Goal: Task Accomplishment & Management: Manage account settings

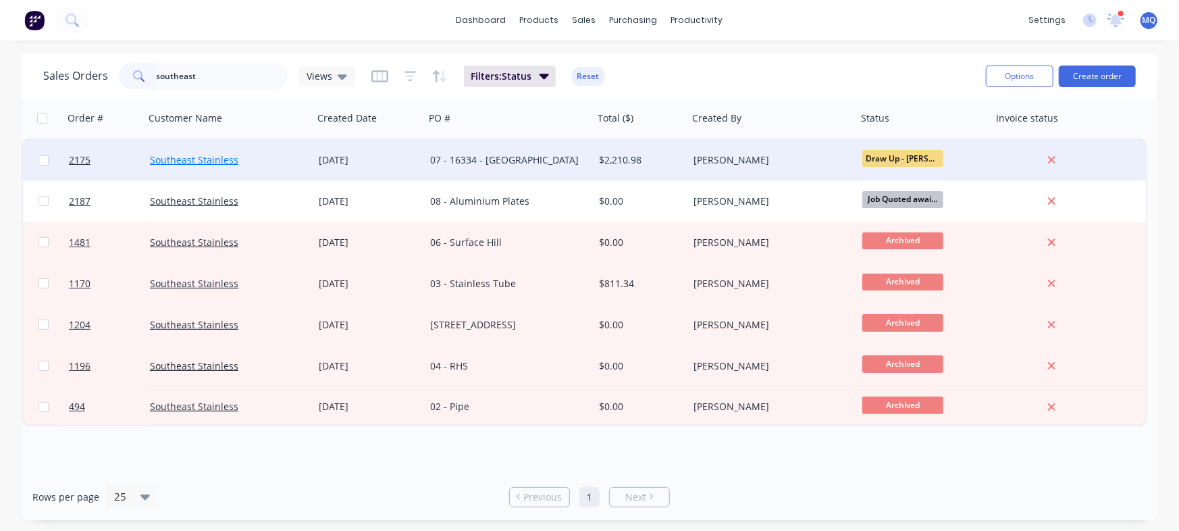
click at [216, 156] on link "Southeast Stainless" at bounding box center [194, 159] width 88 height 13
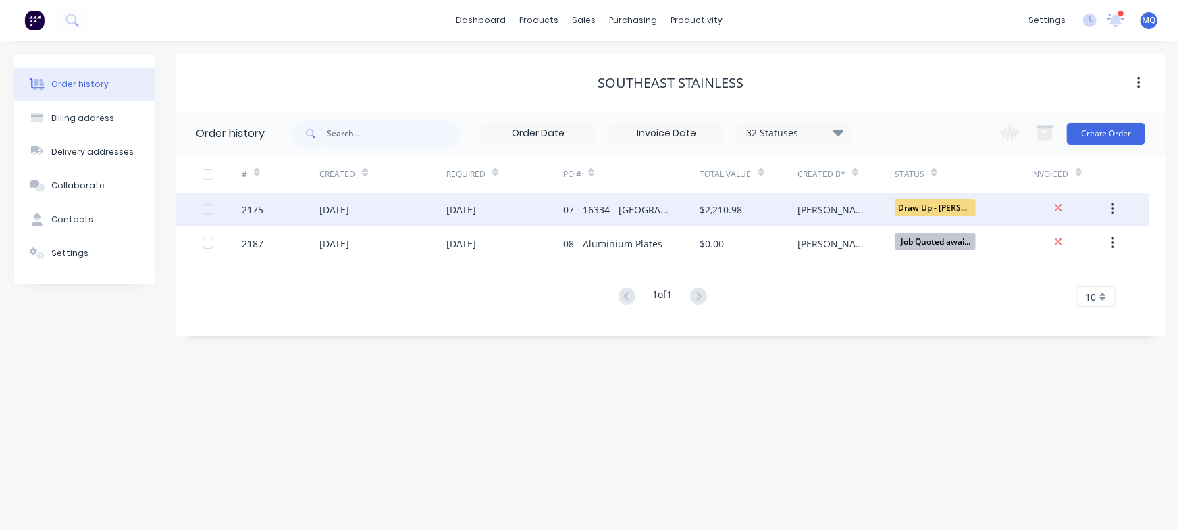
click at [623, 203] on div "07 - 16334 - [GEOGRAPHIC_DATA]" at bounding box center [617, 210] width 109 height 14
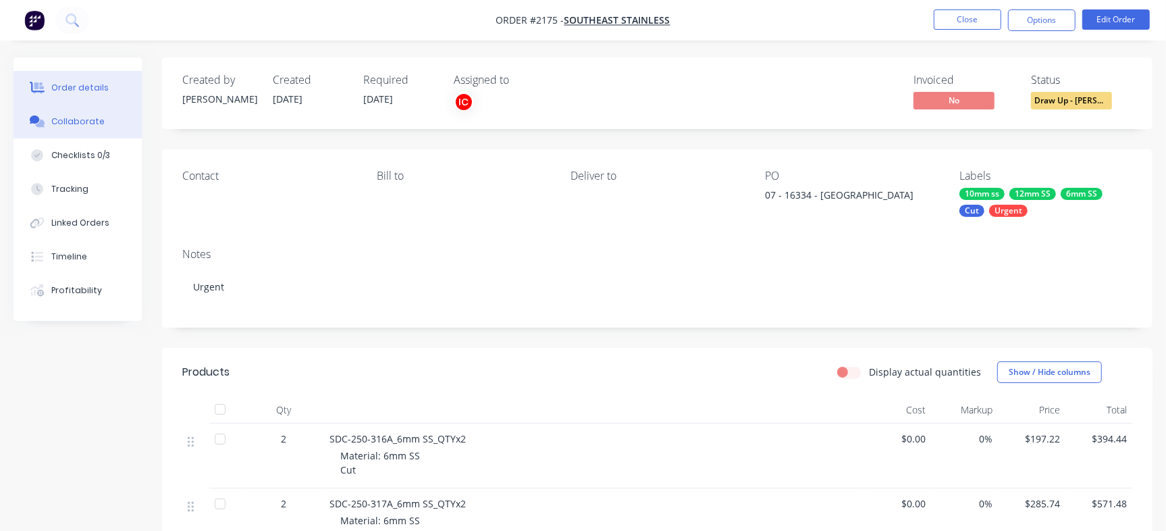
click at [80, 128] on button "Collaborate" at bounding box center [78, 122] width 128 height 34
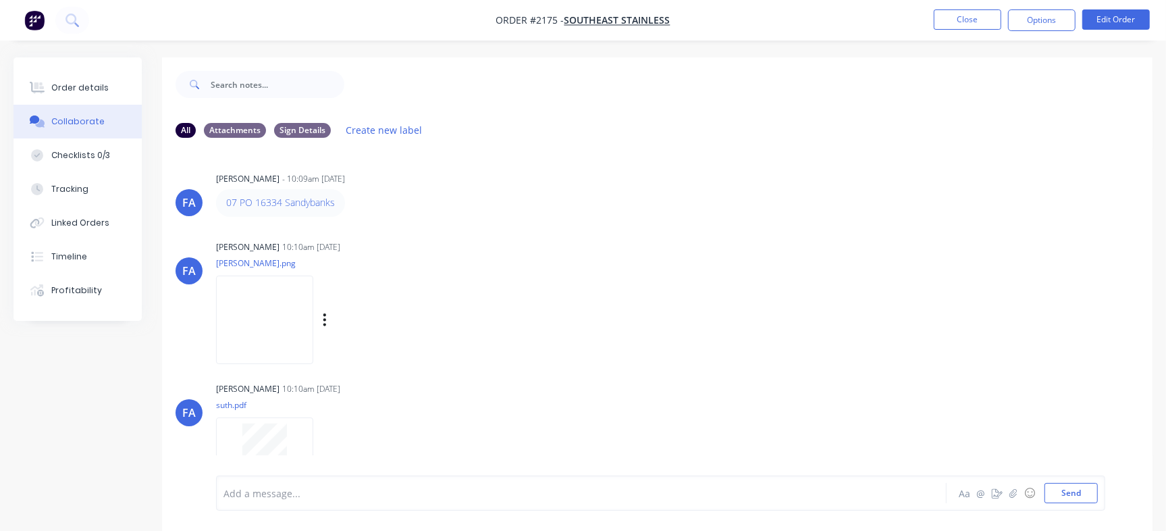
click at [310, 334] on img at bounding box center [264, 320] width 97 height 88
click at [981, 21] on button "Close" at bounding box center [968, 19] width 68 height 20
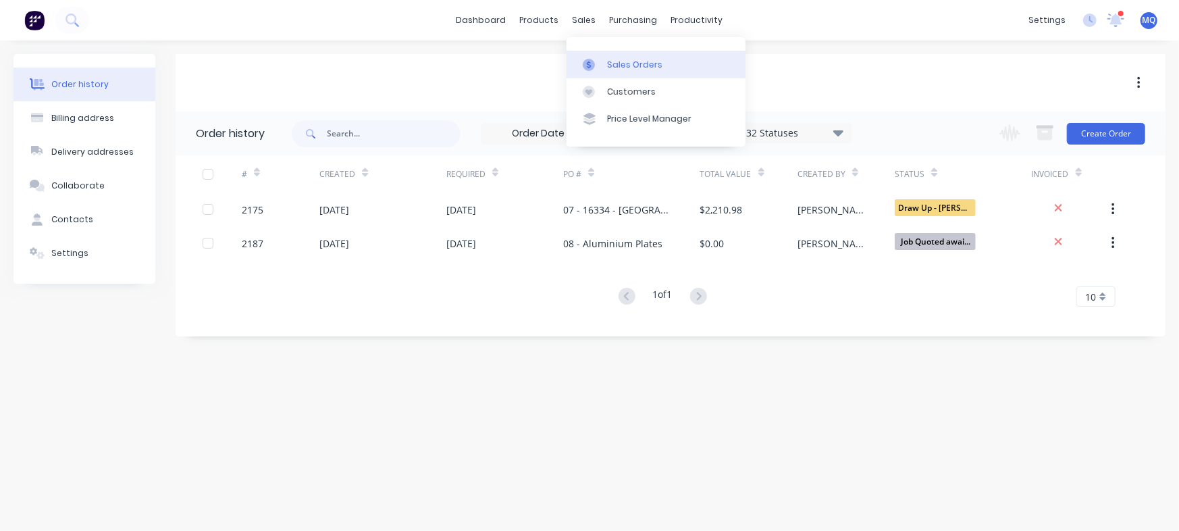
click at [586, 65] on icon at bounding box center [589, 65] width 12 height 12
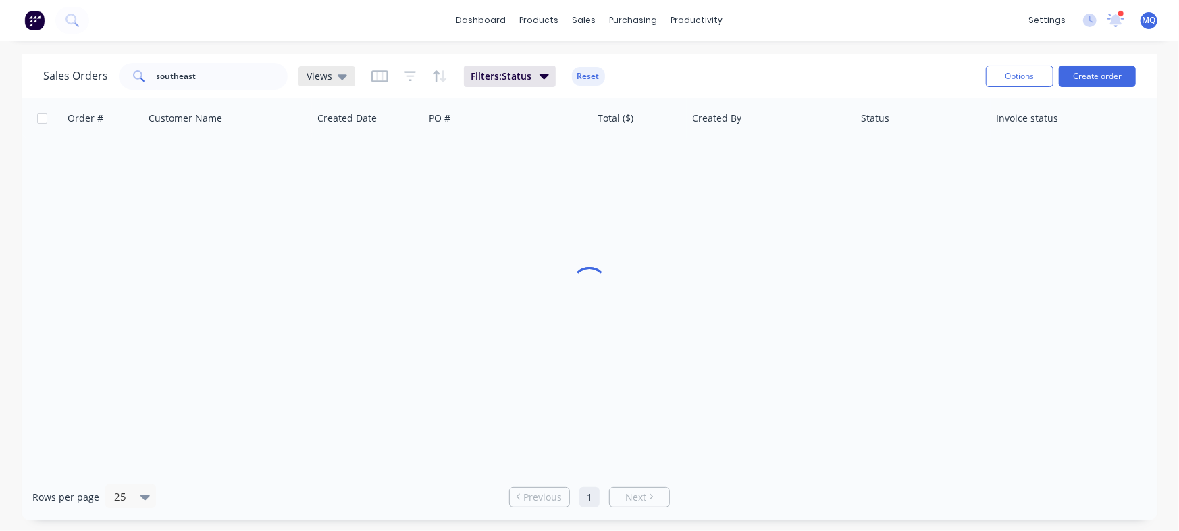
click at [344, 79] on div "Views" at bounding box center [326, 76] width 57 height 20
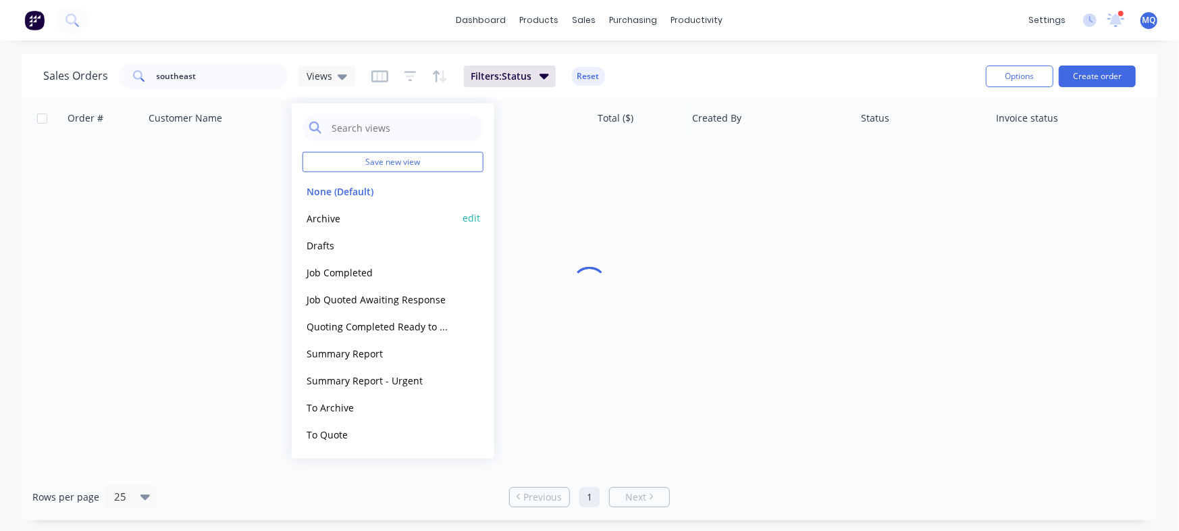
click at [340, 213] on button "Archive" at bounding box center [380, 218] width 154 height 16
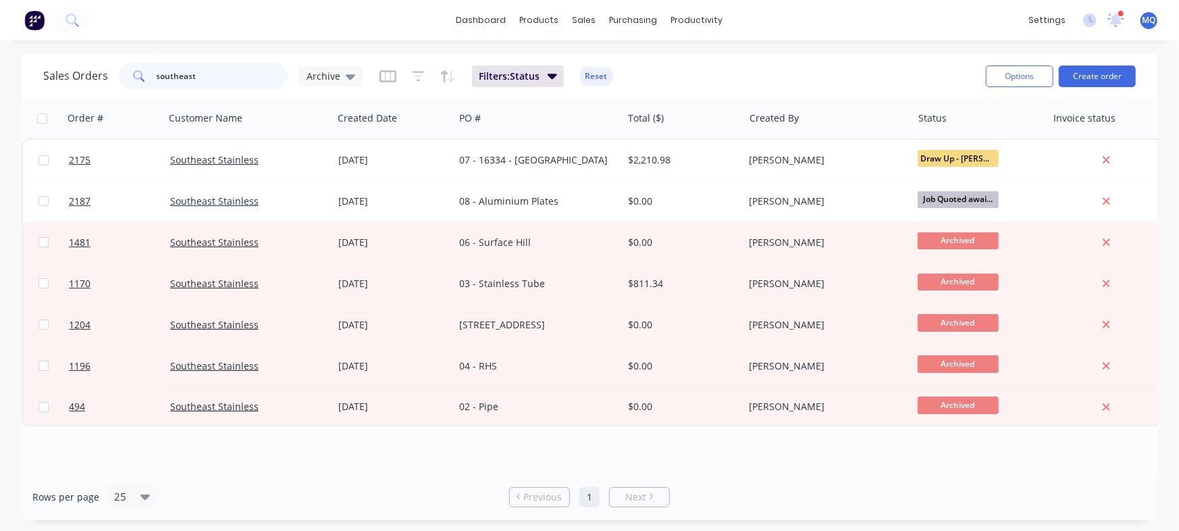
click at [210, 78] on input "southeast" at bounding box center [223, 76] width 132 height 27
type input "jade"
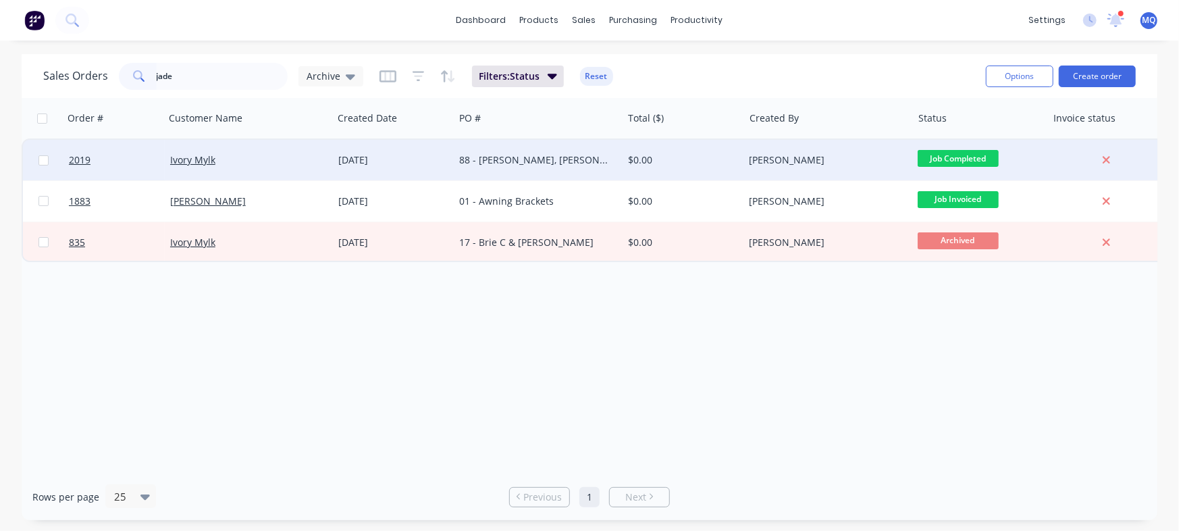
click at [544, 159] on div "88 - [PERSON_NAME], [PERSON_NAME], [PERSON_NAME], [PERSON_NAME], [PERSON_NAME] …" at bounding box center [534, 160] width 150 height 14
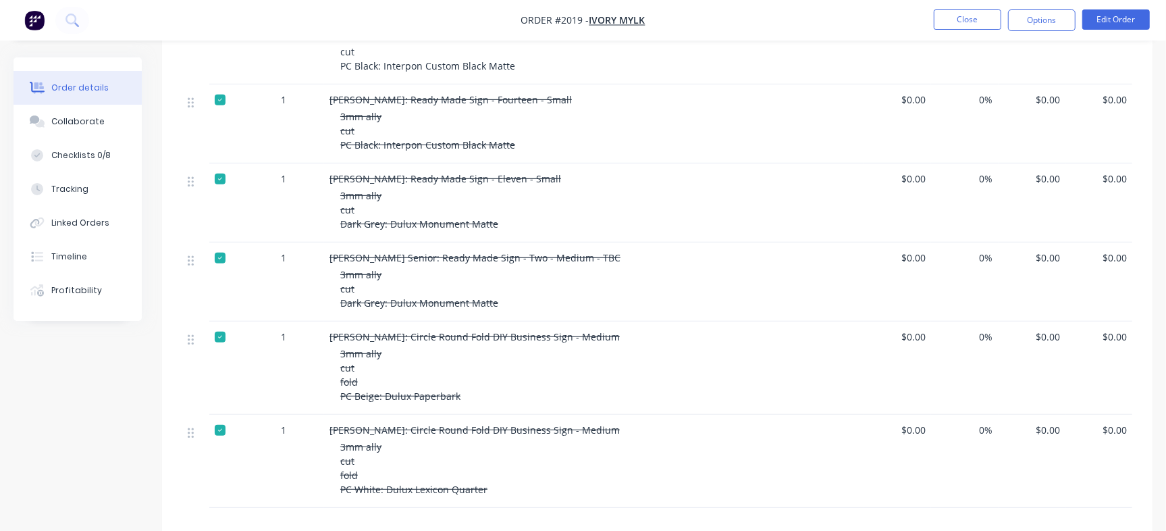
scroll to position [634, 0]
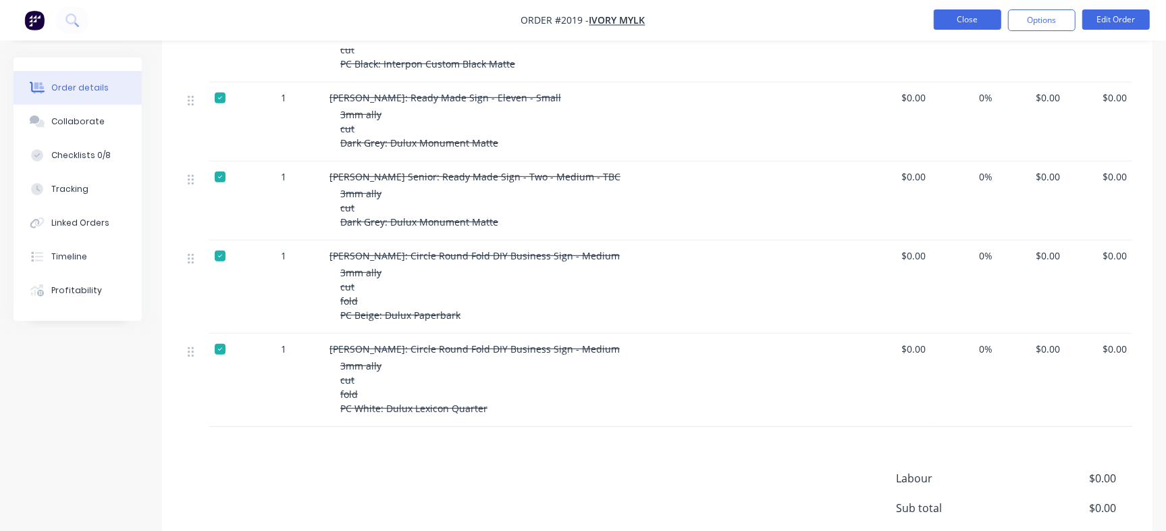
click at [985, 22] on button "Close" at bounding box center [968, 19] width 68 height 20
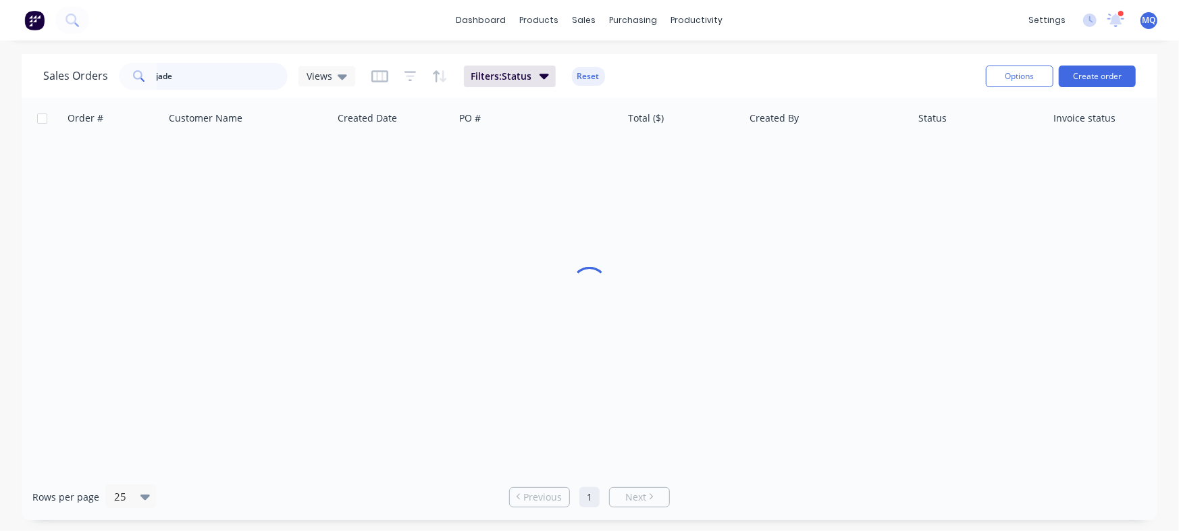
click at [186, 78] on input "jade" at bounding box center [223, 76] width 132 height 27
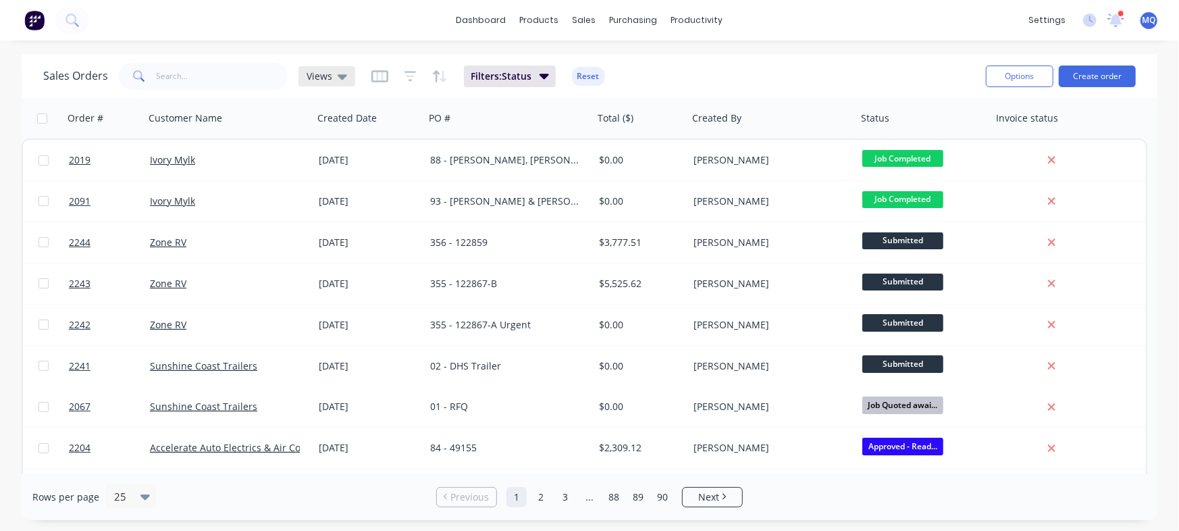
click at [323, 82] on div "Views" at bounding box center [326, 76] width 57 height 20
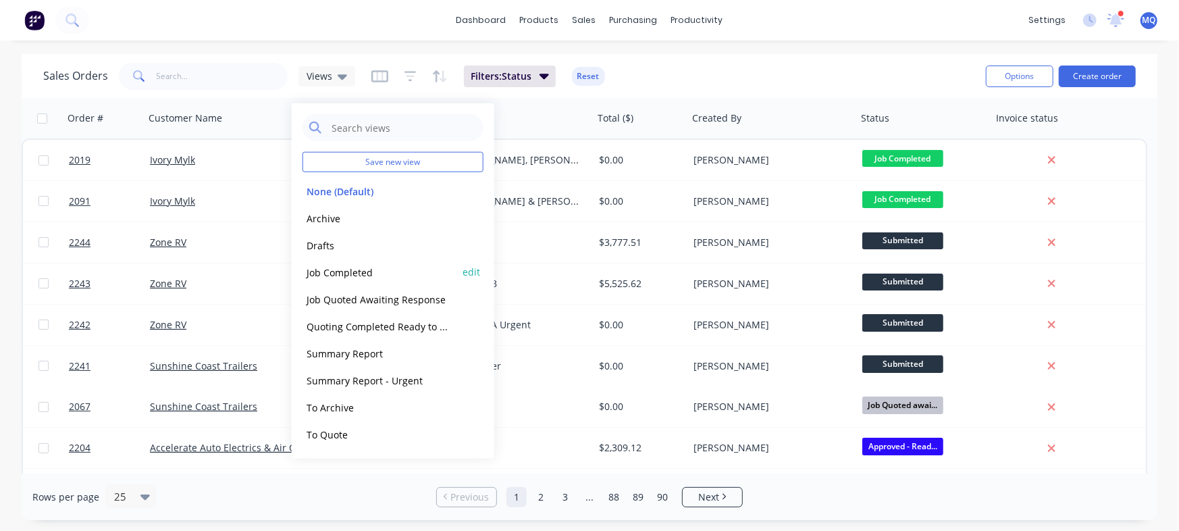
click at [341, 270] on button "Job Completed" at bounding box center [380, 272] width 154 height 16
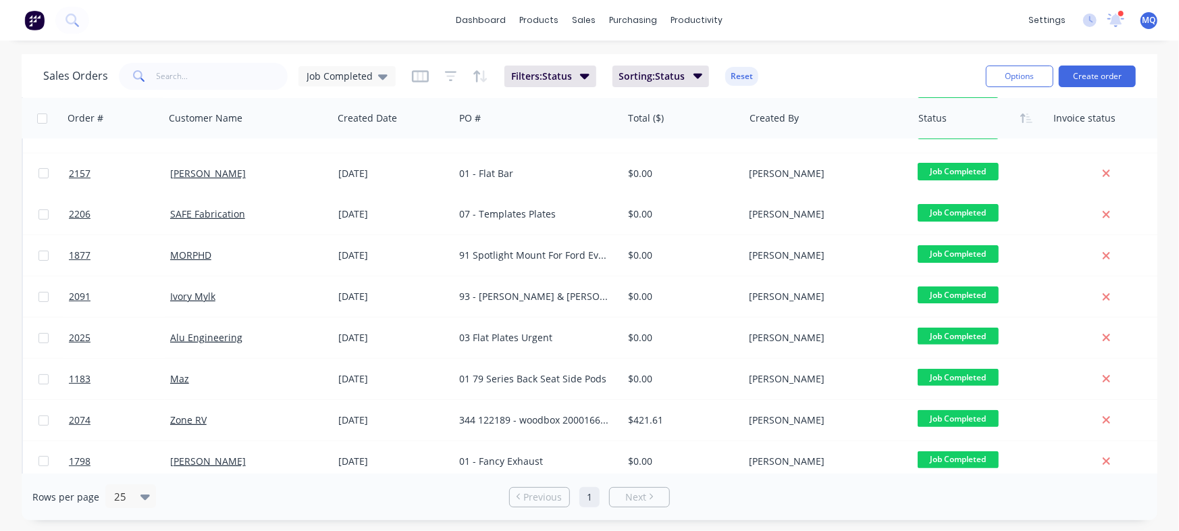
scroll to position [247, 0]
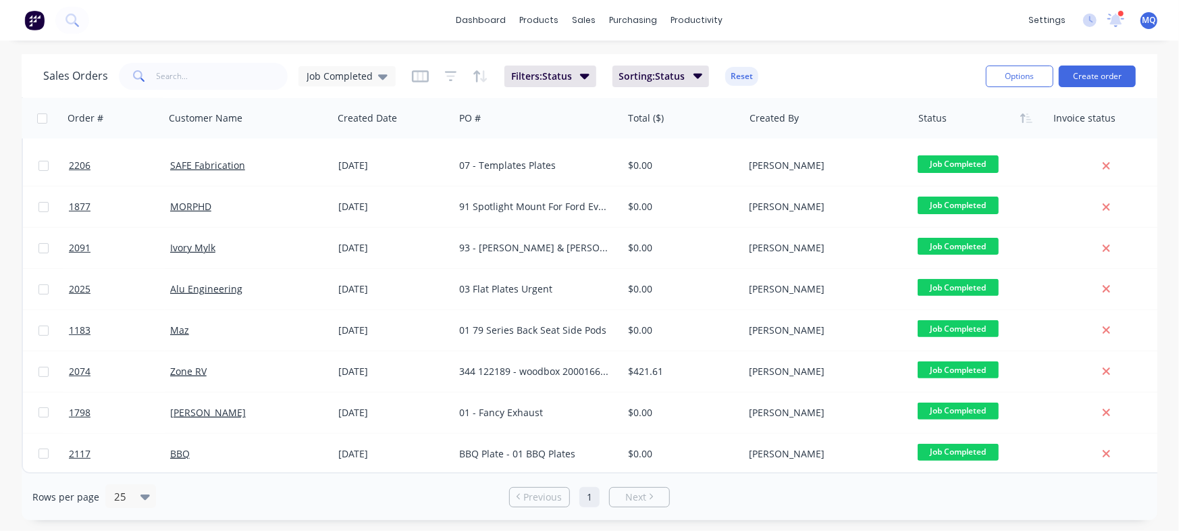
drag, startPoint x: 359, startPoint y: 74, endPoint x: 371, endPoint y: 95, distance: 24.2
click at [361, 73] on span "Job Completed" at bounding box center [340, 76] width 66 height 14
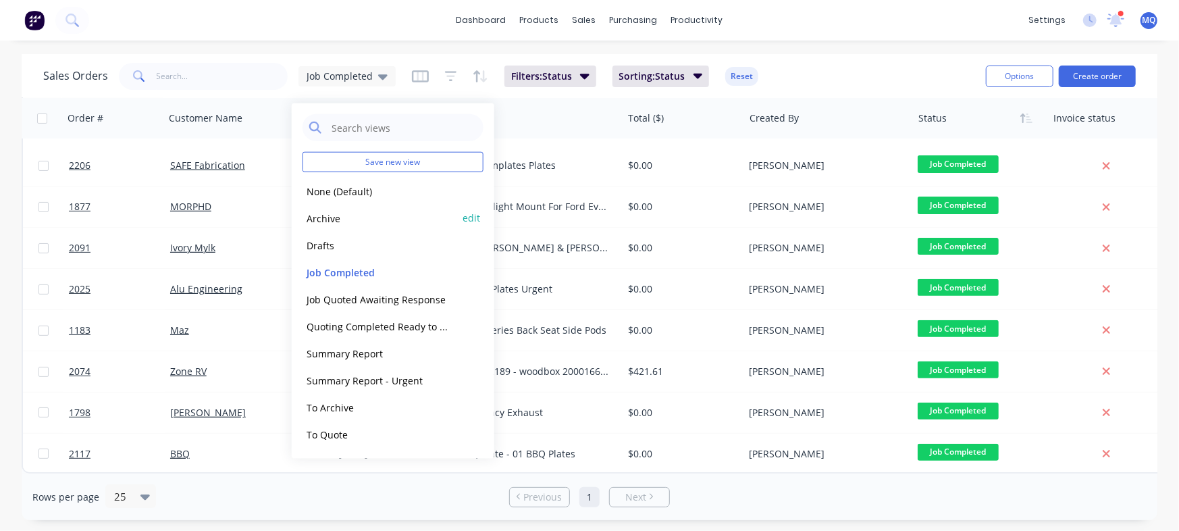
click at [350, 215] on button "Archive" at bounding box center [380, 218] width 154 height 16
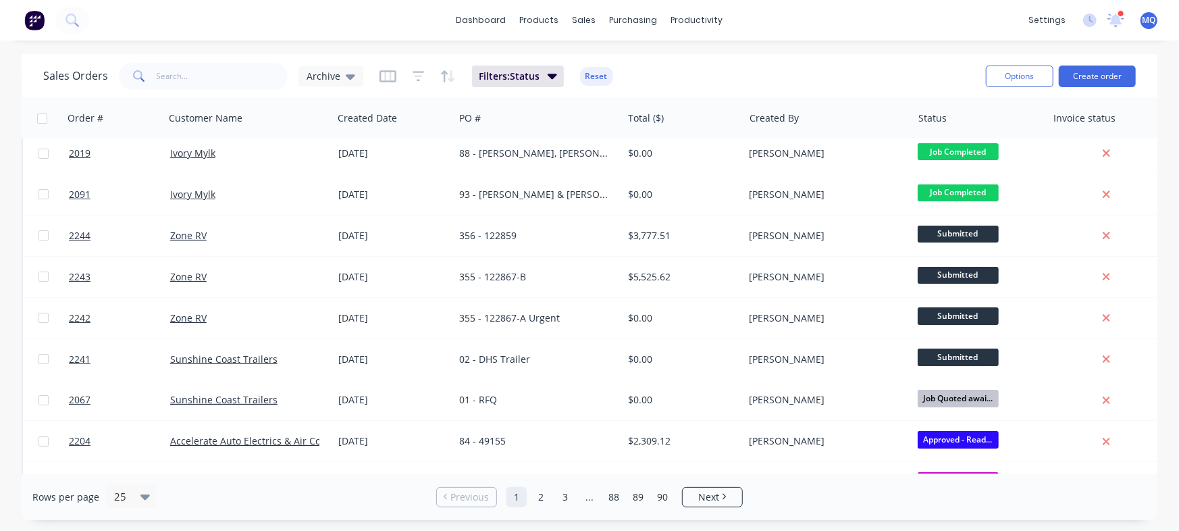
scroll to position [0, 0]
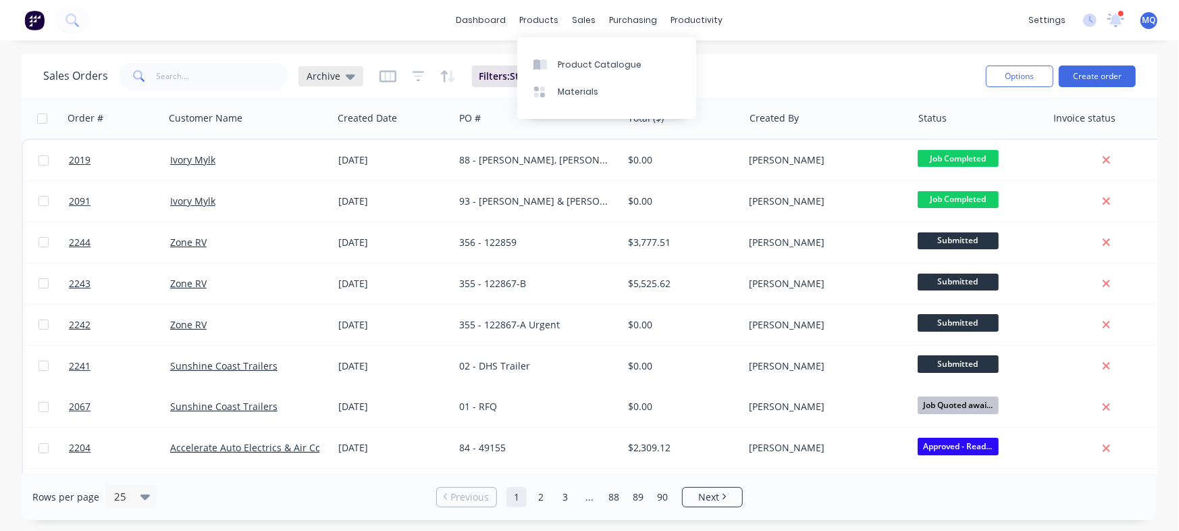
click at [336, 74] on span "Archive" at bounding box center [324, 76] width 34 height 14
click at [721, 72] on div "Sales Orders Archive Filters: Status Reset" at bounding box center [509, 75] width 932 height 33
drag, startPoint x: 338, startPoint y: 75, endPoint x: 331, endPoint y: 89, distance: 16.0
click at [337, 75] on div "Archive" at bounding box center [331, 76] width 49 height 12
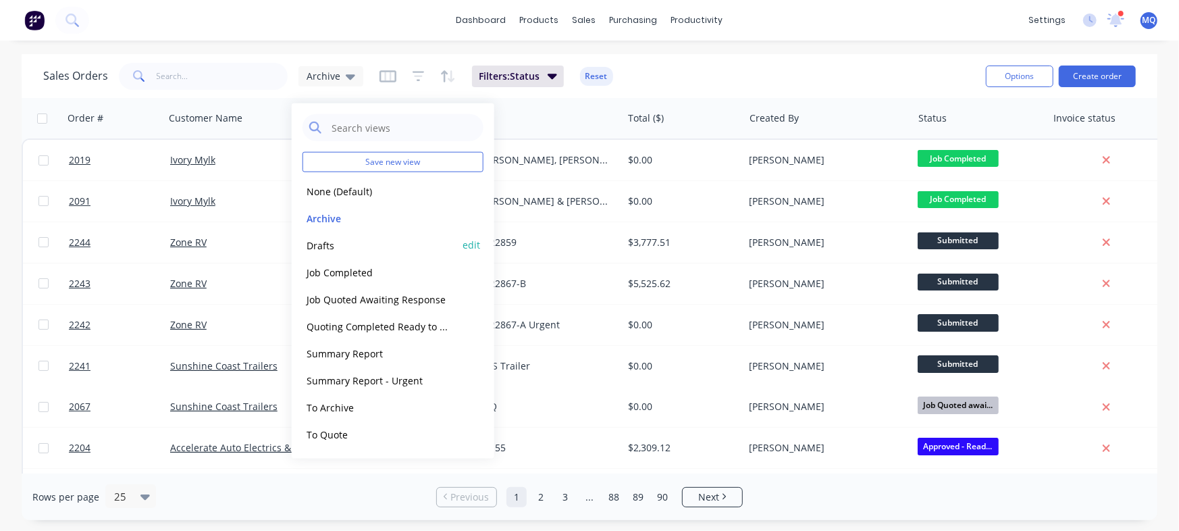
click at [332, 238] on button "Drafts" at bounding box center [380, 245] width 154 height 16
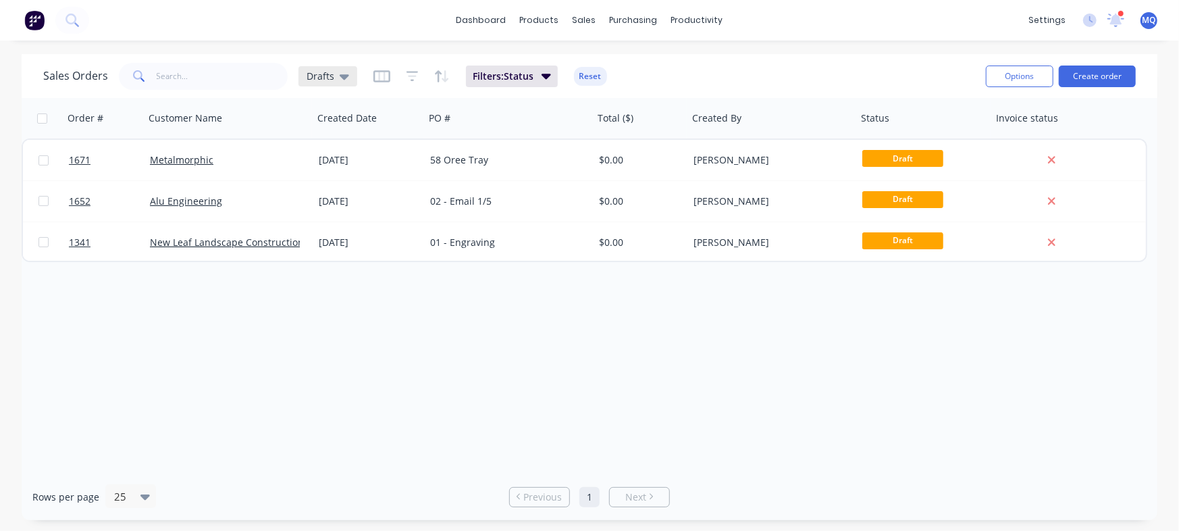
click at [340, 74] on icon at bounding box center [344, 76] width 9 height 5
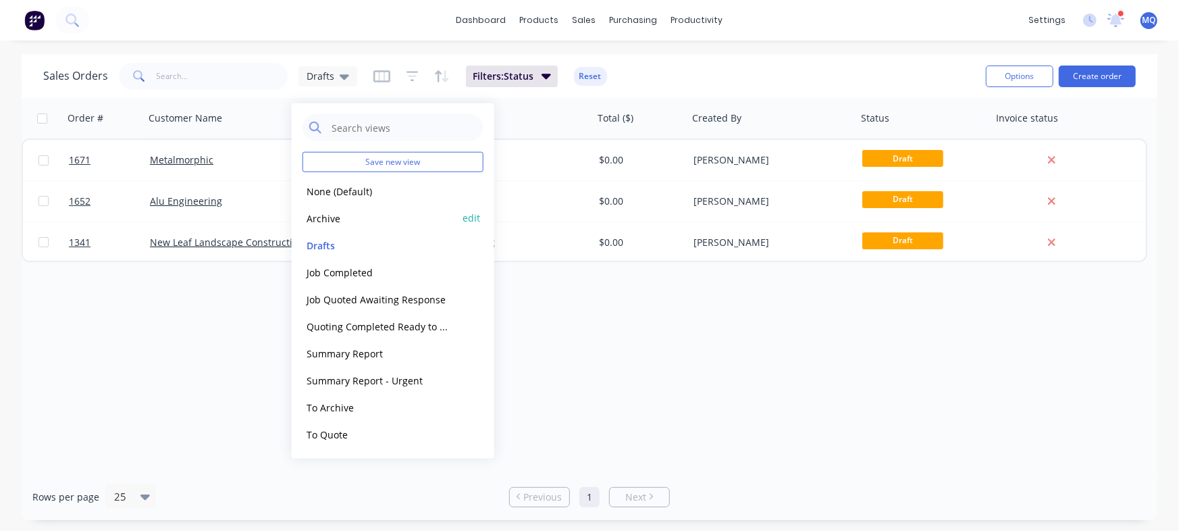
click at [337, 220] on button "Archive" at bounding box center [380, 218] width 154 height 16
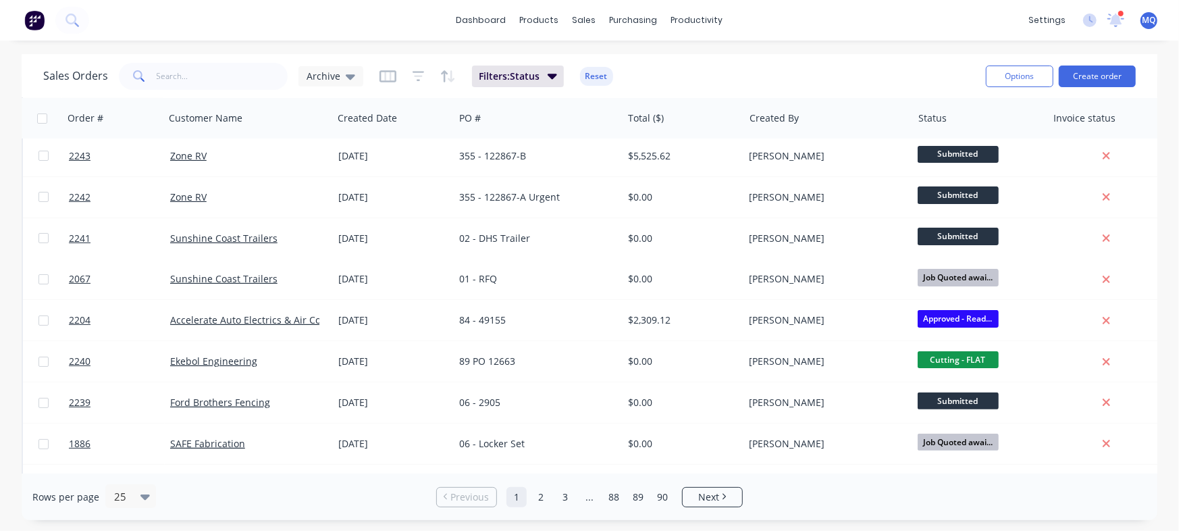
scroll to position [188, 0]
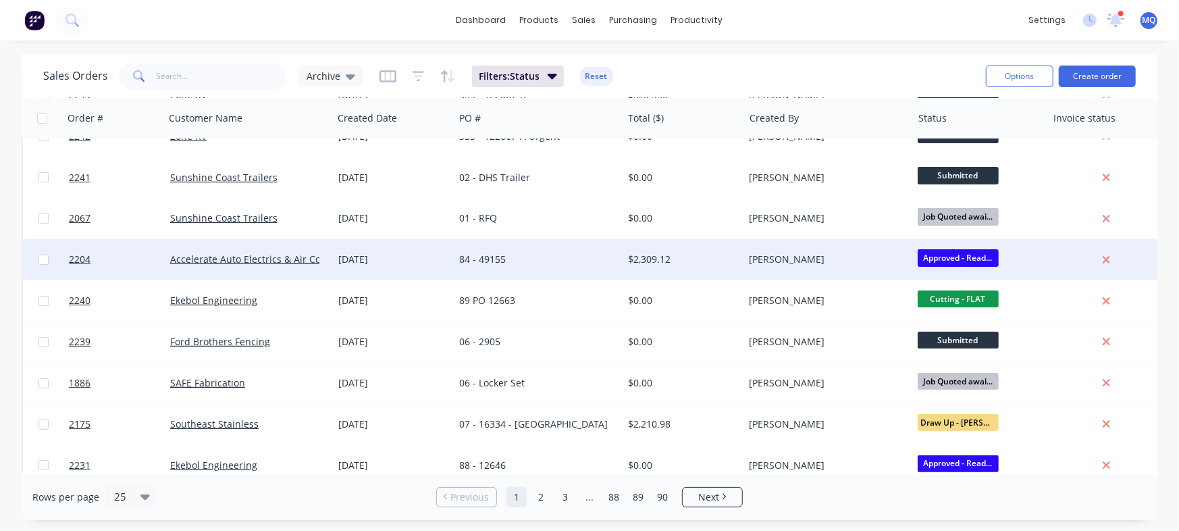
click at [808, 257] on div "[PERSON_NAME]" at bounding box center [824, 260] width 150 height 14
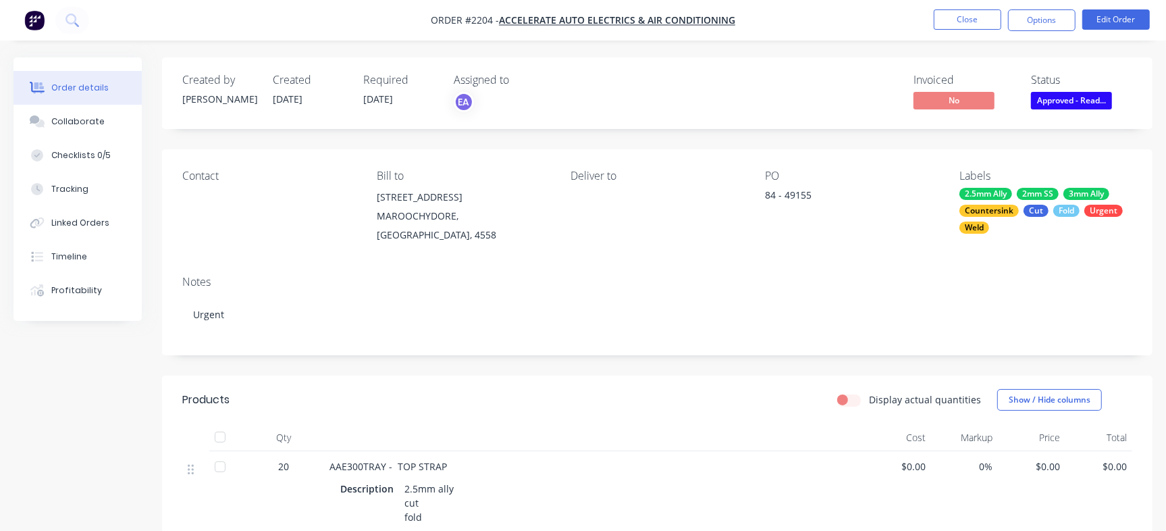
click at [984, 7] on nav "Order #2204 - Accelerate Auto Electrics & Air Conditioning Close Options Edit O…" at bounding box center [583, 20] width 1166 height 41
click at [987, 19] on button "Close" at bounding box center [968, 19] width 68 height 20
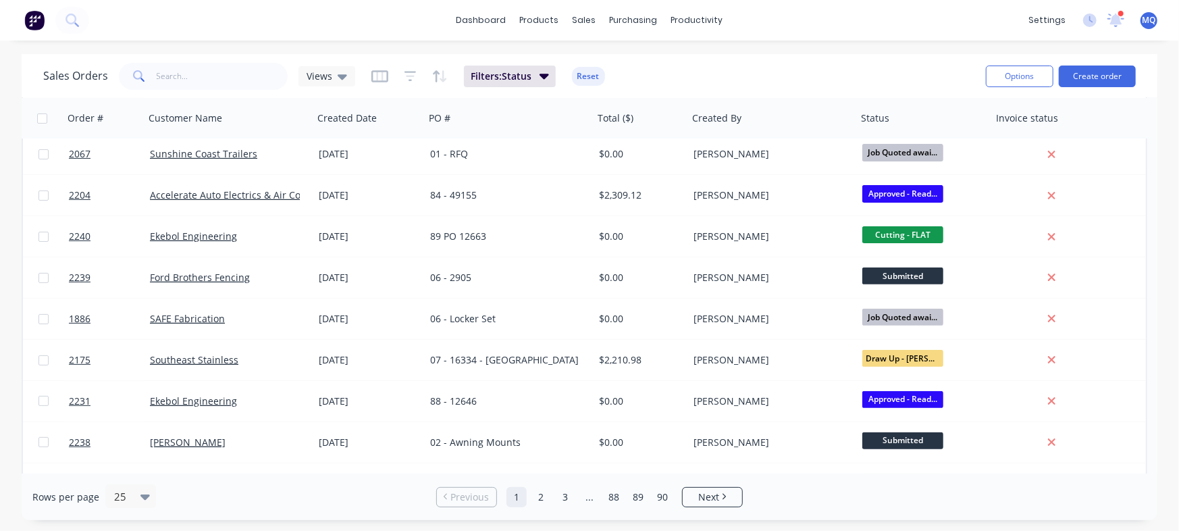
scroll to position [278, 0]
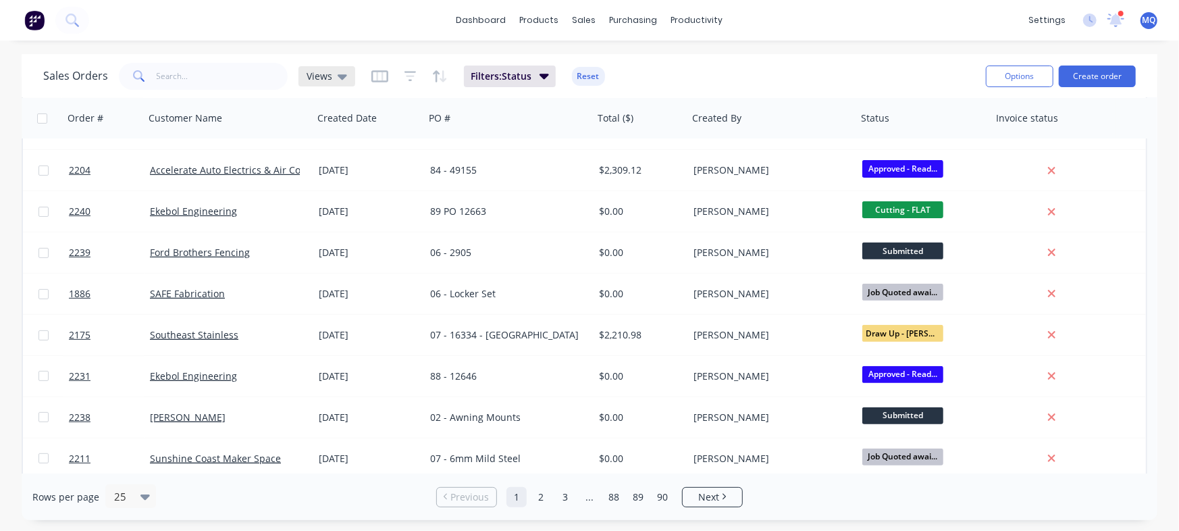
click at [338, 74] on icon at bounding box center [342, 76] width 9 height 5
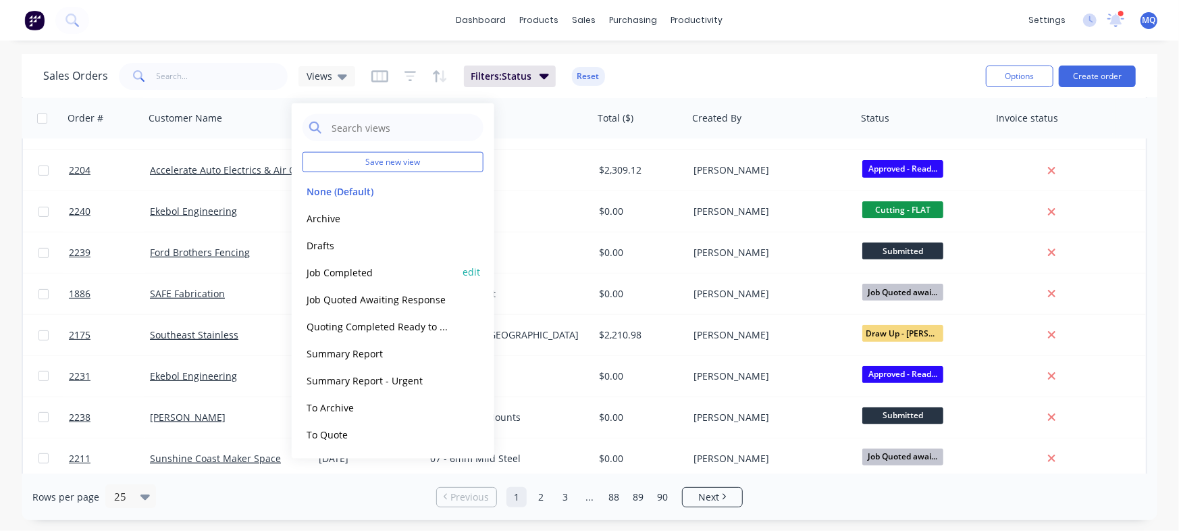
click at [330, 274] on button "Job Completed" at bounding box center [380, 272] width 154 height 16
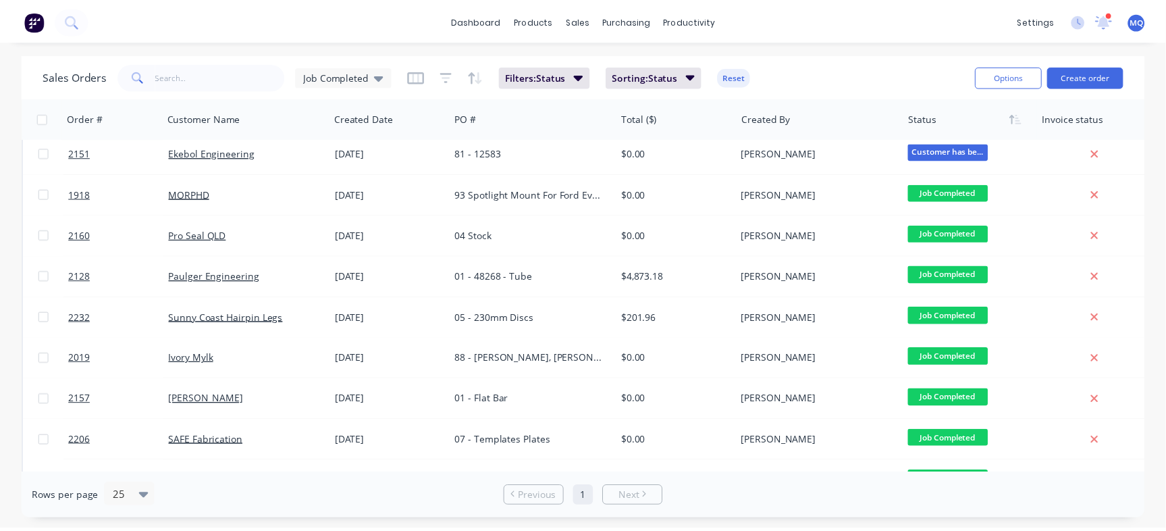
scroll to position [0, 0]
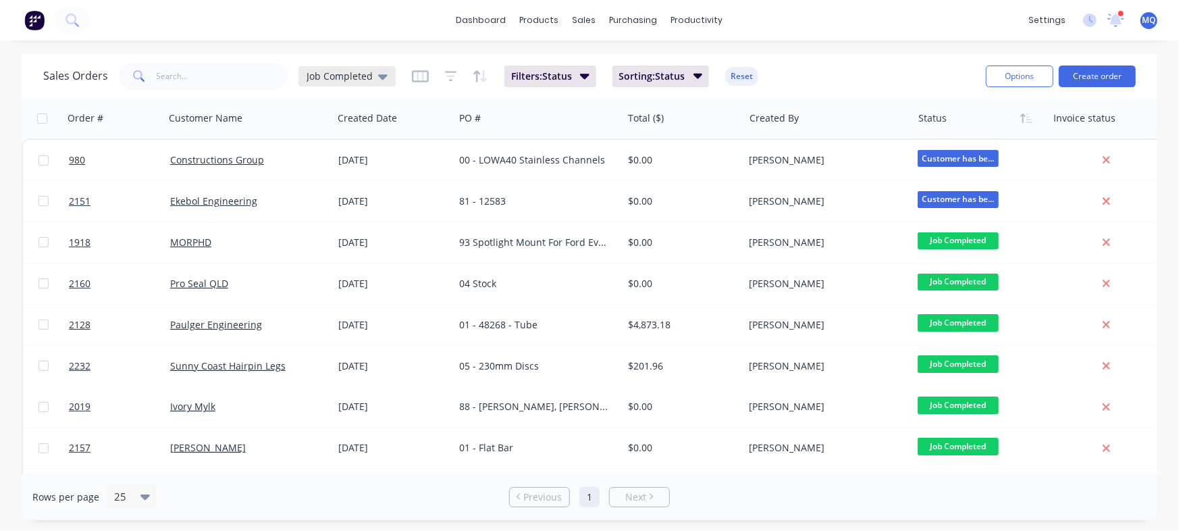
click at [355, 69] on div "Job Completed" at bounding box center [346, 76] width 97 height 20
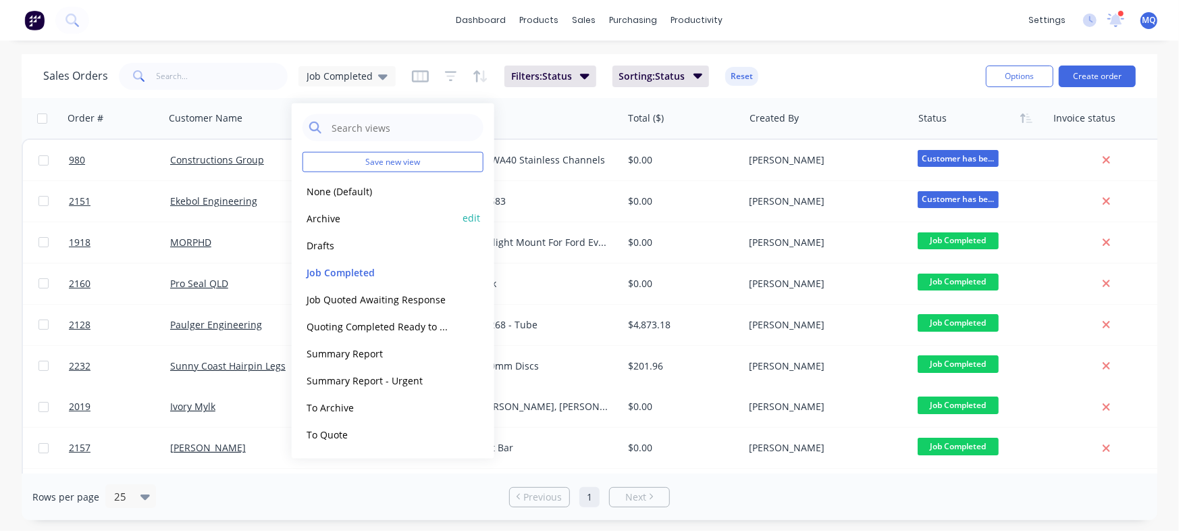
click at [346, 222] on button "Archive" at bounding box center [380, 218] width 154 height 16
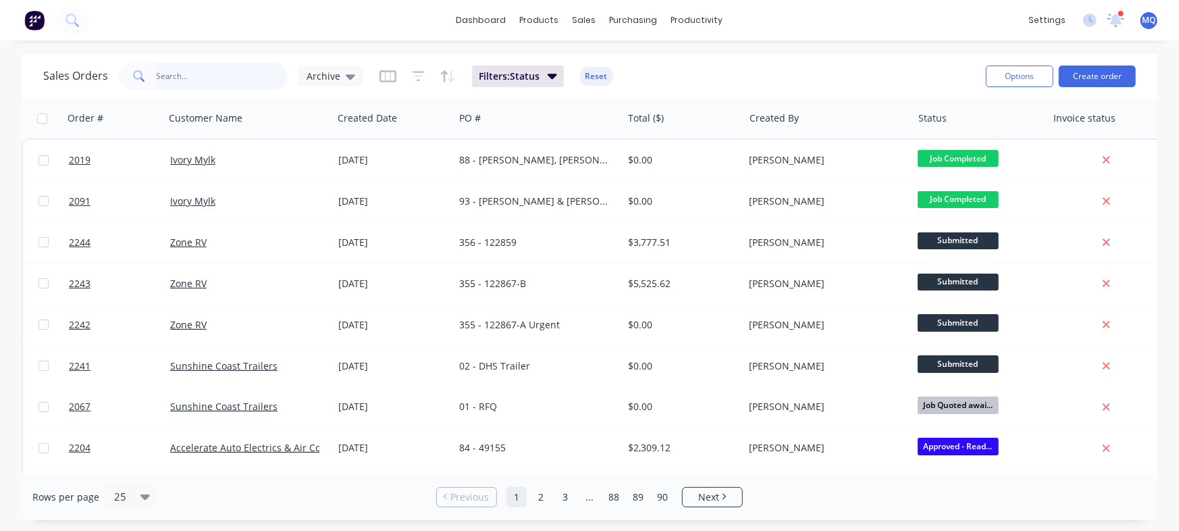
click at [231, 81] on input "text" at bounding box center [223, 76] width 132 height 27
type input "things of metal"
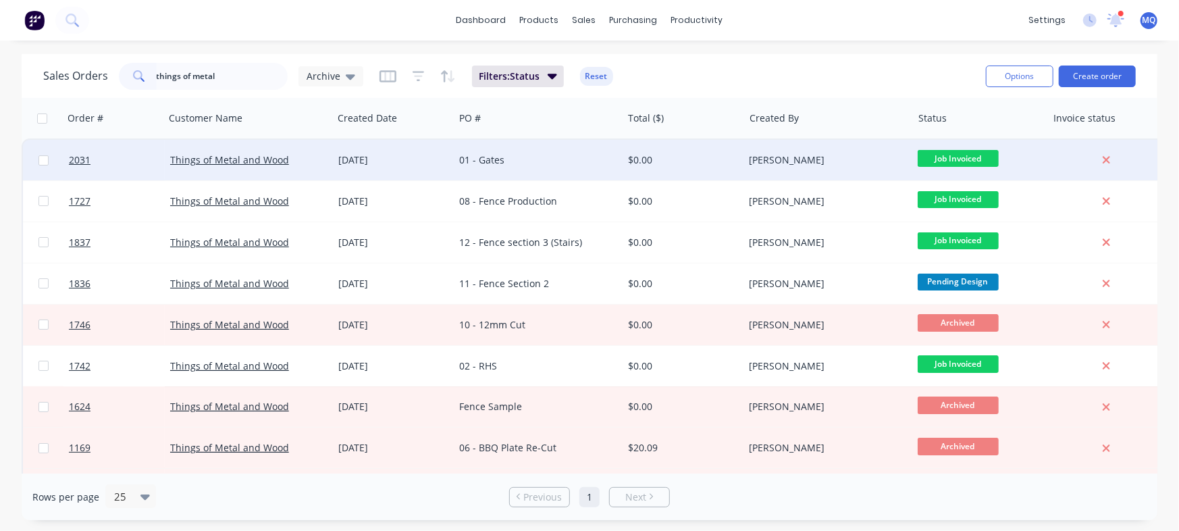
click at [505, 152] on div "01 - Gates" at bounding box center [538, 160] width 168 height 41
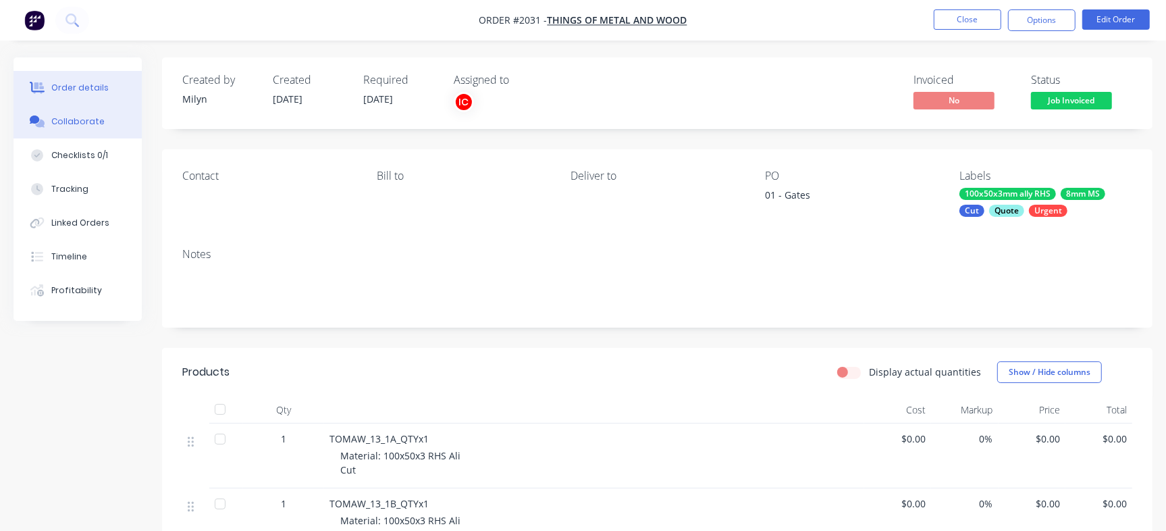
click at [103, 126] on button "Collaborate" at bounding box center [78, 122] width 128 height 34
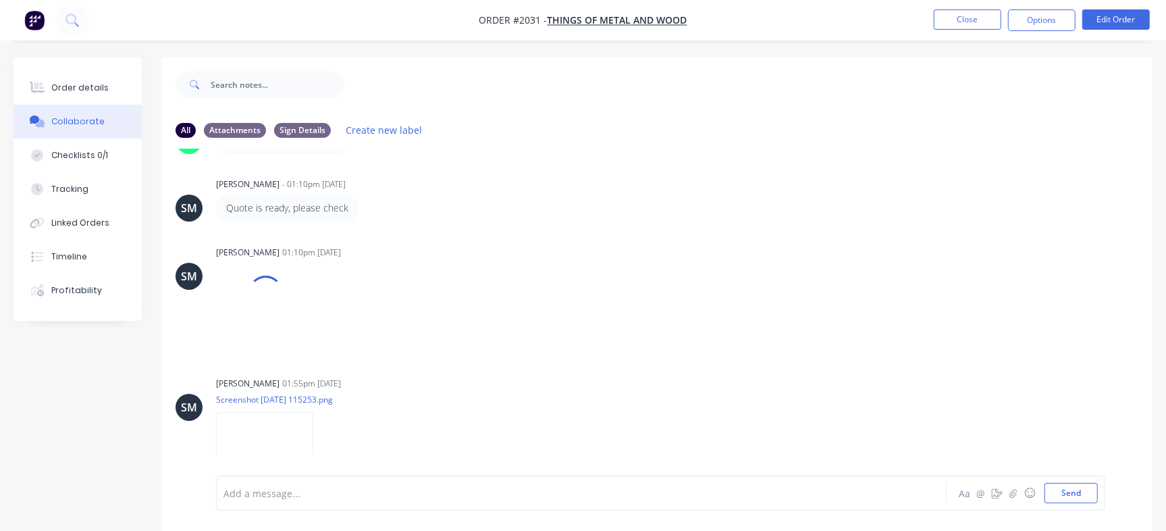
scroll to position [569, 0]
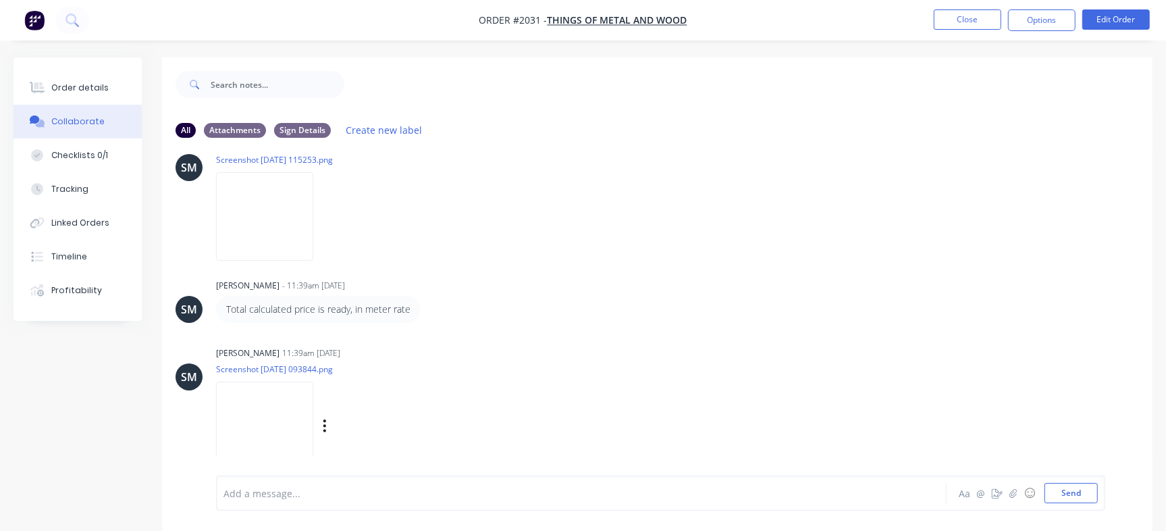
click at [268, 397] on img at bounding box center [264, 426] width 97 height 88
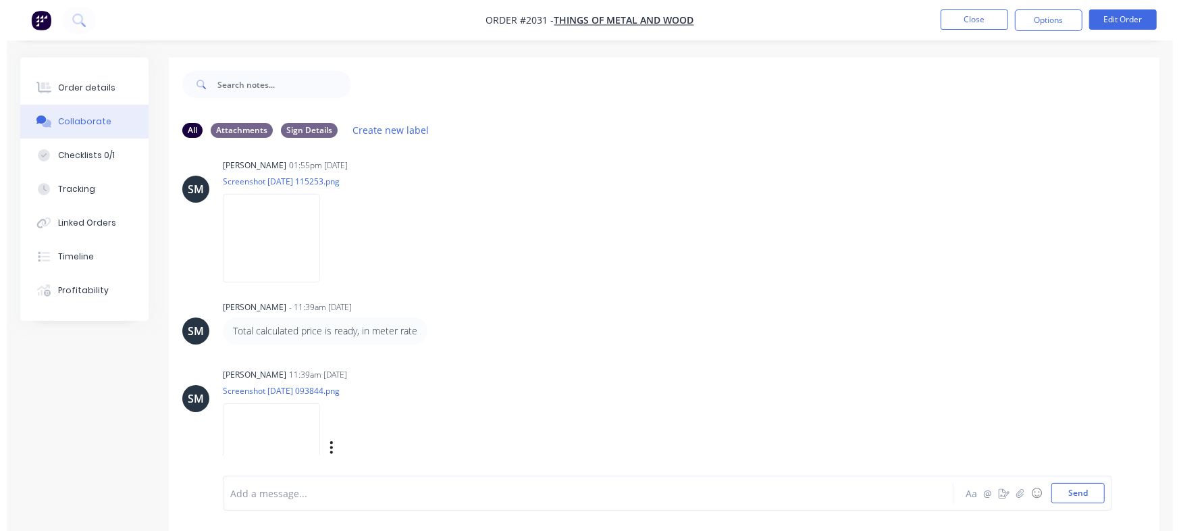
scroll to position [590, 0]
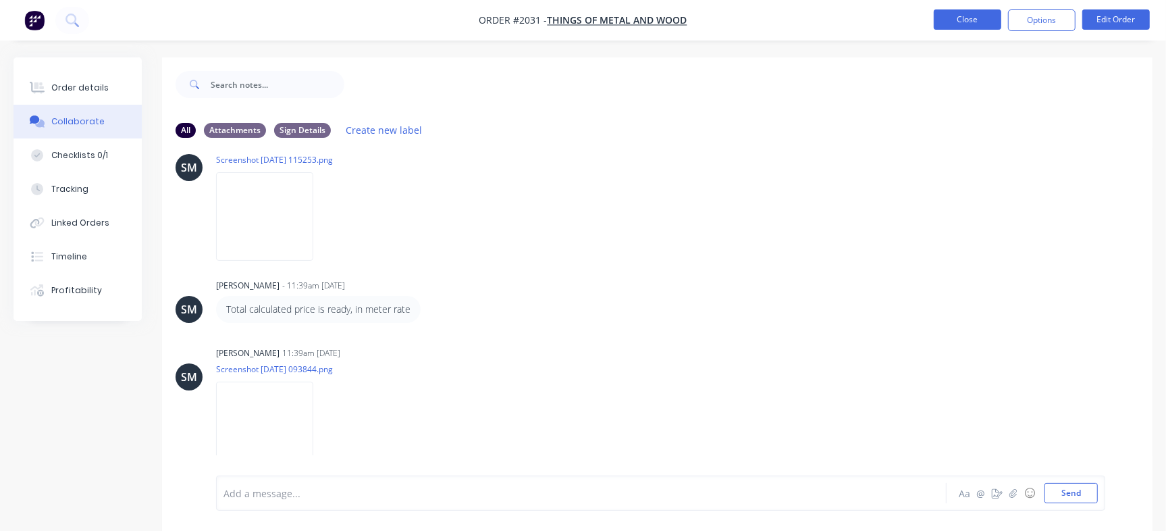
click at [960, 15] on button "Close" at bounding box center [968, 19] width 68 height 20
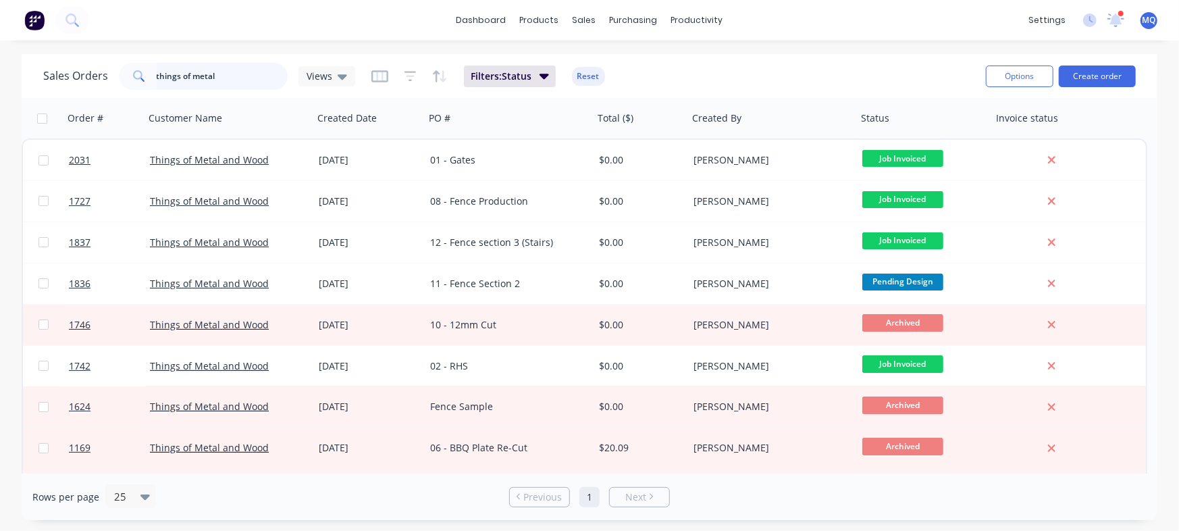
drag, startPoint x: 226, startPoint y: 76, endPoint x: 0, endPoint y: 72, distance: 226.3
click at [0, 72] on div "Sales Orders things of metal Views Filters: Status Reset Options Create order O…" at bounding box center [589, 287] width 1179 height 466
click at [319, 75] on span "Views" at bounding box center [320, 76] width 26 height 14
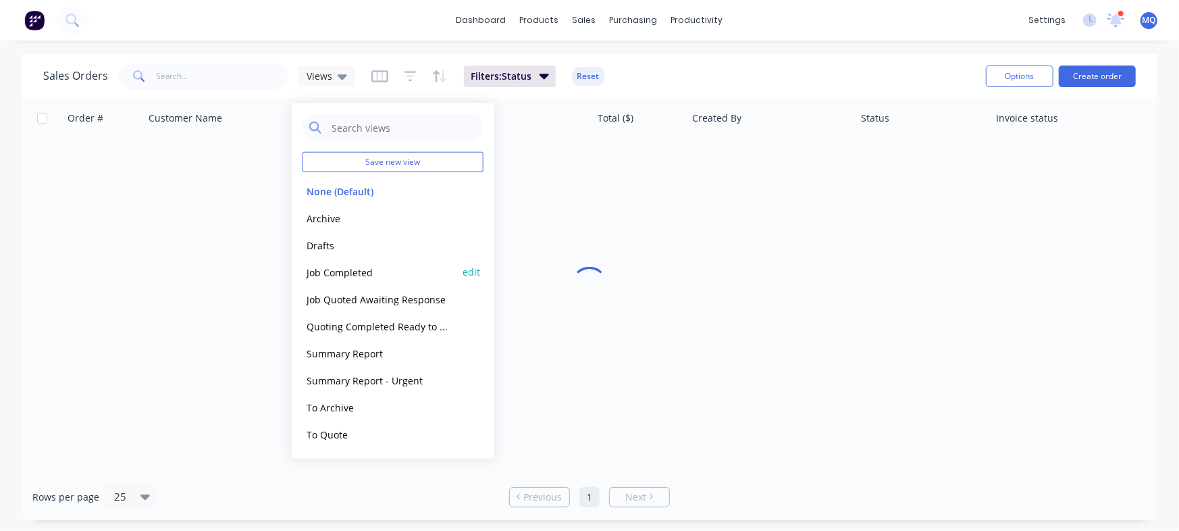
click at [323, 268] on button "Job Completed" at bounding box center [380, 272] width 154 height 16
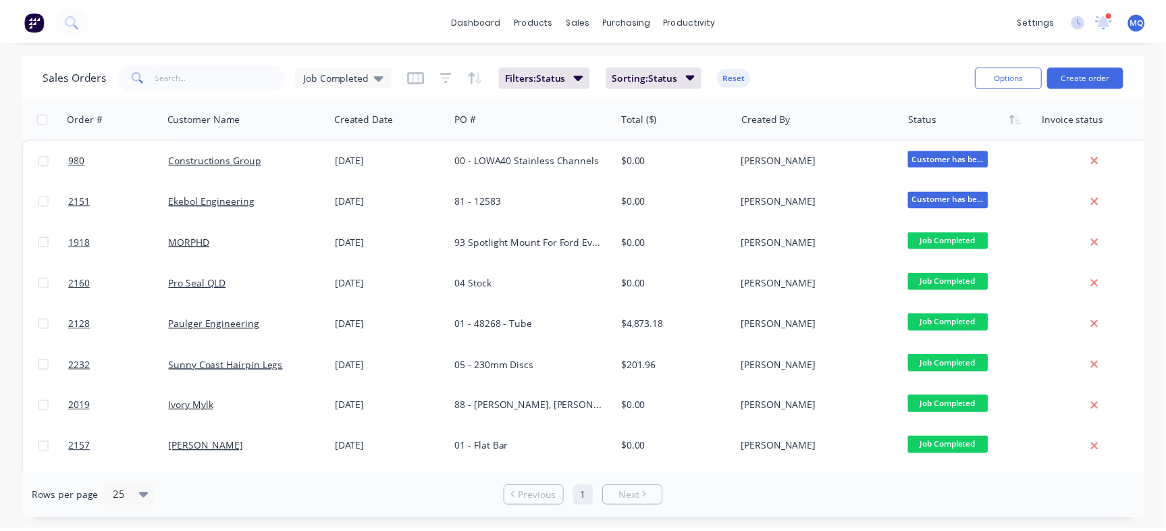
scroll to position [38, 0]
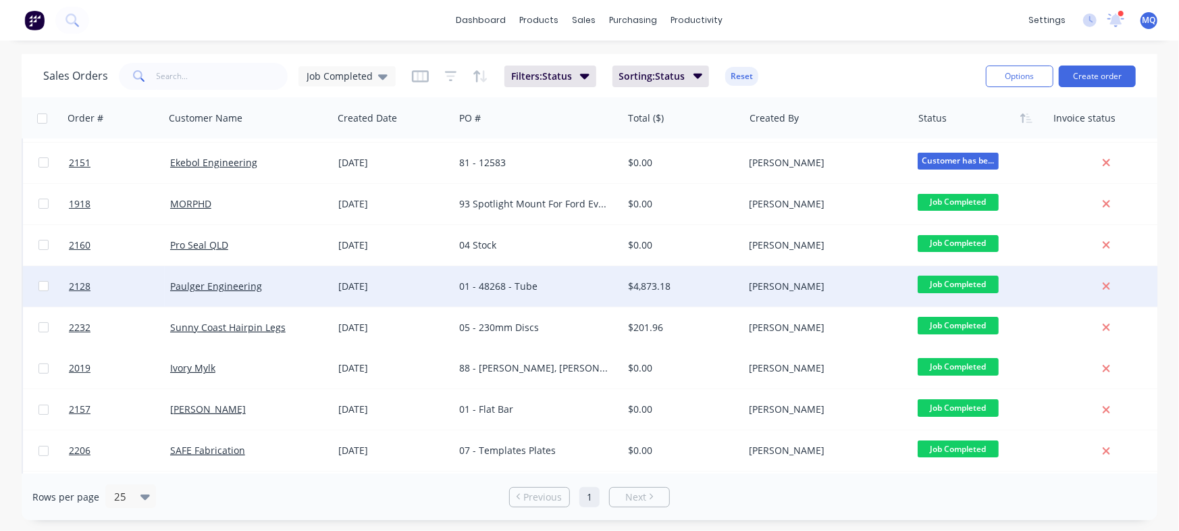
click at [699, 288] on div "$4,873.18" at bounding box center [680, 287] width 105 height 14
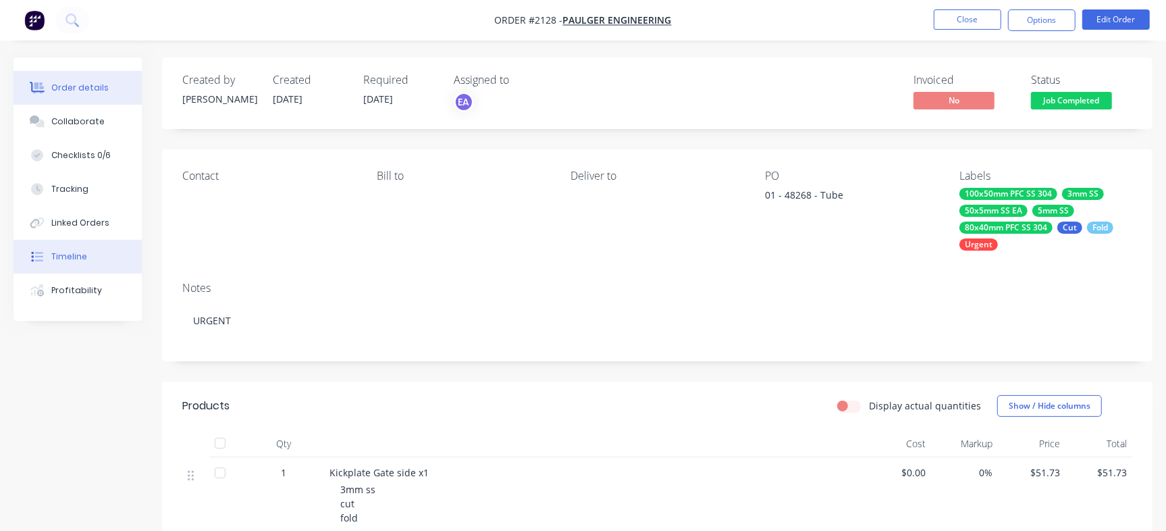
click at [94, 265] on button "Timeline" at bounding box center [78, 257] width 128 height 34
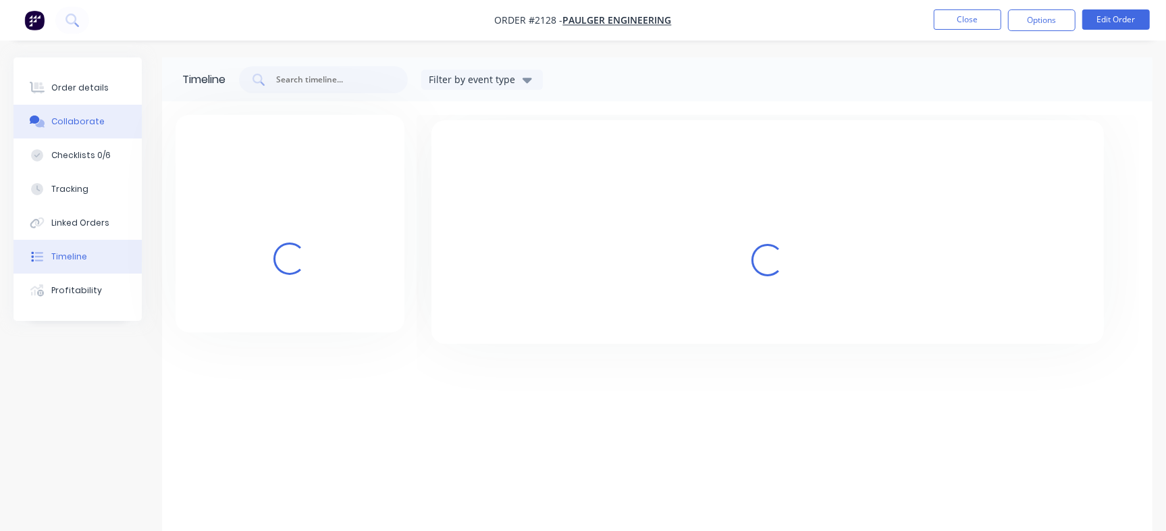
click at [73, 115] on div "Collaborate" at bounding box center [77, 121] width 53 height 12
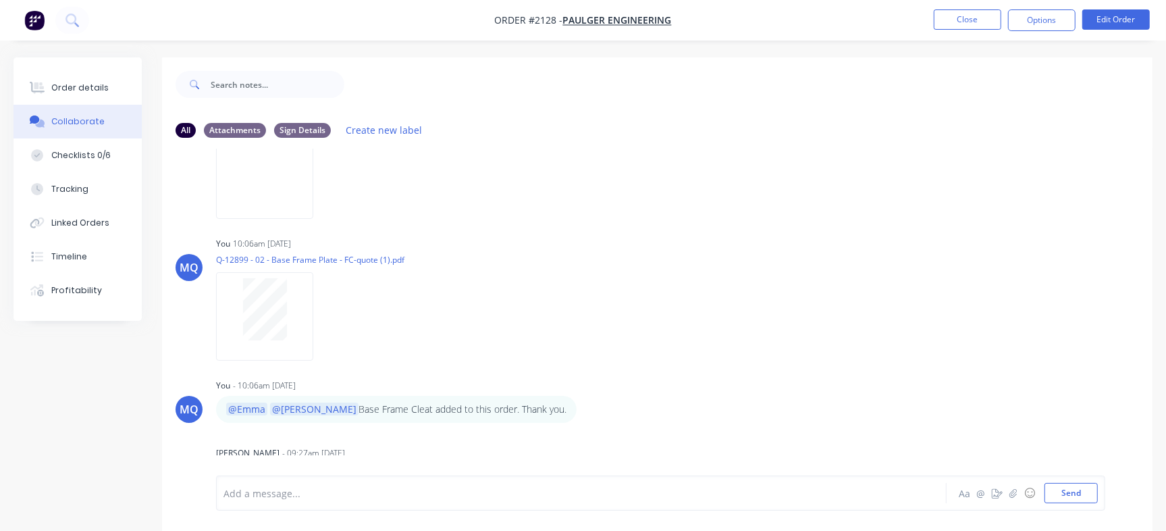
scroll to position [20, 0]
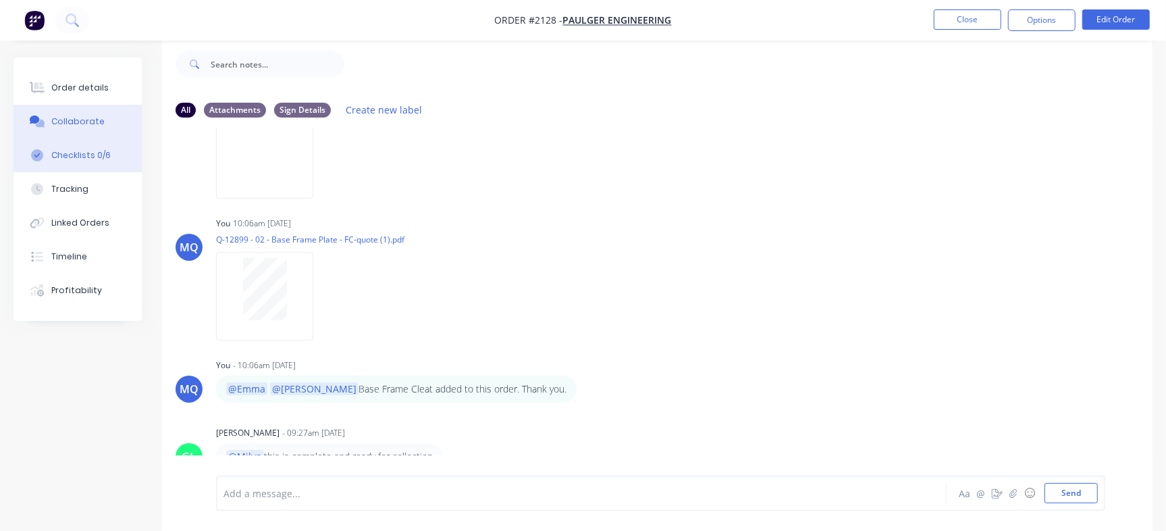
click at [101, 165] on button "Checklists 0/6" at bounding box center [78, 155] width 128 height 34
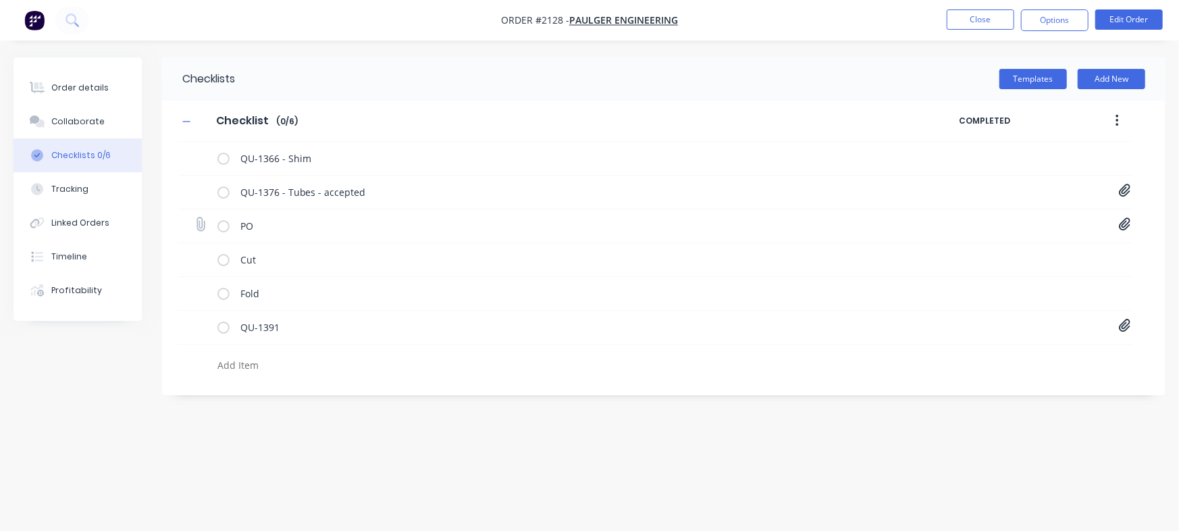
click at [1127, 222] on icon at bounding box center [1125, 224] width 12 height 14
click at [999, 251] on link "PO Print A4 - with job number - 48268.pdf" at bounding box center [1015, 254] width 157 height 14
click at [99, 125] on div "Collaborate" at bounding box center [77, 121] width 53 height 12
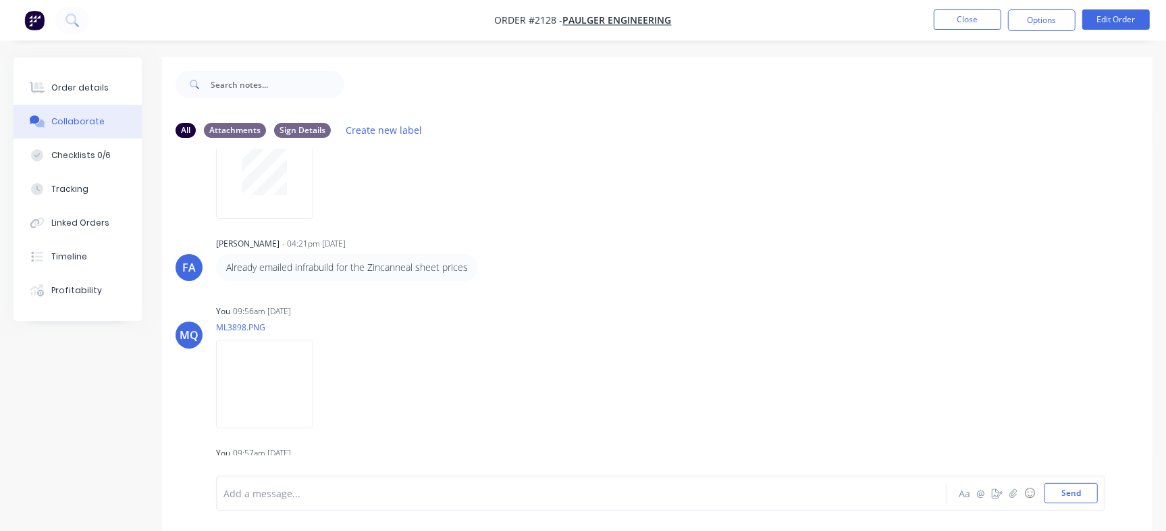
scroll to position [317, 0]
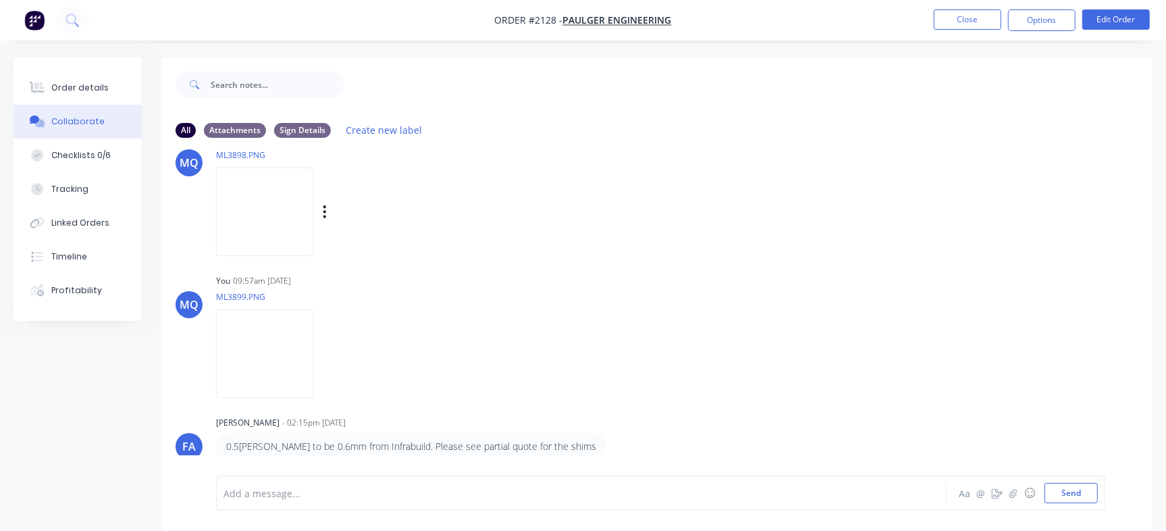
click at [284, 217] on img at bounding box center [264, 211] width 97 height 88
click at [280, 359] on img at bounding box center [264, 353] width 97 height 88
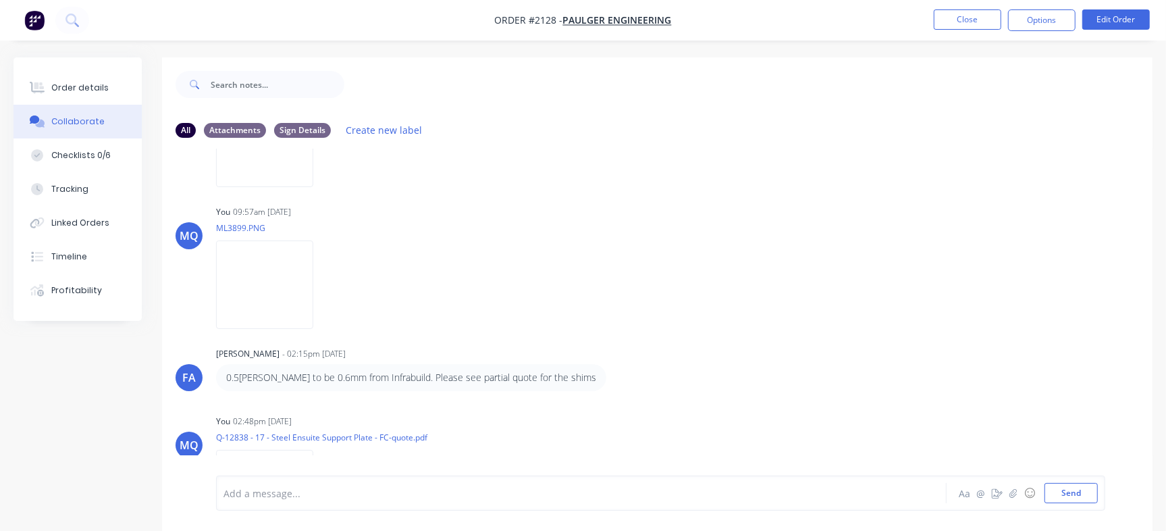
scroll to position [286, 0]
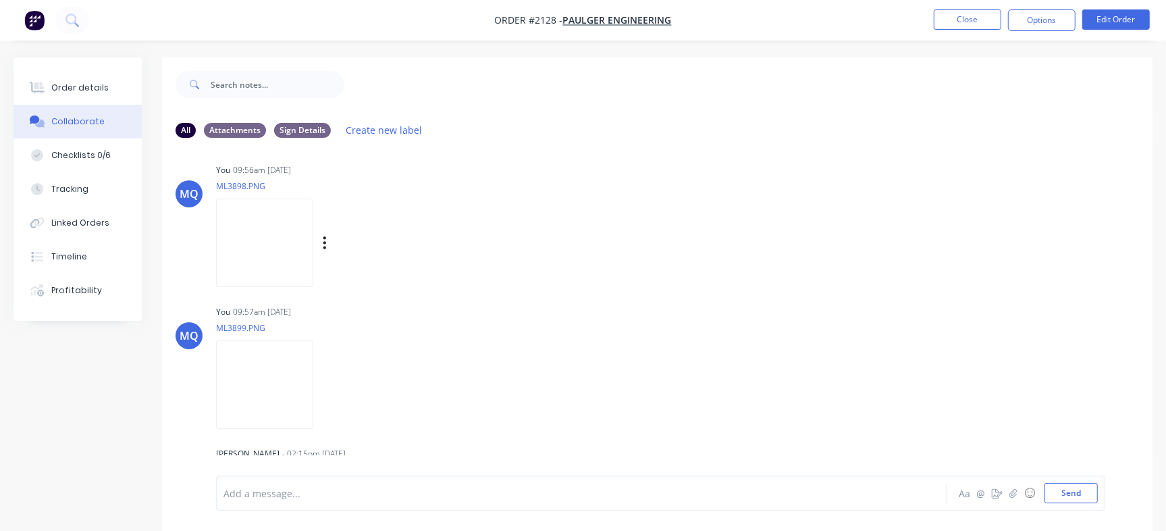
click at [277, 251] on img at bounding box center [264, 243] width 97 height 88
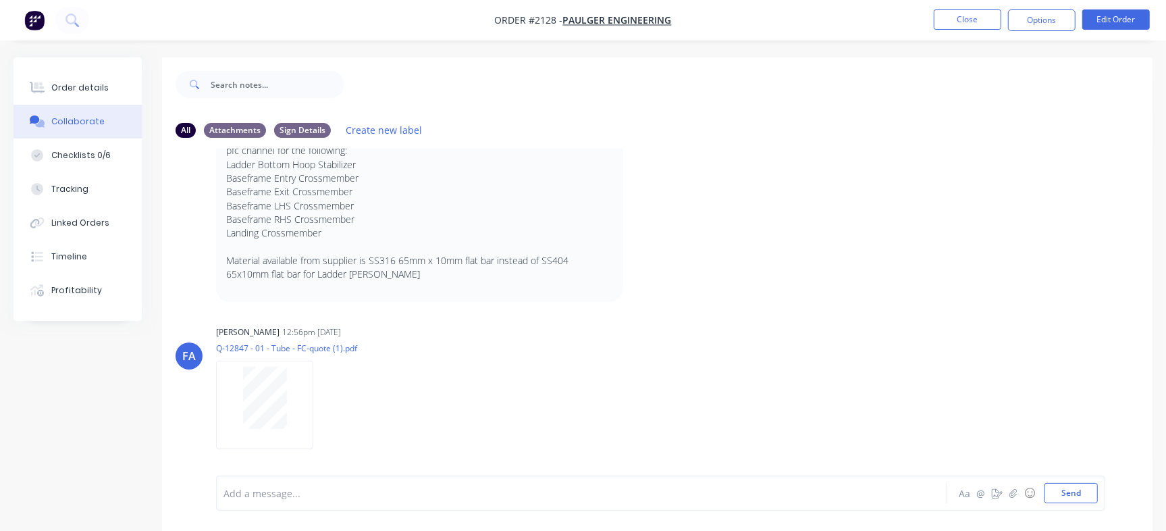
scroll to position [860, 0]
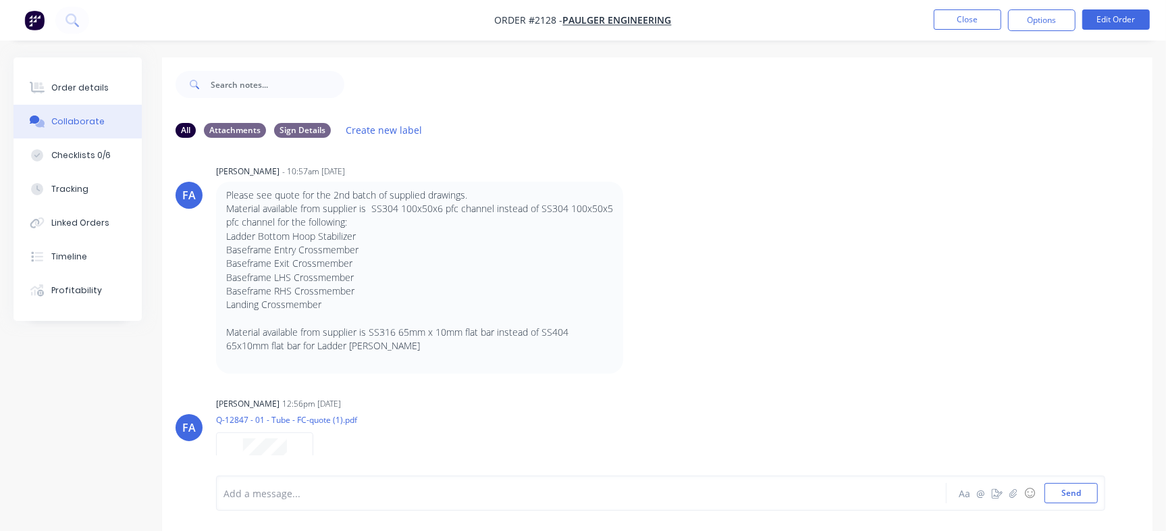
click at [188, 95] on span at bounding box center [193, 84] width 35 height 27
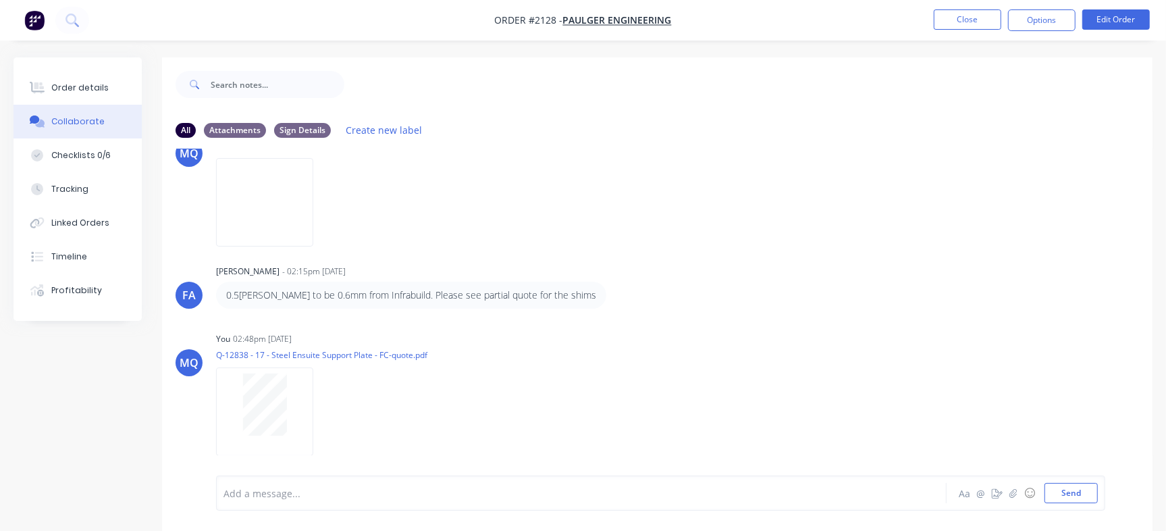
scroll to position [405, 0]
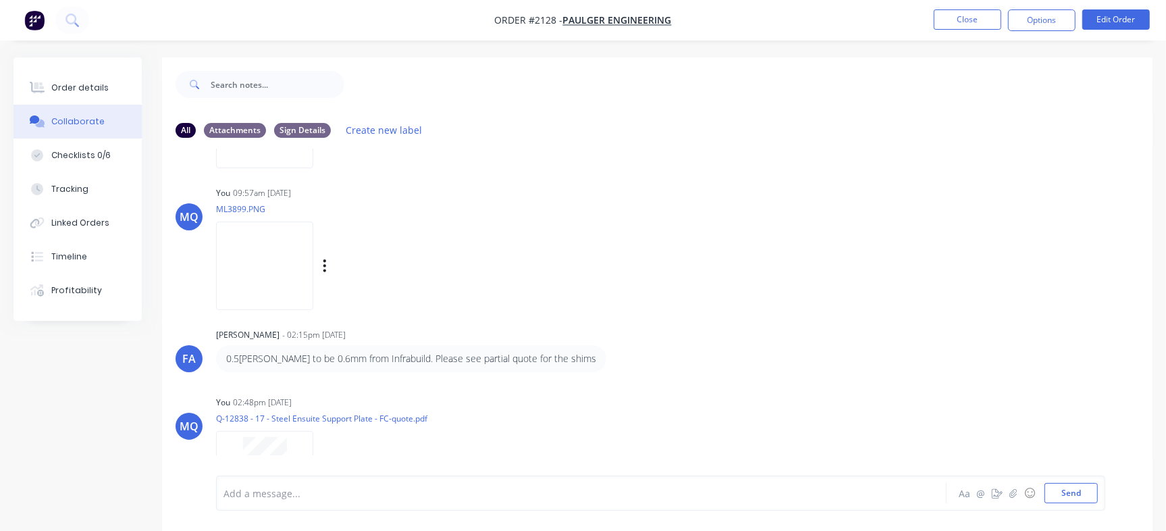
click at [274, 268] on img at bounding box center [264, 266] width 97 height 88
click at [888, 74] on div "[PERSON_NAME] mentioned you in a message Zone RV Order # 2242 PO 355 - 122867-A…" at bounding box center [911, 89] width 198 height 65
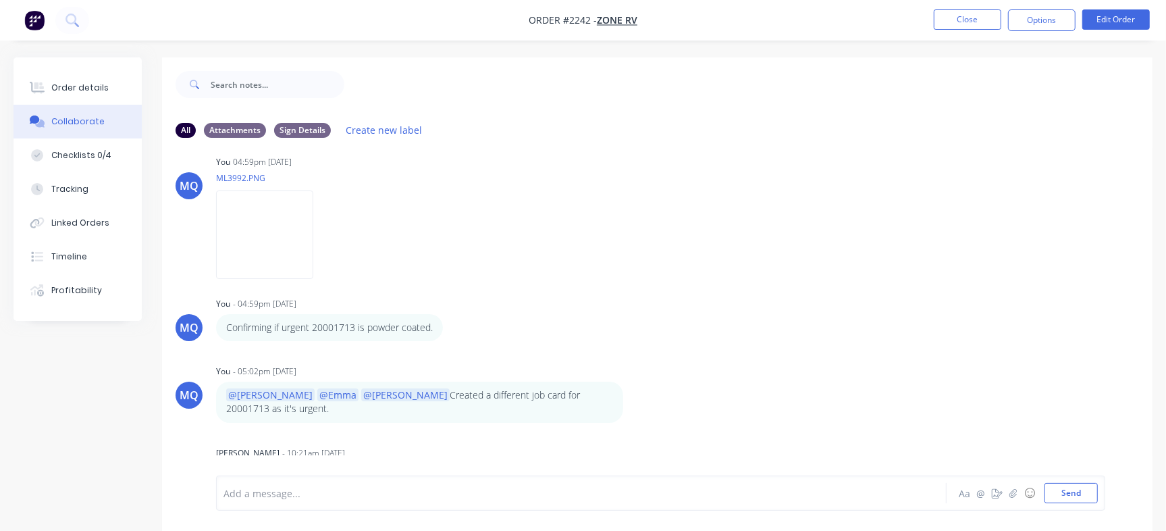
scroll to position [20, 0]
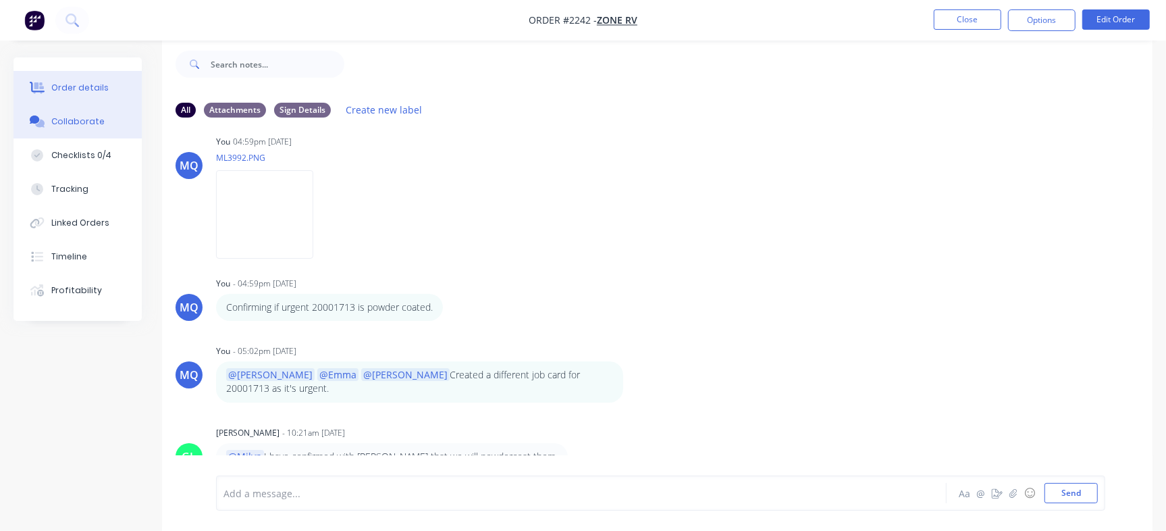
click at [65, 95] on button "Order details" at bounding box center [78, 88] width 128 height 34
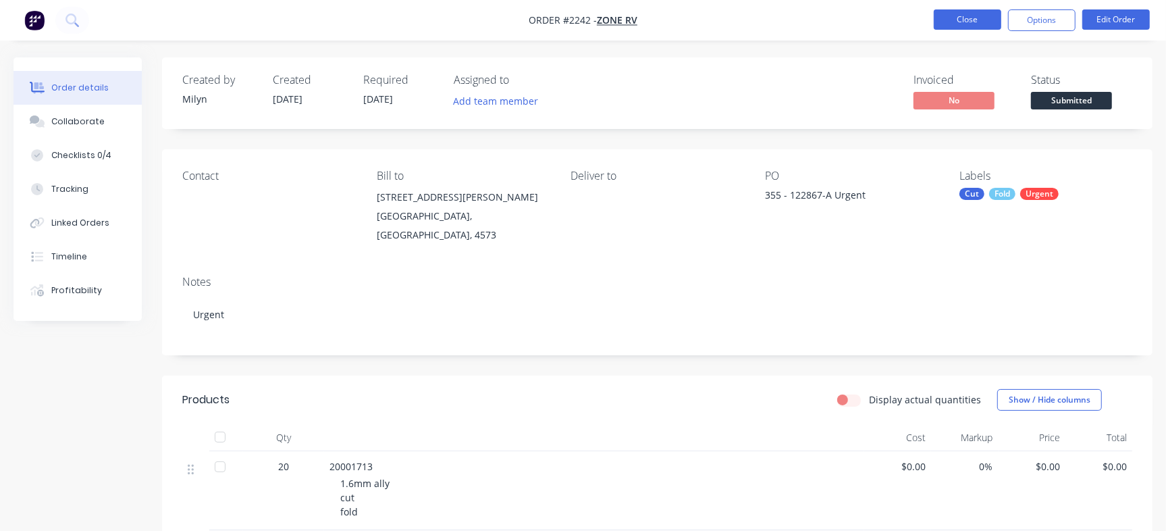
click at [973, 16] on button "Close" at bounding box center [968, 19] width 68 height 20
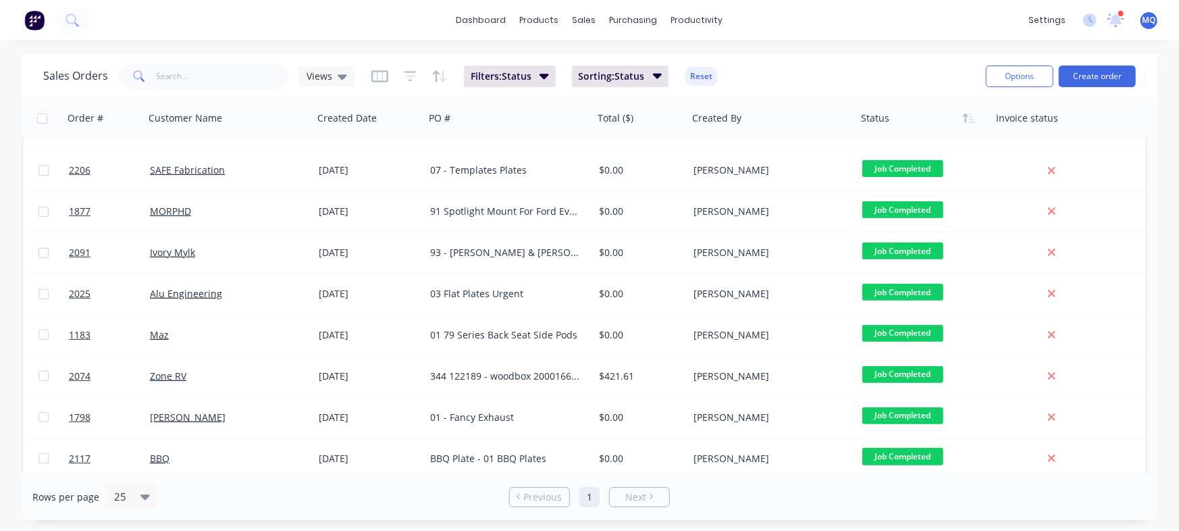
scroll to position [323, 0]
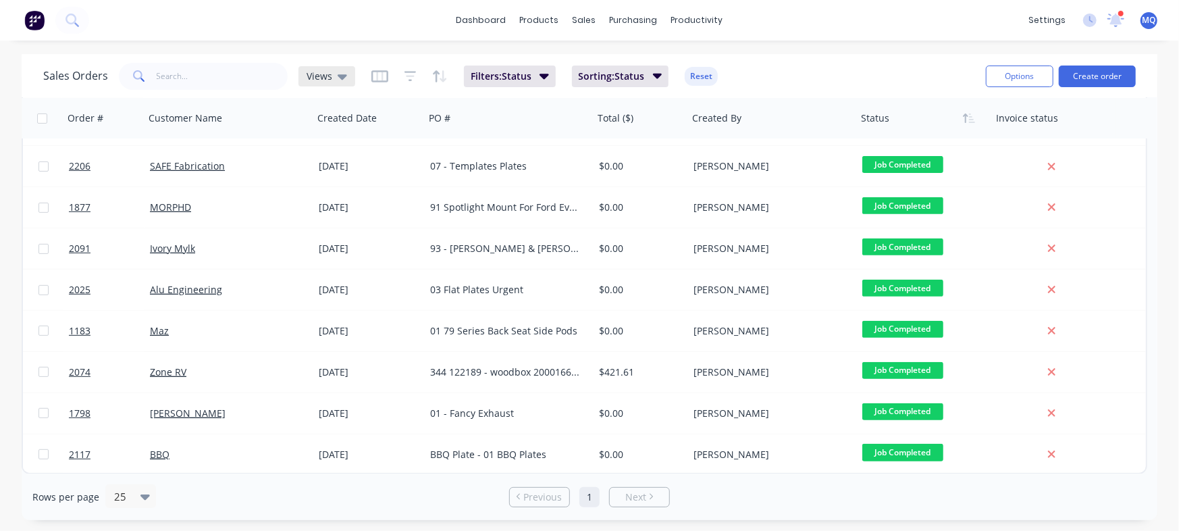
click at [346, 72] on div "Views" at bounding box center [326, 76] width 57 height 20
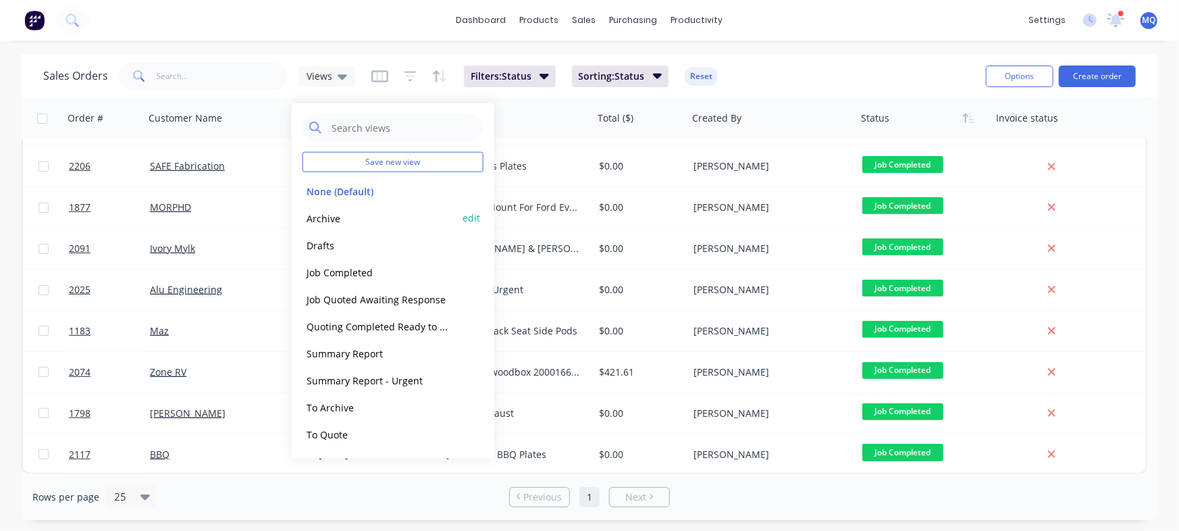
click at [369, 219] on button "Archive" at bounding box center [380, 218] width 154 height 16
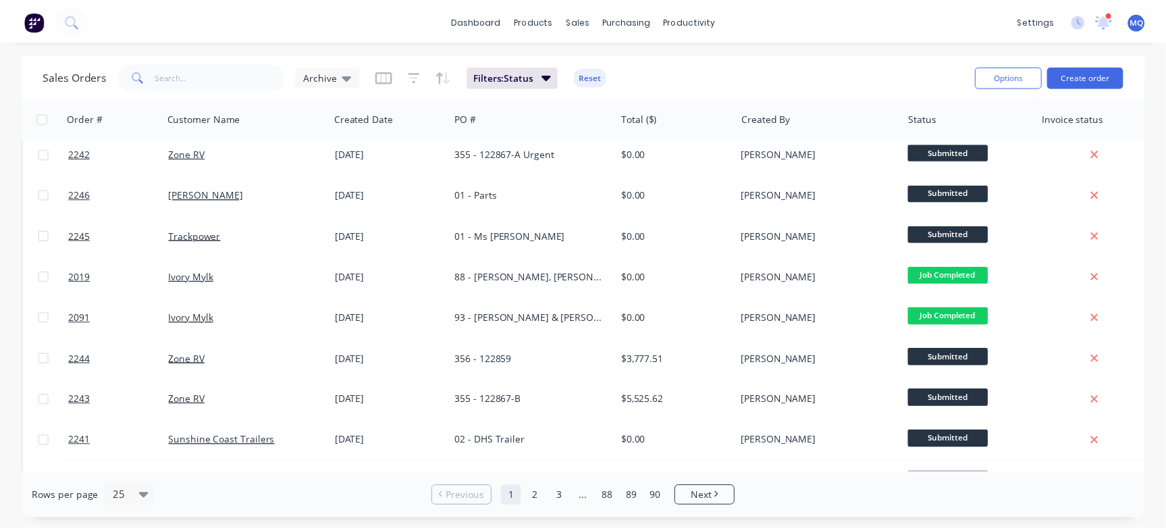
scroll to position [0, 0]
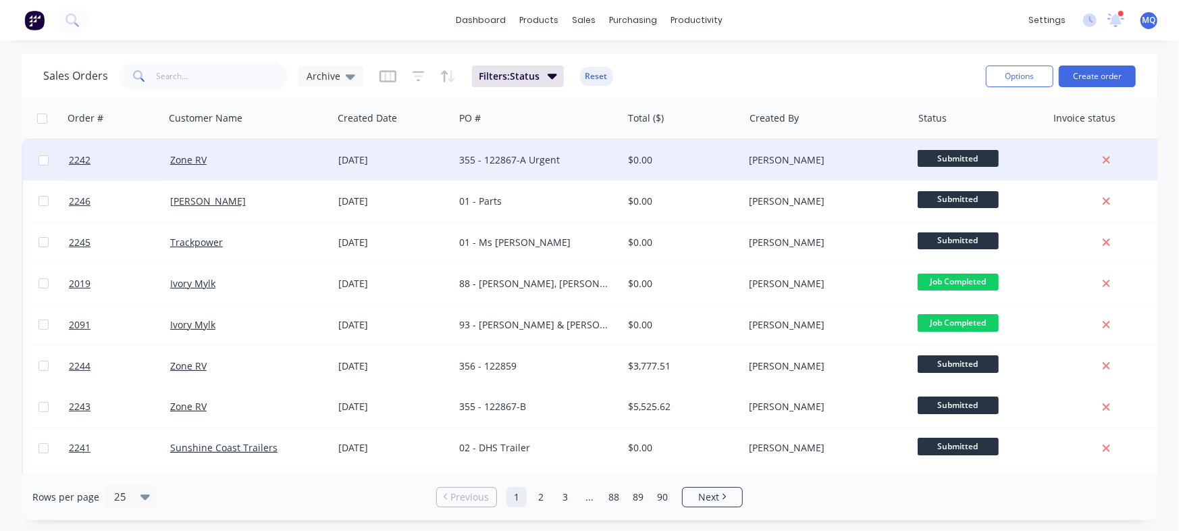
click at [419, 163] on div "[DATE]" at bounding box center [393, 160] width 111 height 14
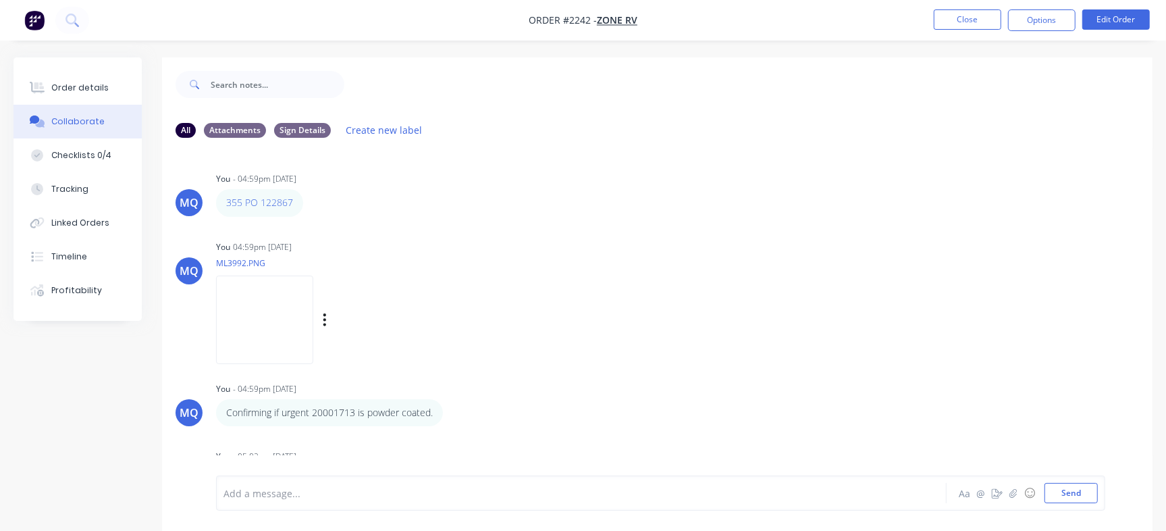
click at [313, 298] on img at bounding box center [264, 320] width 97 height 88
click at [93, 149] on div "Checklists 0/4" at bounding box center [81, 155] width 60 height 12
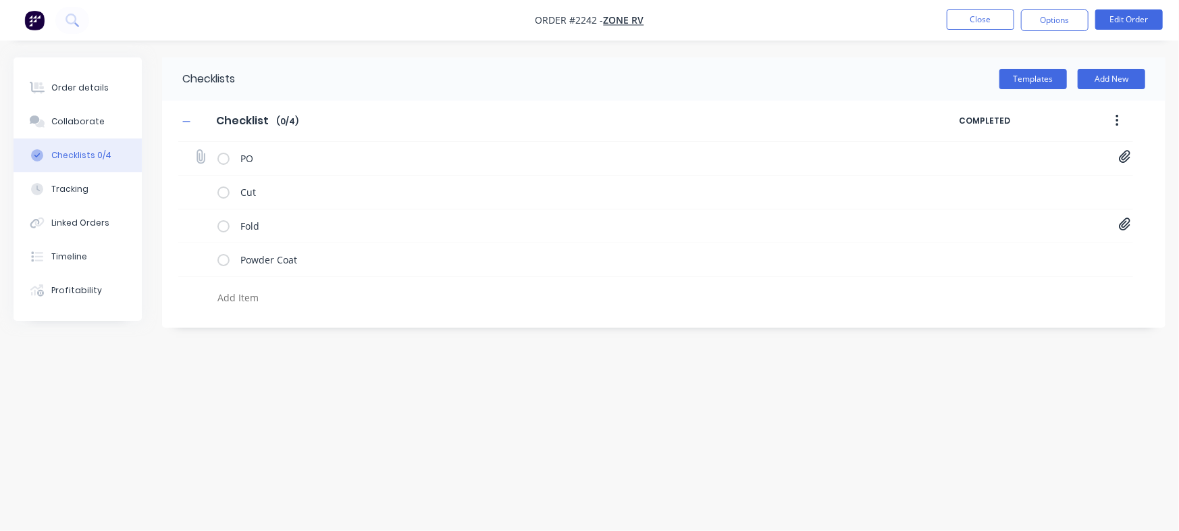
click at [1118, 153] on div "PO PO-122867.pdf" at bounding box center [655, 159] width 955 height 34
click at [1139, 156] on div "Checklist Checklist Enter Checklist name ( 0 / 4 ) COMPLETED PO PO-122867.pdf C…" at bounding box center [664, 206] width 1004 height 211
click at [1122, 154] on icon at bounding box center [1124, 157] width 11 height 13
click at [1000, 184] on link "PO-122867.pdf" at bounding box center [1015, 187] width 157 height 14
click at [87, 83] on div "Order details" at bounding box center [79, 88] width 57 height 12
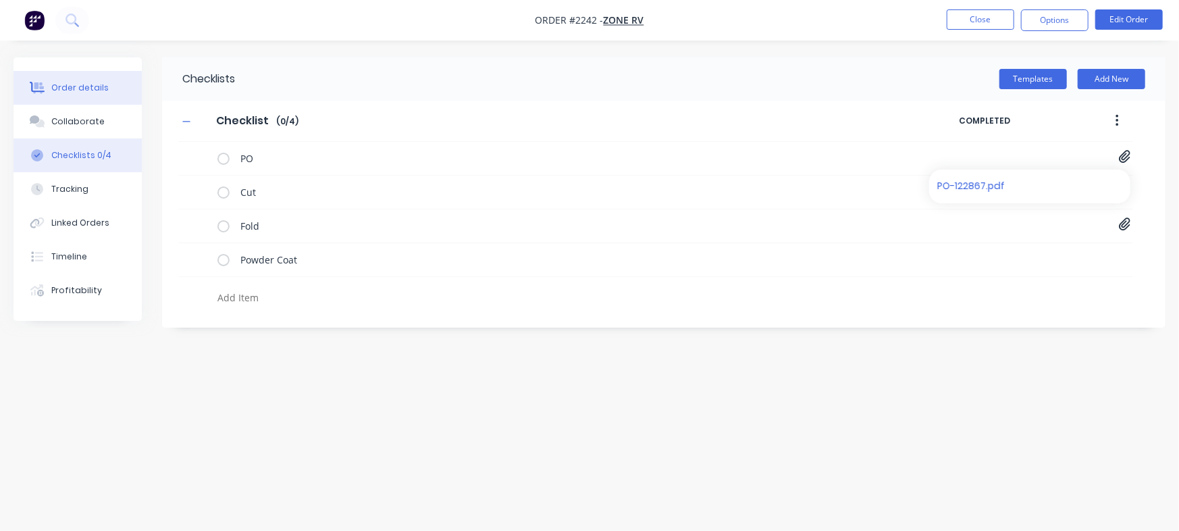
type textarea "x"
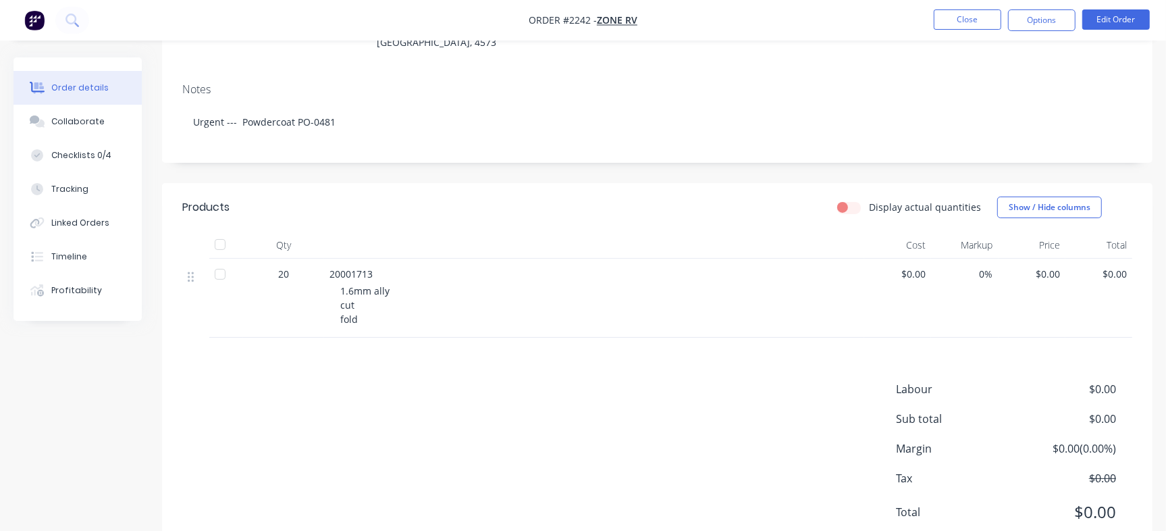
scroll to position [226, 0]
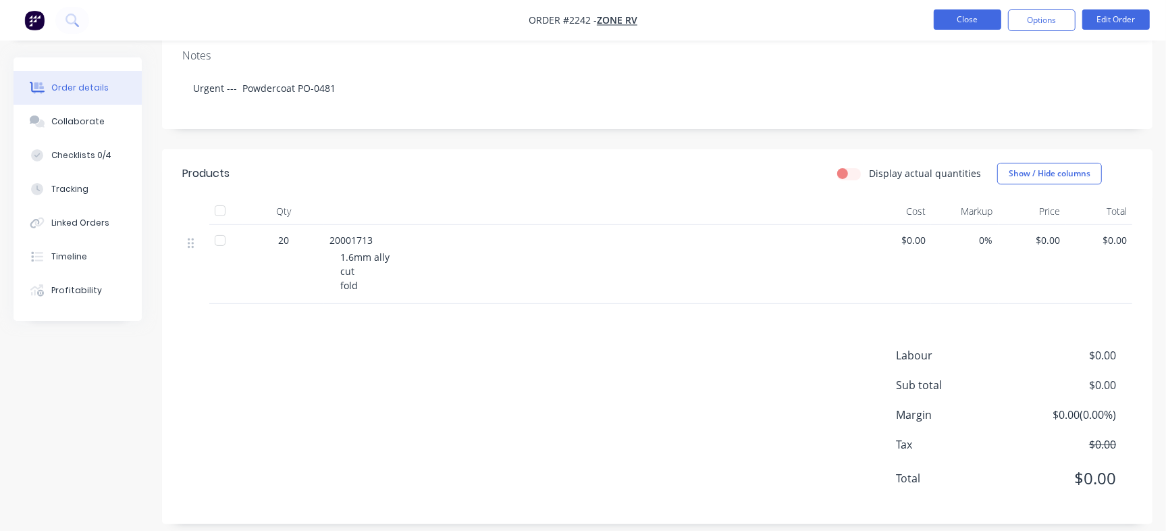
click at [958, 16] on button "Close" at bounding box center [968, 19] width 68 height 20
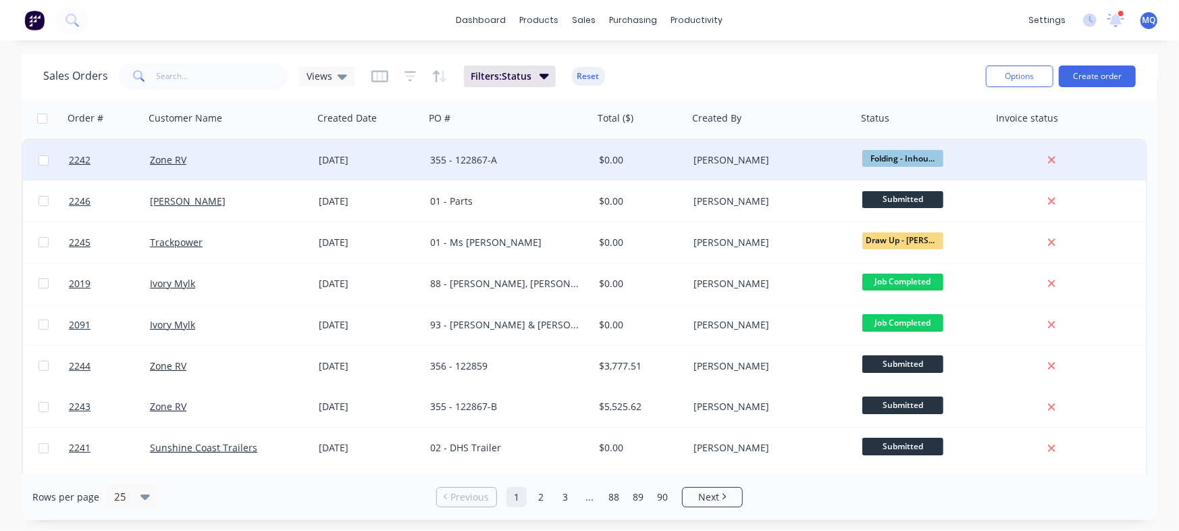
click at [539, 172] on div "355 - 122867-A" at bounding box center [509, 160] width 169 height 41
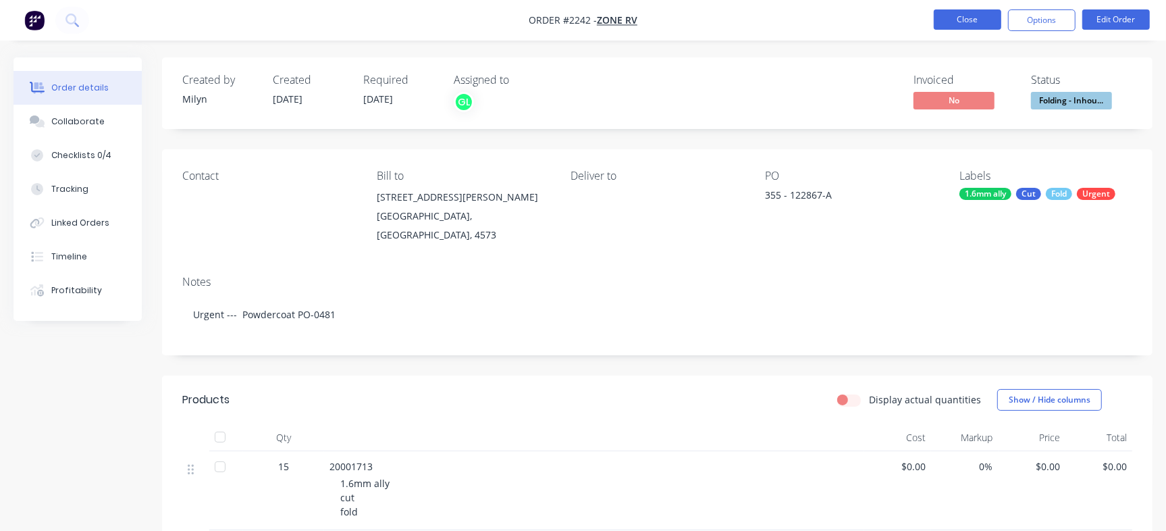
click at [974, 20] on button "Close" at bounding box center [968, 19] width 68 height 20
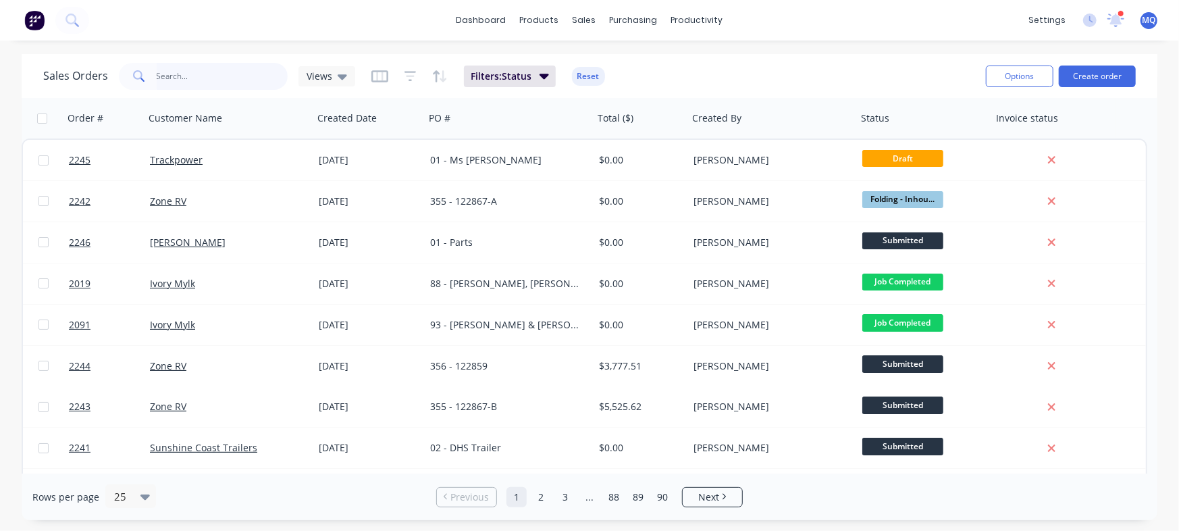
click at [220, 76] on input "text" at bounding box center [223, 76] width 132 height 27
type input "zone"
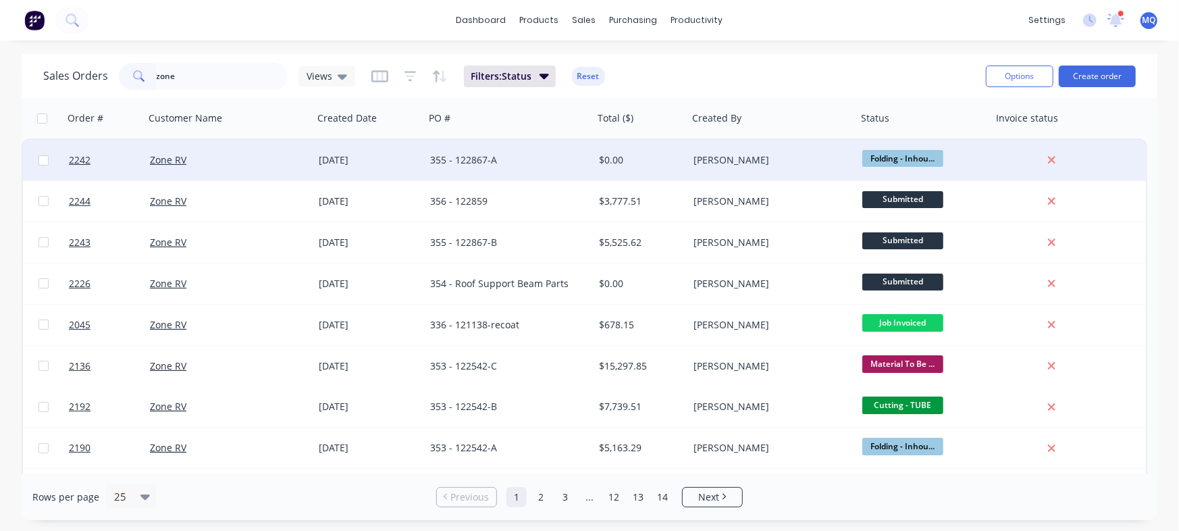
click at [544, 172] on div "355 - 122867-A" at bounding box center [509, 160] width 169 height 41
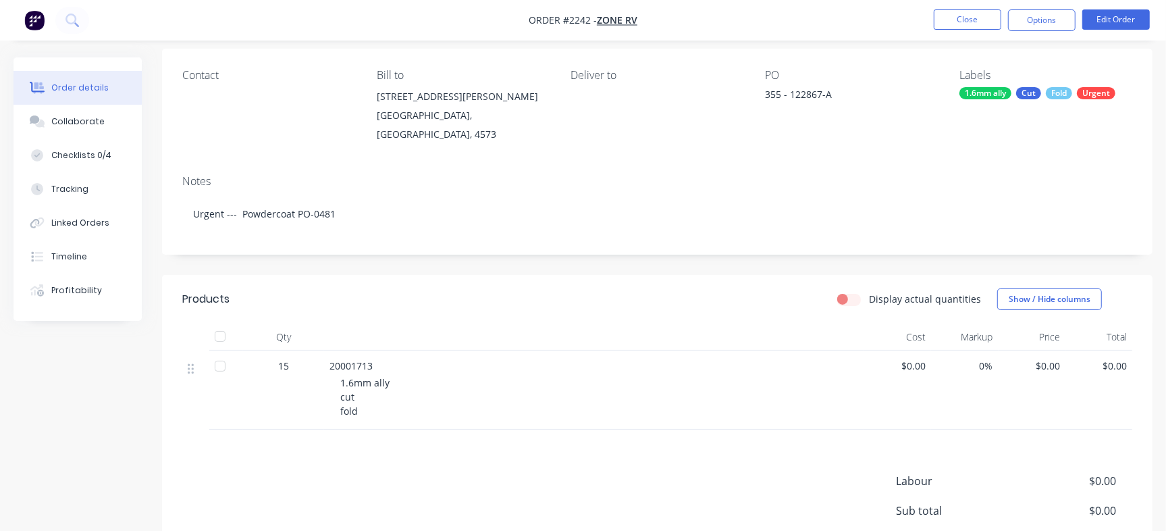
scroll to position [107, 0]
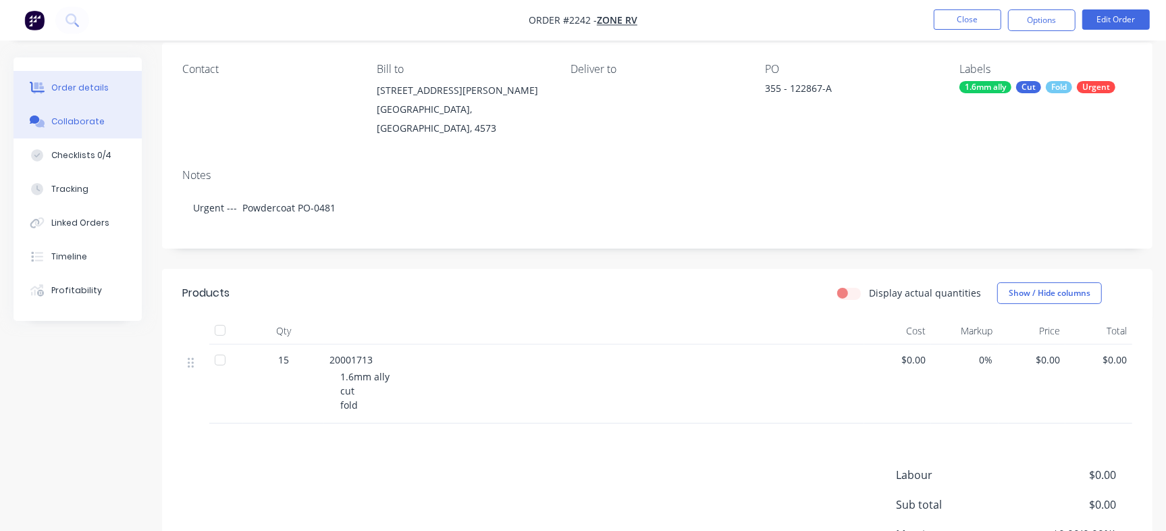
click at [87, 127] on div "Collaborate" at bounding box center [77, 121] width 53 height 12
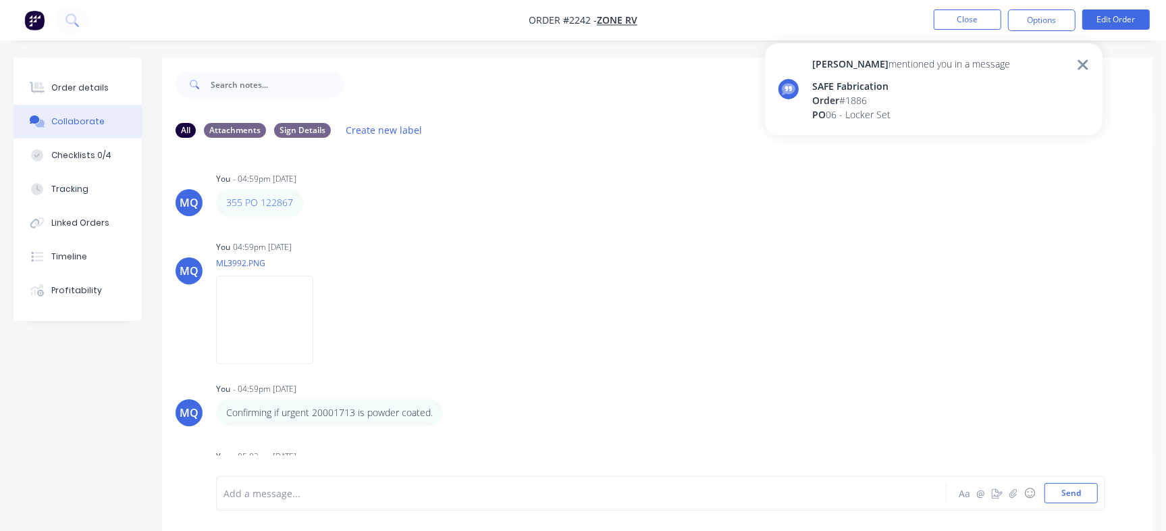
click at [1085, 66] on icon at bounding box center [1083, 64] width 10 height 10
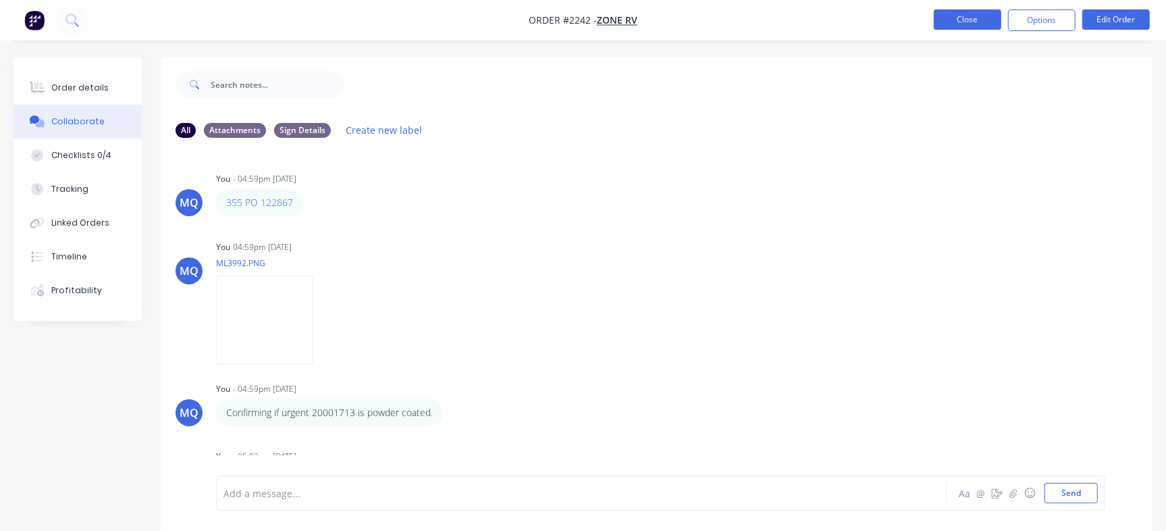
click at [954, 28] on button "Close" at bounding box center [968, 19] width 68 height 20
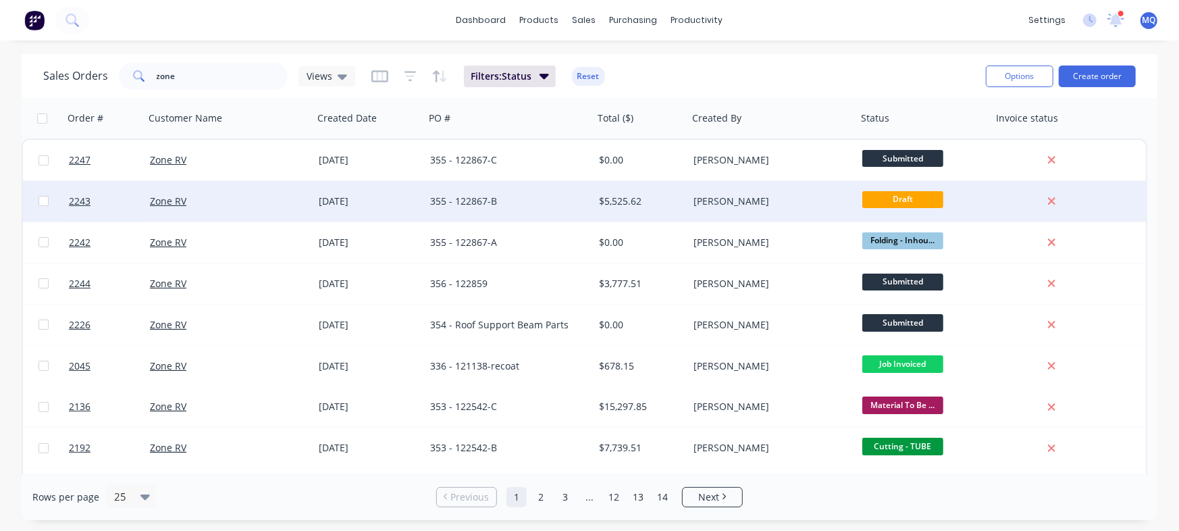
click at [323, 70] on span "Views" at bounding box center [320, 76] width 26 height 14
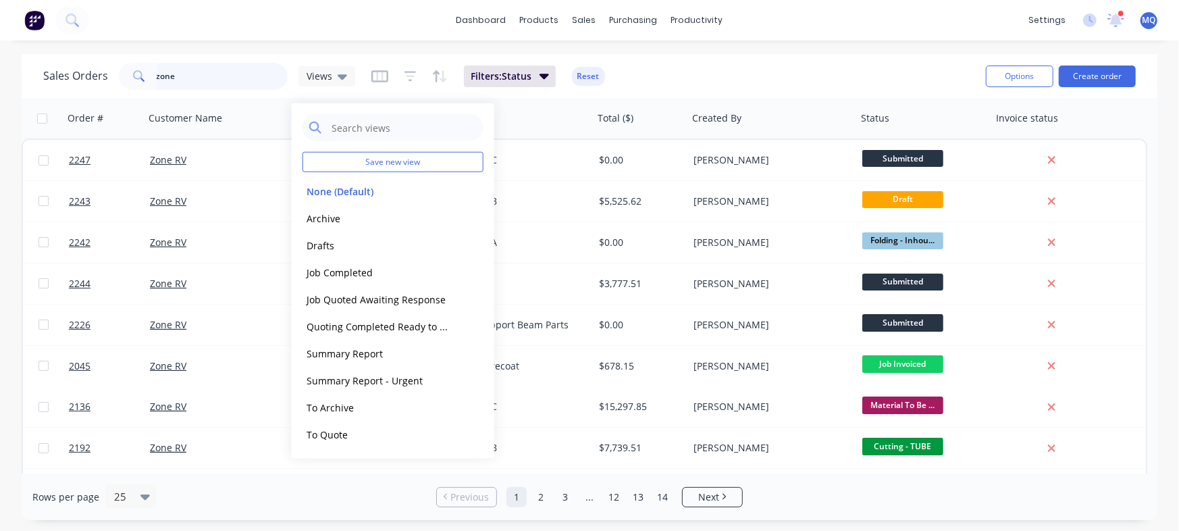
click at [196, 64] on input "zone" at bounding box center [223, 76] width 132 height 27
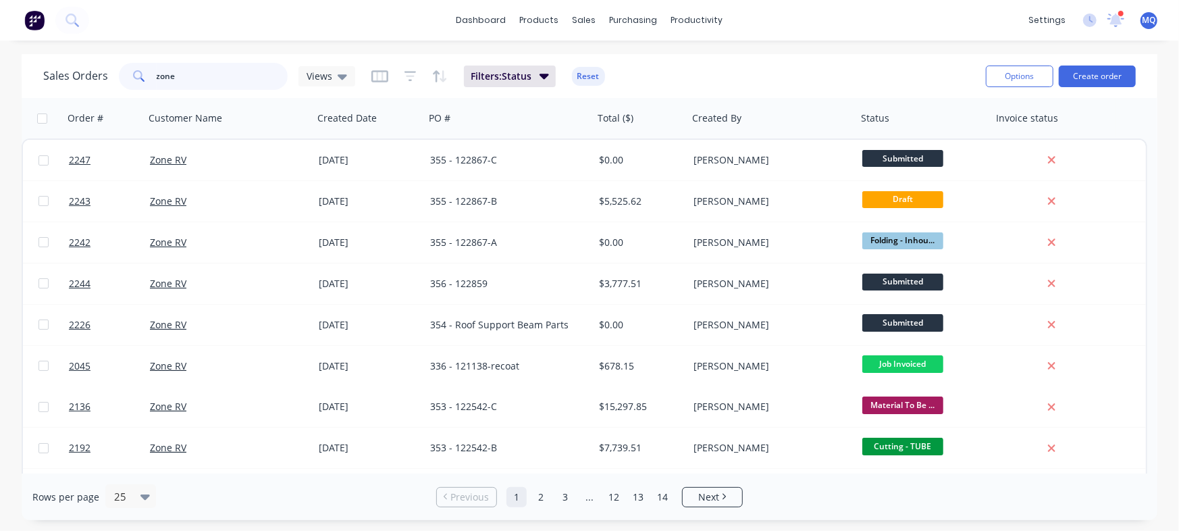
drag, startPoint x: 223, startPoint y: 80, endPoint x: 74, endPoint y: 50, distance: 152.2
click at [74, 50] on div "dashboard products sales purchasing productivity dashboard products Product Cat…" at bounding box center [589, 265] width 1179 height 531
type input "122867"
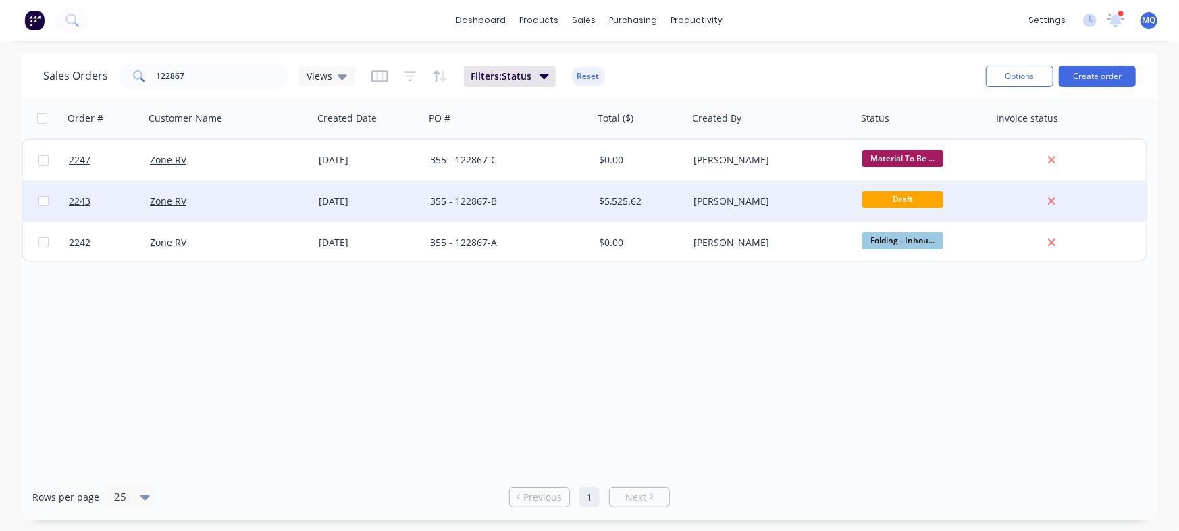
click at [519, 203] on div "355 - 122867-B" at bounding box center [505, 201] width 150 height 14
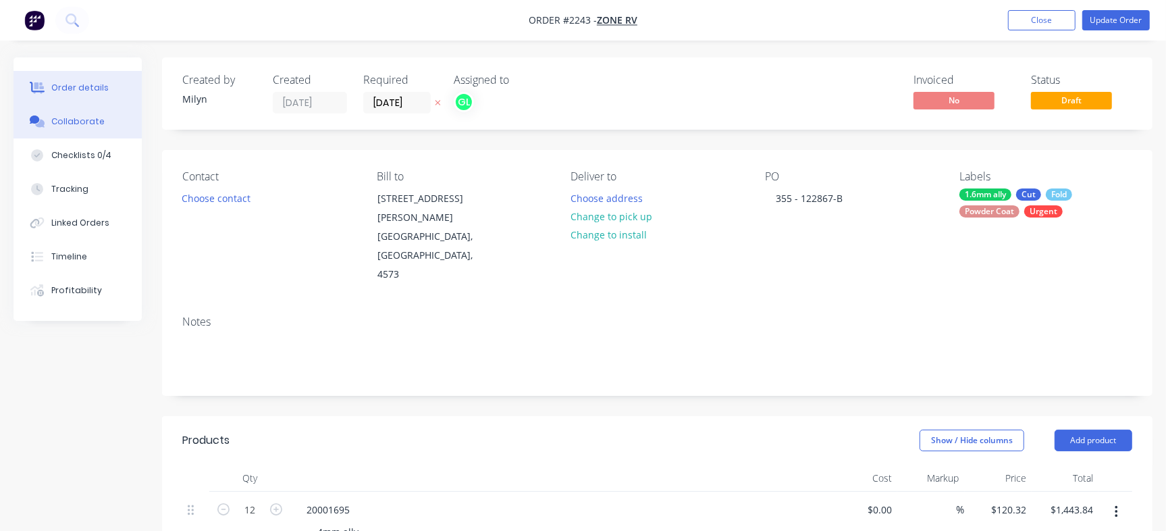
click at [54, 119] on div "Collaborate" at bounding box center [77, 121] width 53 height 12
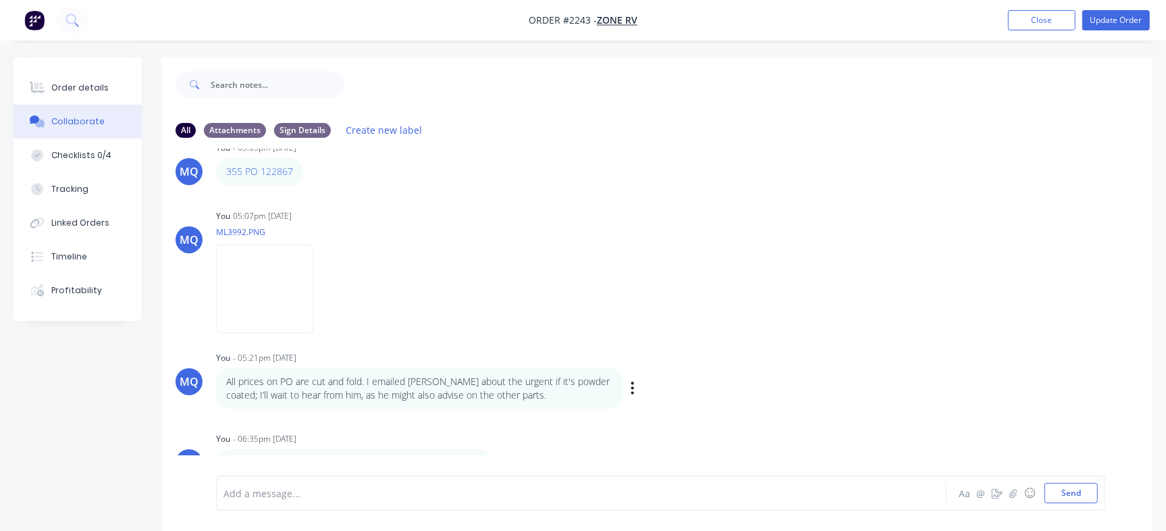
drag, startPoint x: 1137, startPoint y: 302, endPoint x: 1137, endPoint y: 400, distance: 98.6
click at [1137, 400] on div "MQ You - 05:05pm [DATE] 355 PO 122867 Labels Edit Delete MQ You 05:07pm [DATE] …" at bounding box center [657, 312] width 991 height 327
click at [966, 296] on div "MQ You 05:07pm [DATE] ML3992.PNG Labels Download Delete" at bounding box center [657, 267] width 991 height 122
click at [271, 305] on img at bounding box center [264, 288] width 97 height 88
click at [92, 95] on button "Order details" at bounding box center [78, 88] width 128 height 34
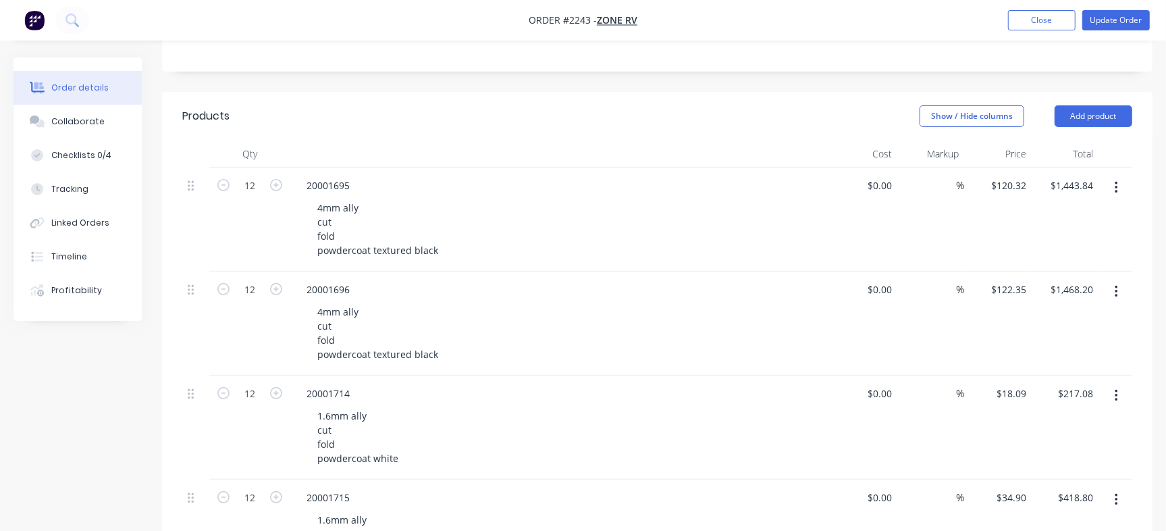
scroll to position [326, 0]
click at [1042, 14] on button "Close" at bounding box center [1042, 20] width 68 height 20
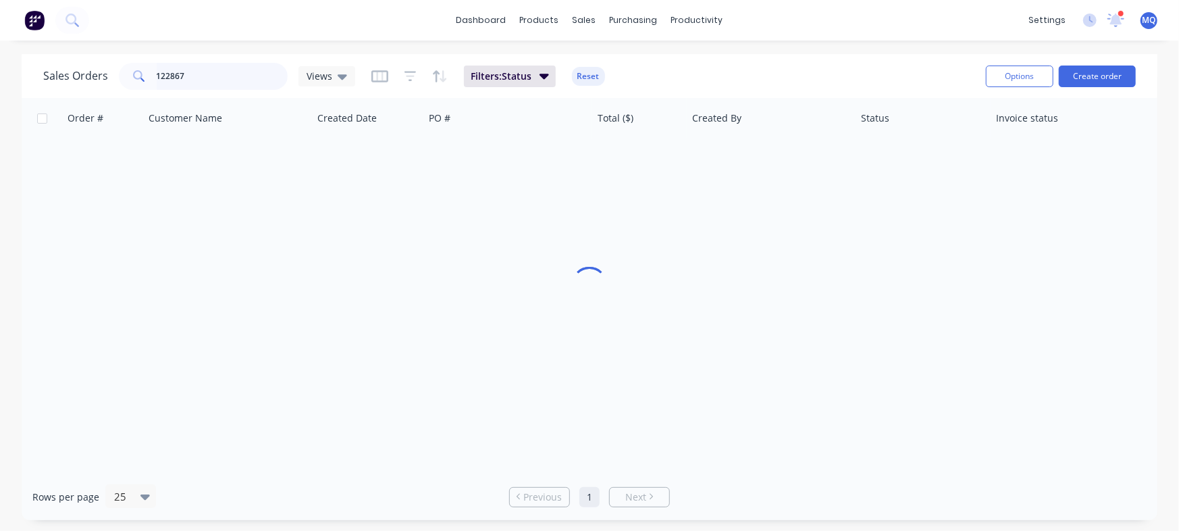
click at [199, 72] on input "122867" at bounding box center [223, 76] width 132 height 27
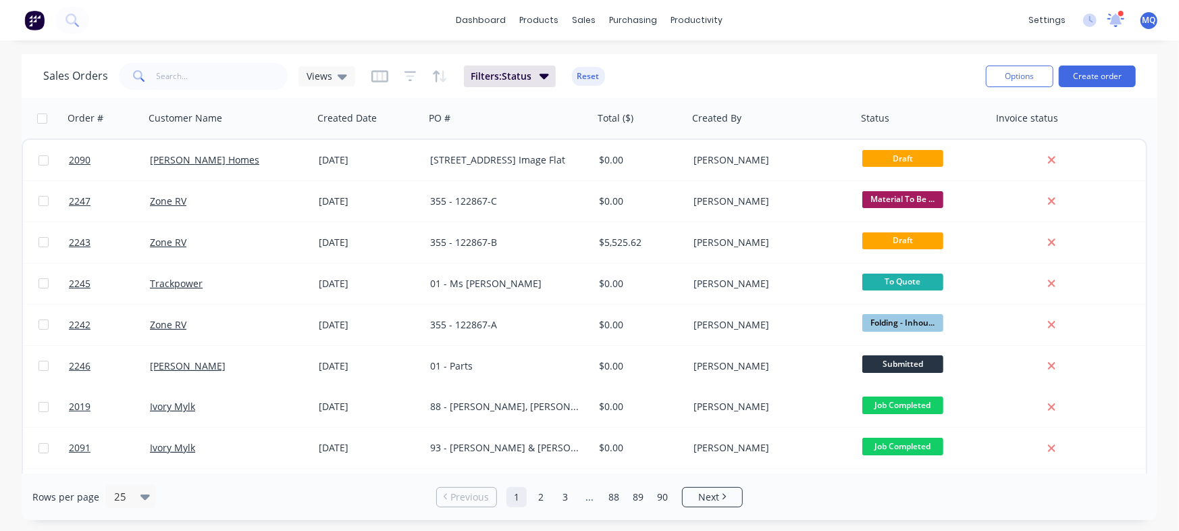
click at [1118, 20] on icon at bounding box center [1116, 19] width 13 height 12
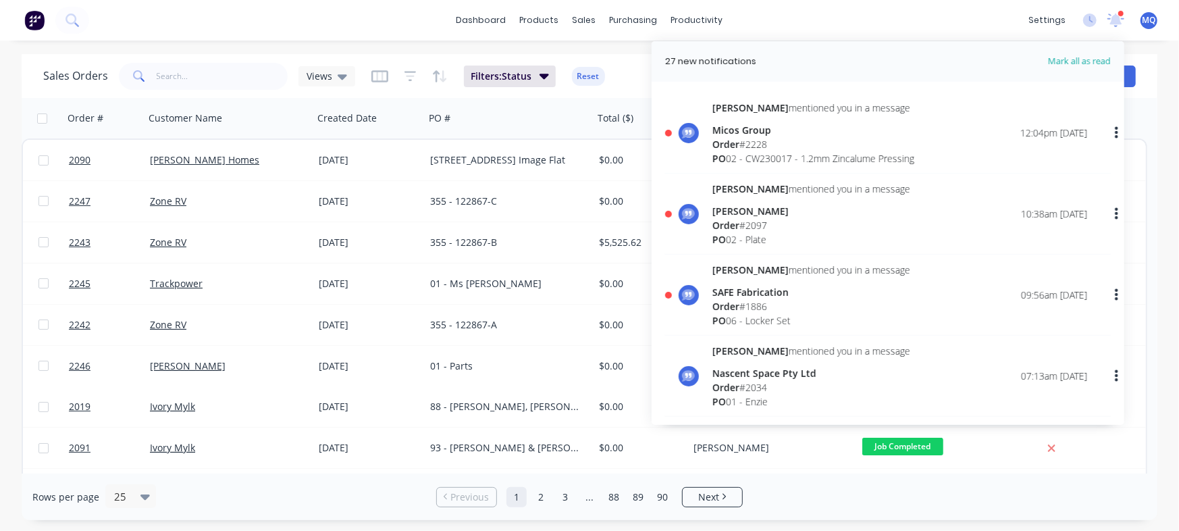
click at [766, 292] on div "SAFE Fabrication" at bounding box center [811, 292] width 198 height 14
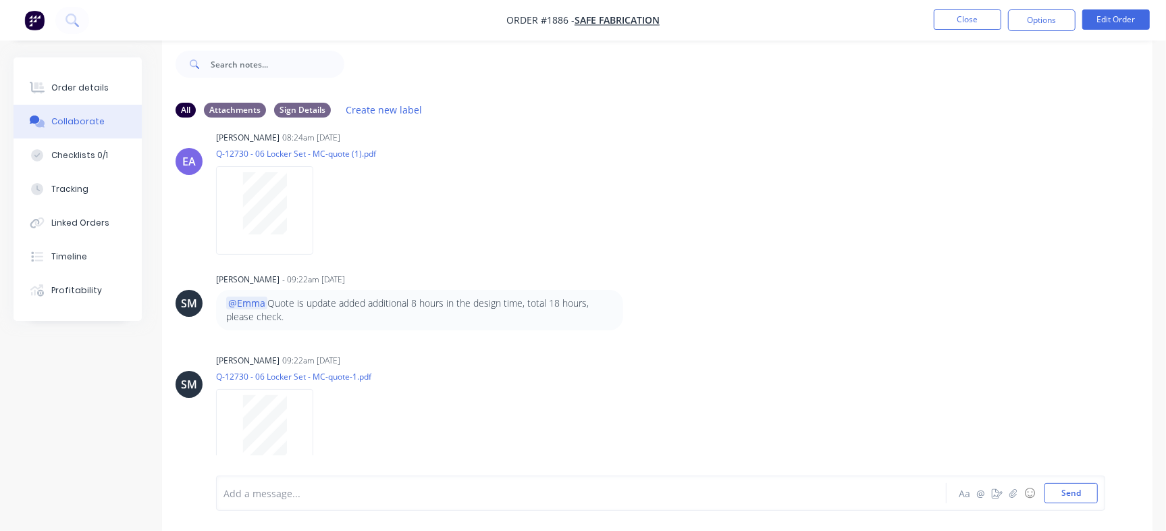
scroll to position [712, 0]
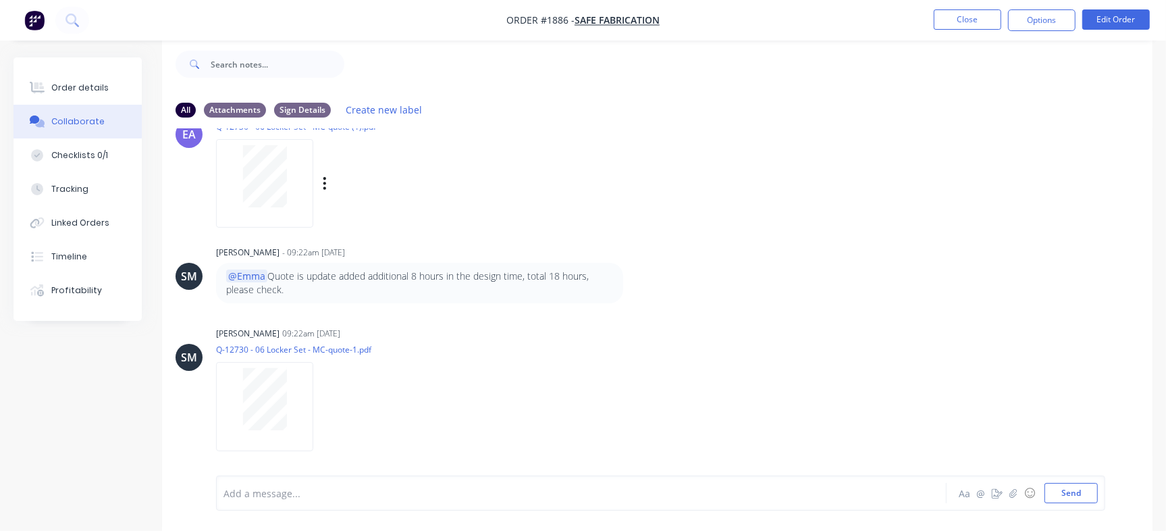
click at [296, 190] on div at bounding box center [264, 176] width 85 height 62
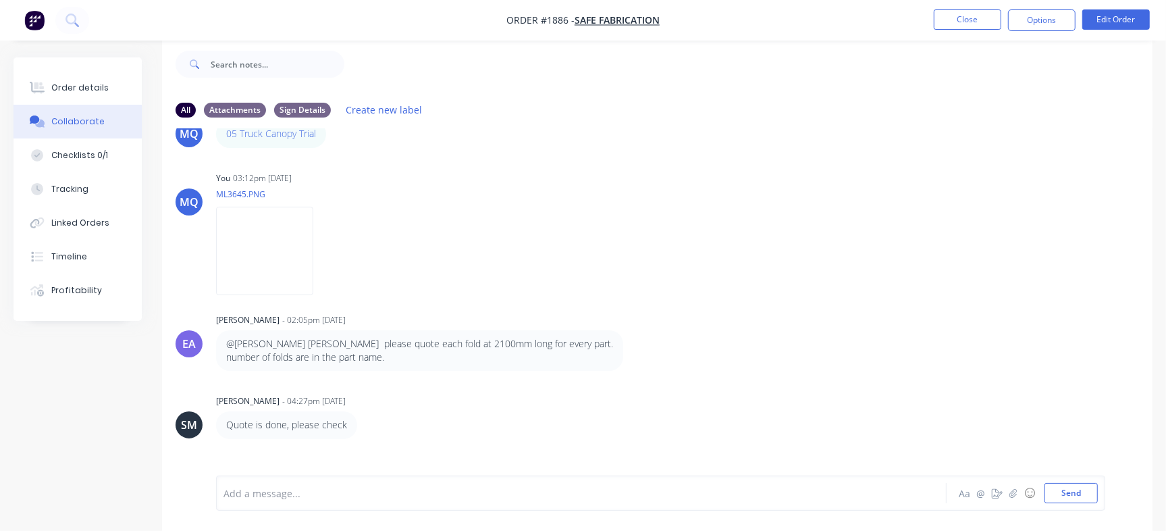
scroll to position [14, 0]
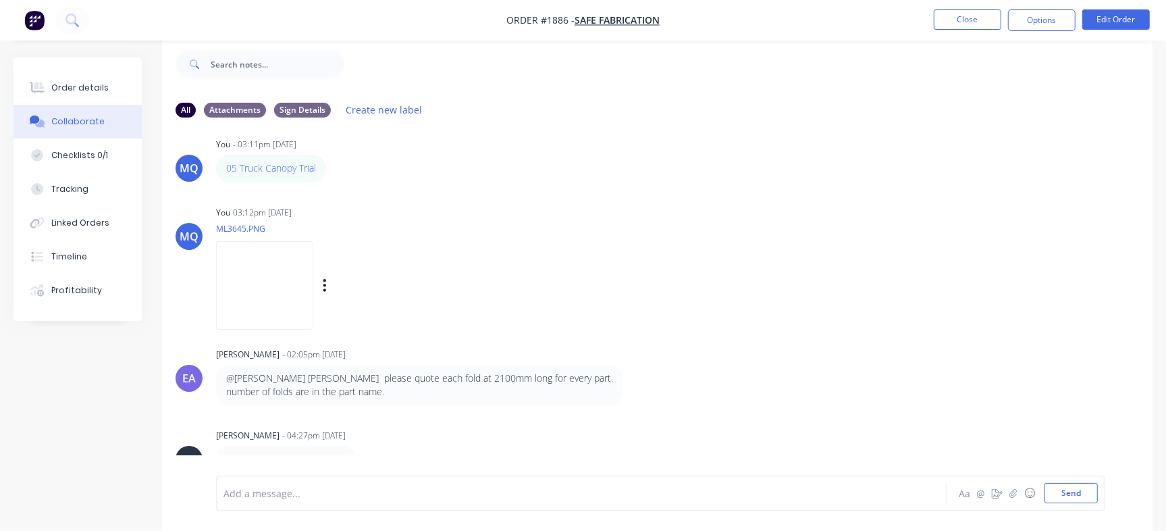
click at [282, 278] on img at bounding box center [264, 285] width 97 height 88
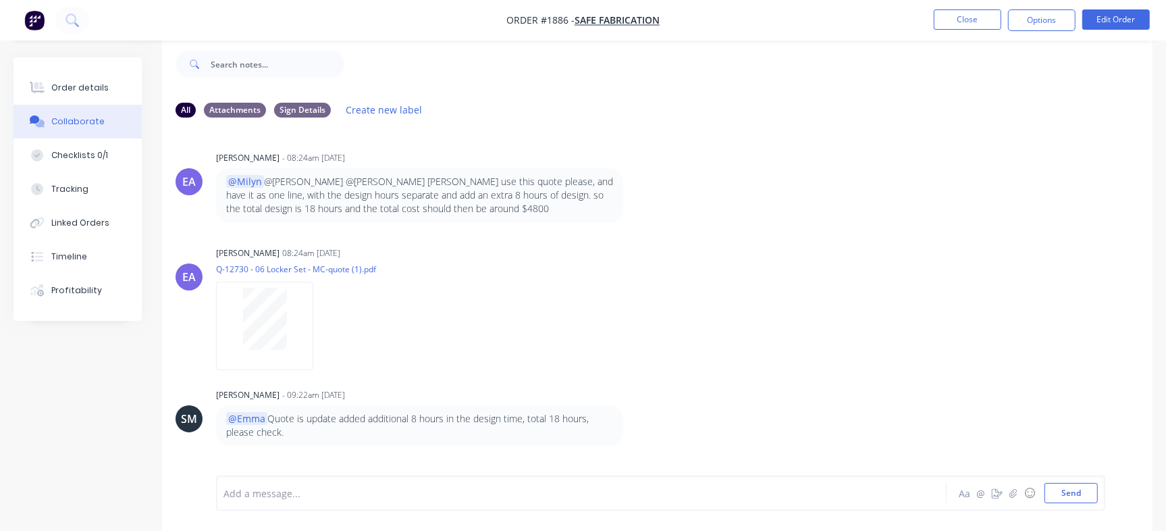
scroll to position [571, 0]
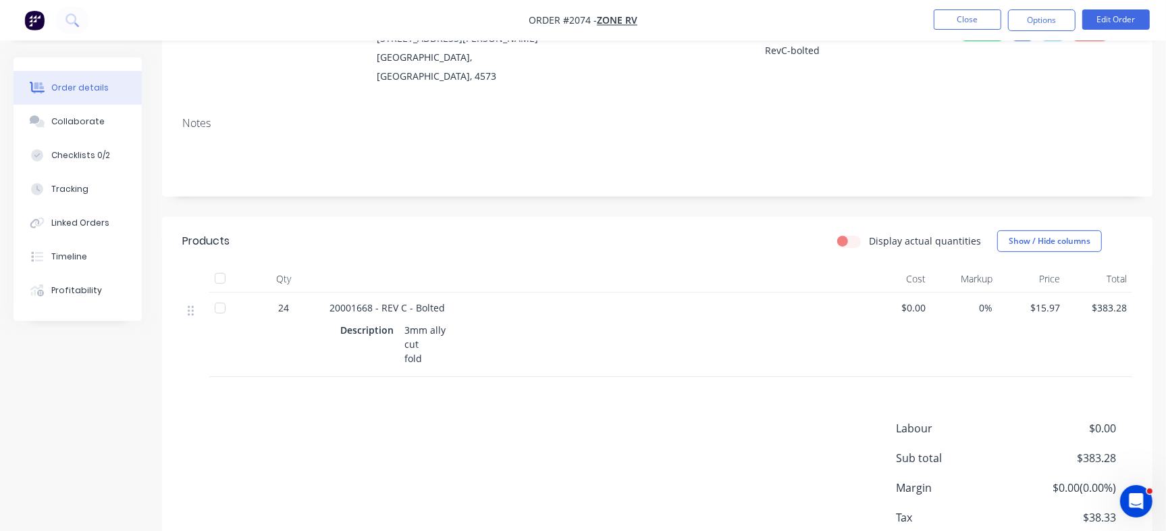
scroll to position [159, 0]
click at [966, 7] on nav "Order #2074 - Zone RV Close Options Edit Order" at bounding box center [583, 20] width 1166 height 41
click at [969, 16] on button "Close" at bounding box center [968, 19] width 68 height 20
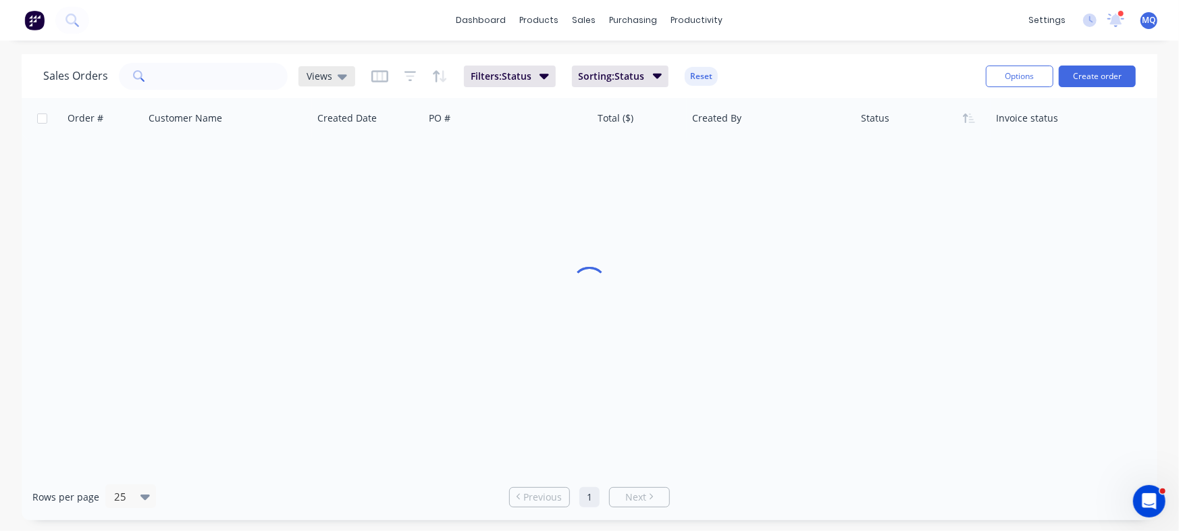
click at [340, 70] on icon at bounding box center [342, 76] width 9 height 15
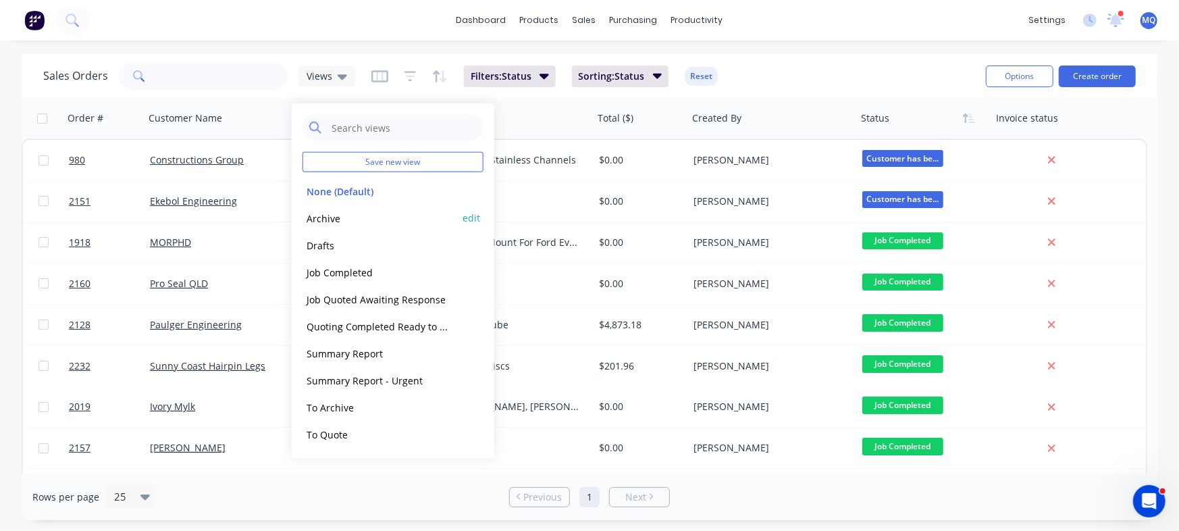
click at [359, 214] on button "Archive" at bounding box center [380, 218] width 154 height 16
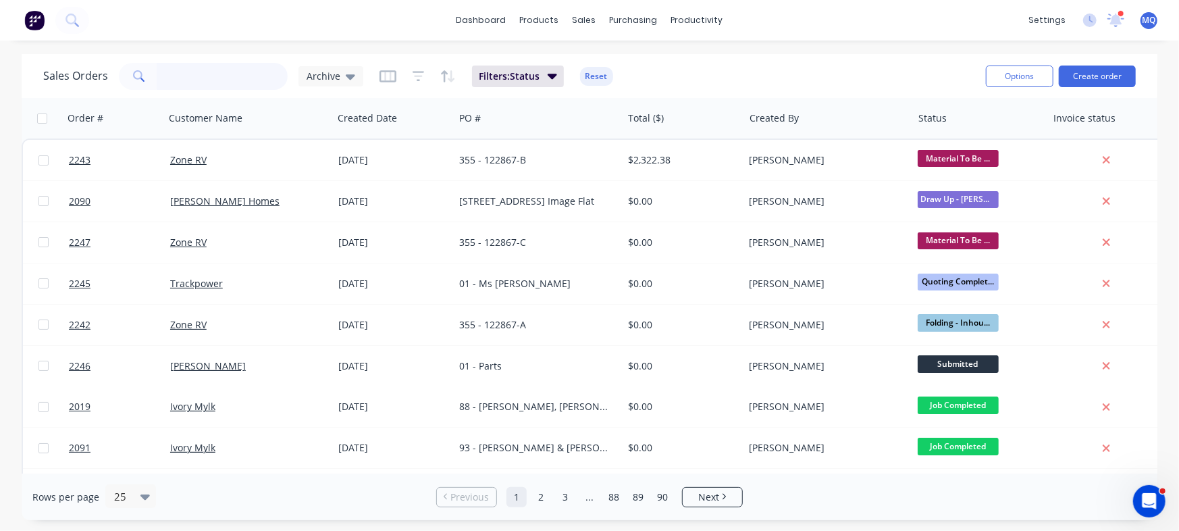
click at [220, 78] on input "text" at bounding box center [223, 76] width 132 height 27
paste input "annabel"
type input "annabel"
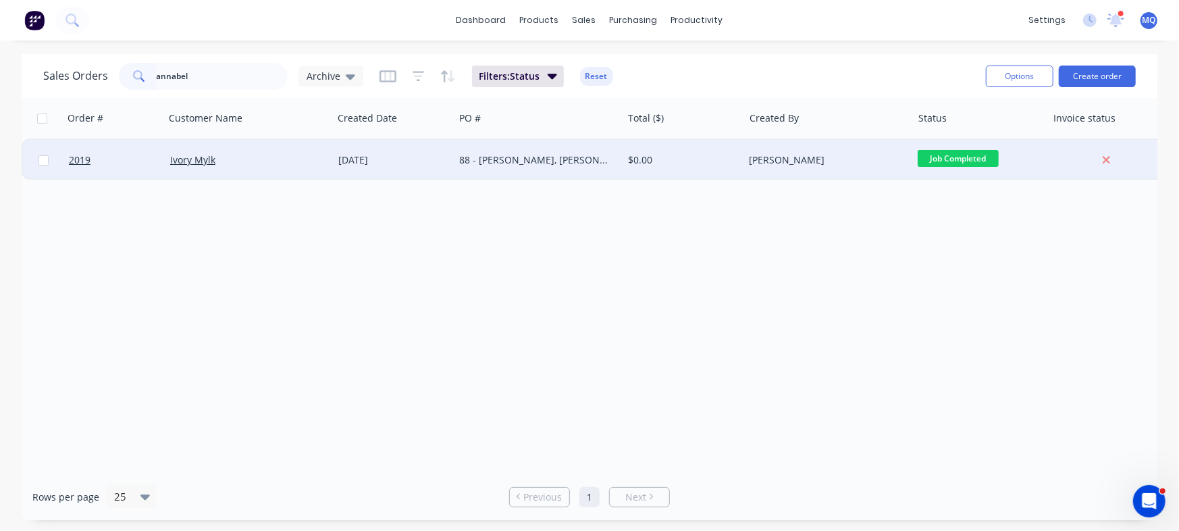
click at [581, 161] on div "88 - [PERSON_NAME], [PERSON_NAME], [PERSON_NAME], [PERSON_NAME], [PERSON_NAME] …" at bounding box center [534, 160] width 150 height 14
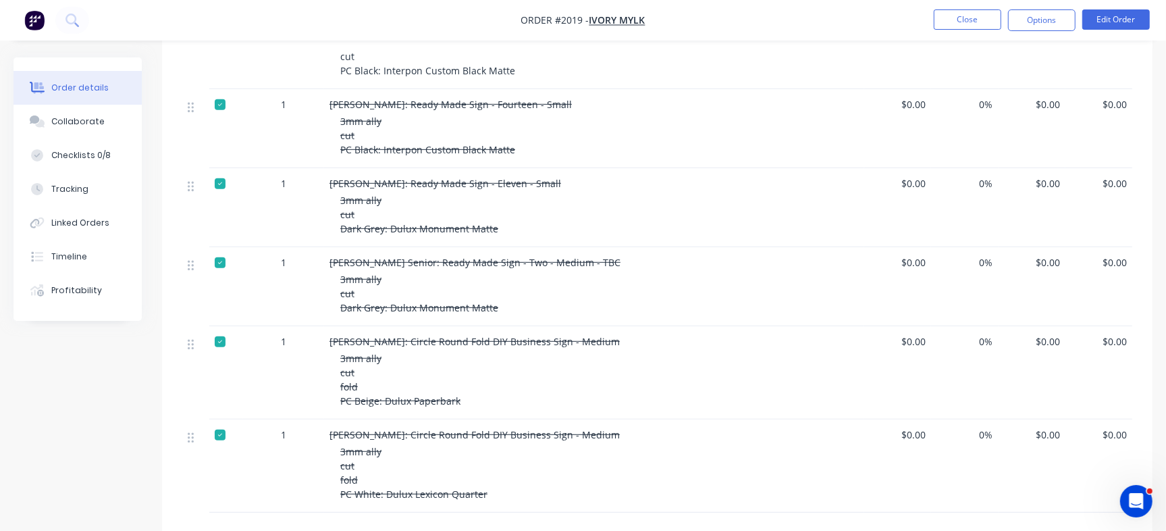
scroll to position [519, 0]
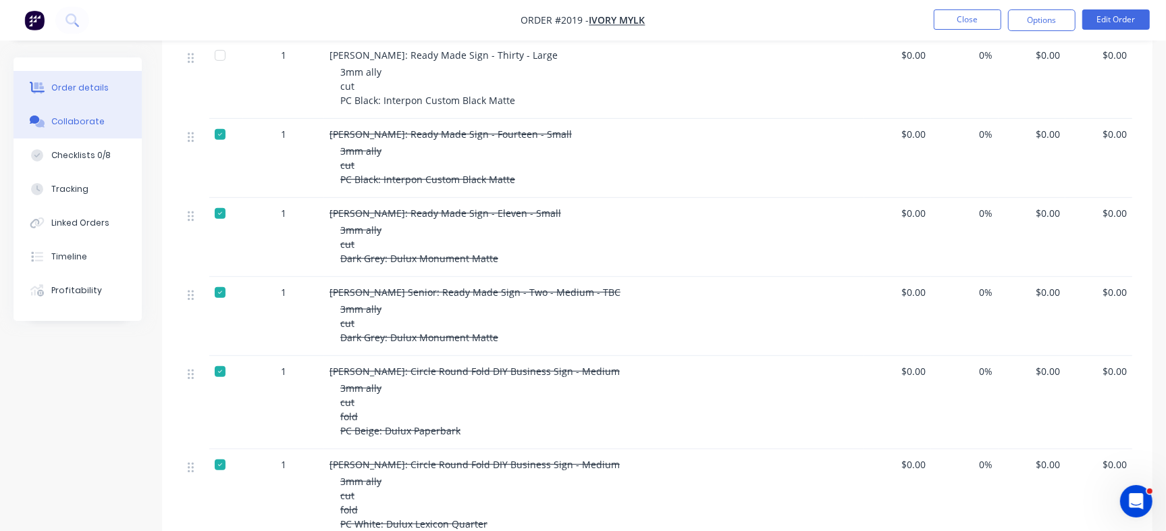
click at [74, 122] on div "Collaborate" at bounding box center [77, 121] width 53 height 12
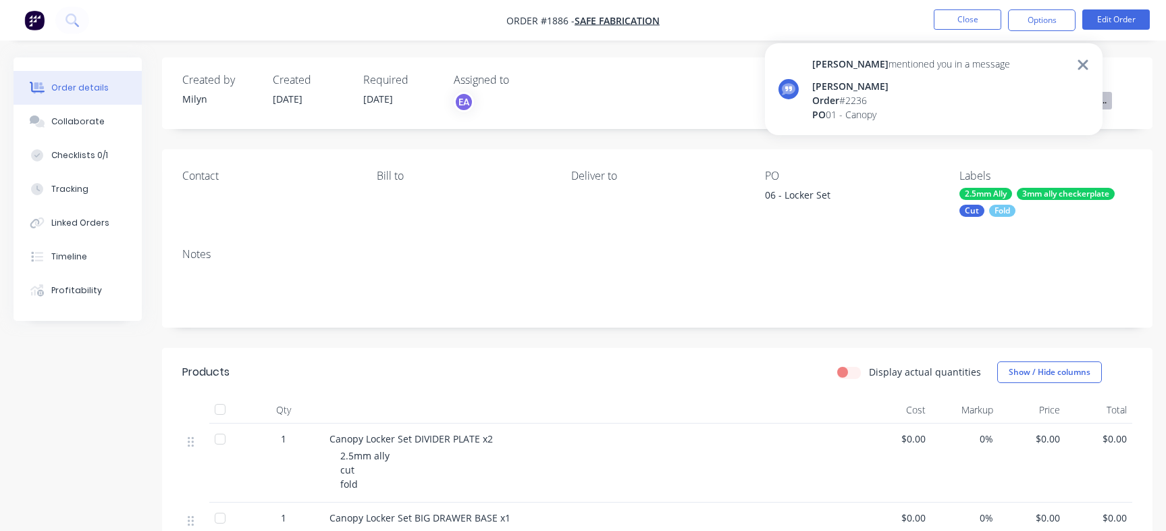
scroll to position [20, 0]
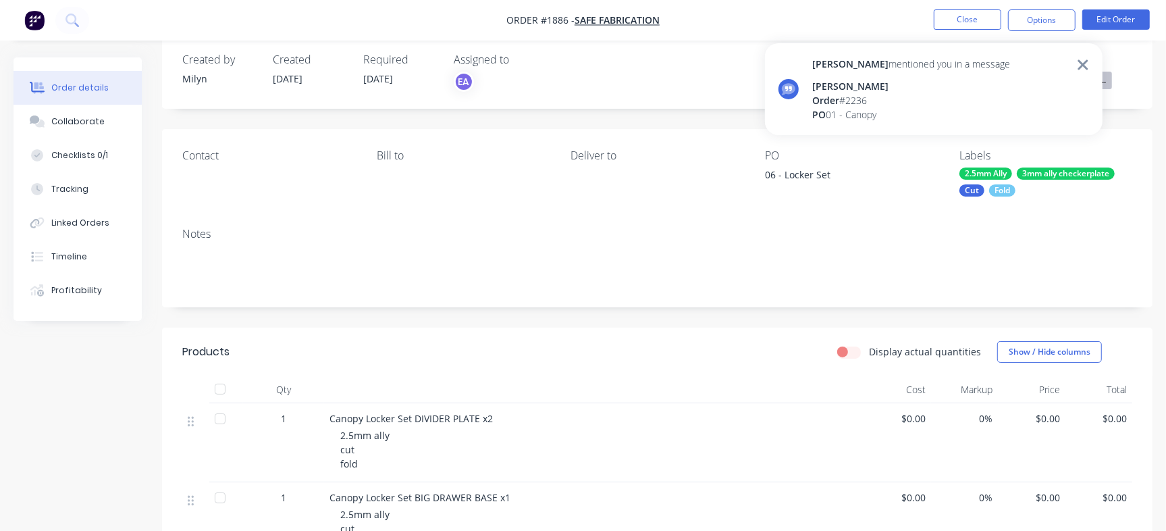
click at [1081, 55] on div "[PERSON_NAME] mentioned you in a message [PERSON_NAME] Order # 2236 PO 01 - Can…" at bounding box center [934, 89] width 338 height 92
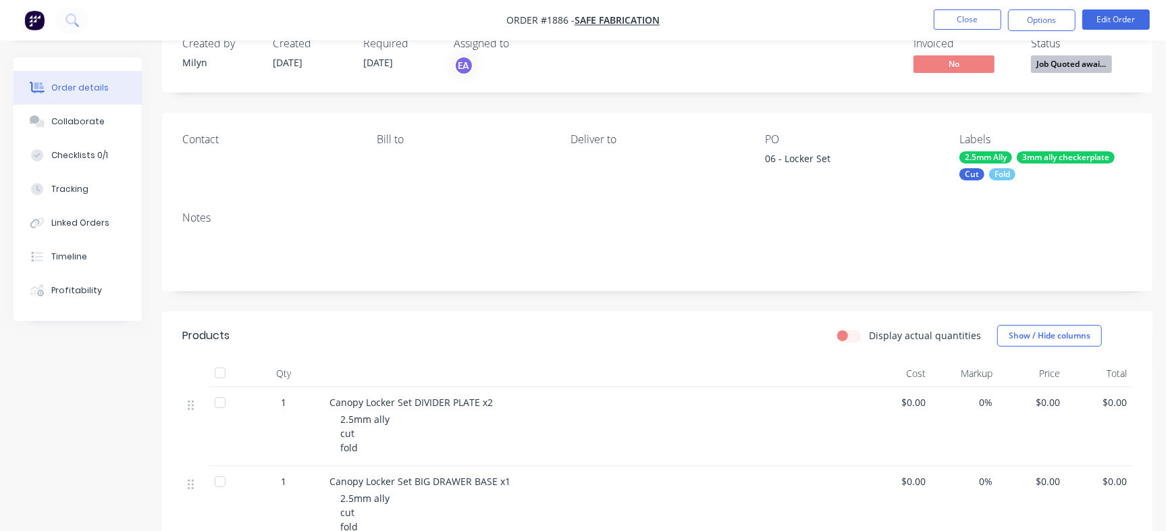
scroll to position [0, 0]
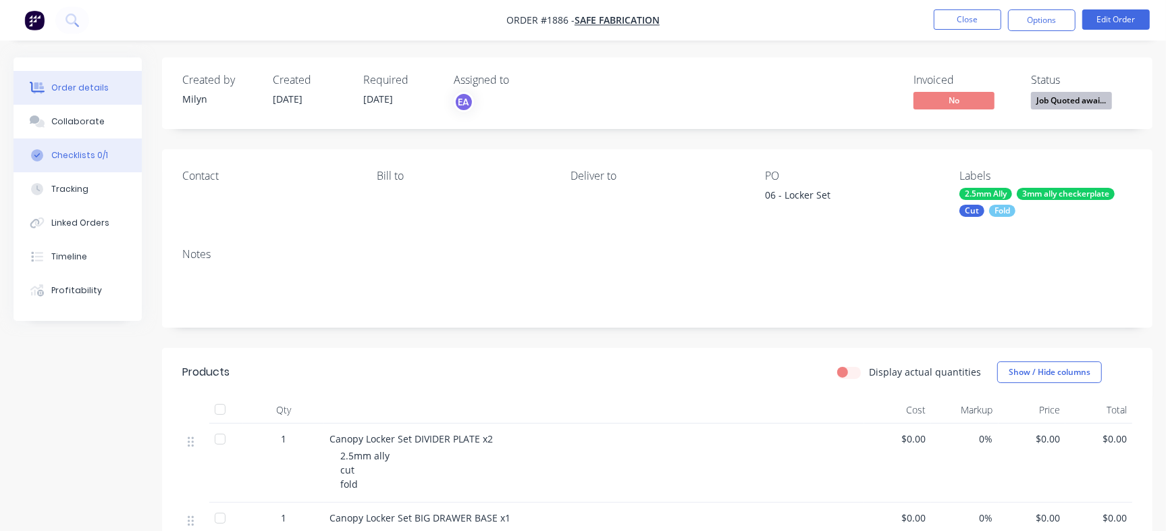
click at [84, 148] on button "Checklists 0/1" at bounding box center [78, 155] width 128 height 34
type textarea "x"
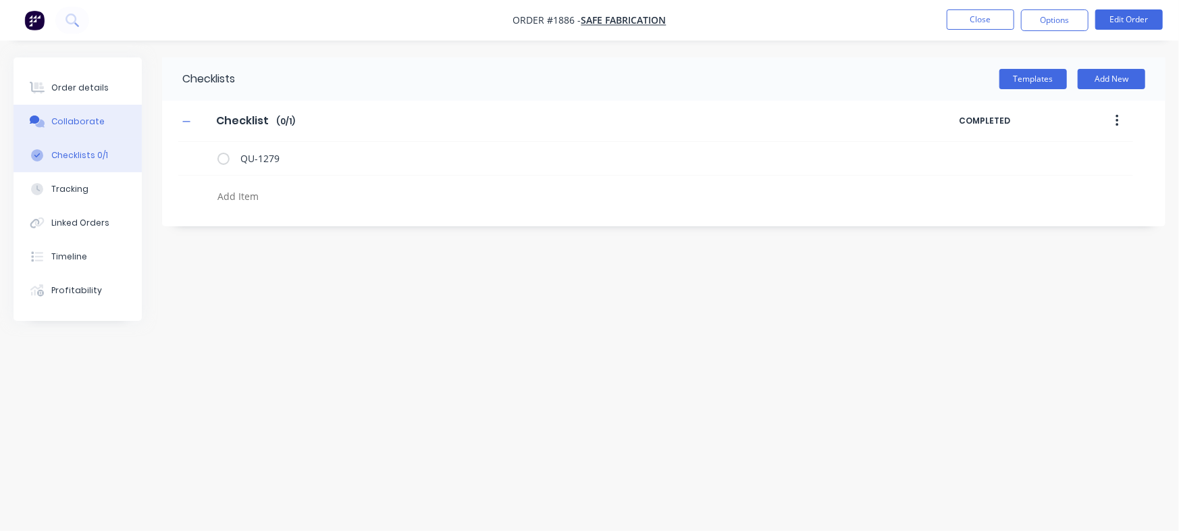
click at [91, 118] on div "Collaborate" at bounding box center [77, 121] width 53 height 12
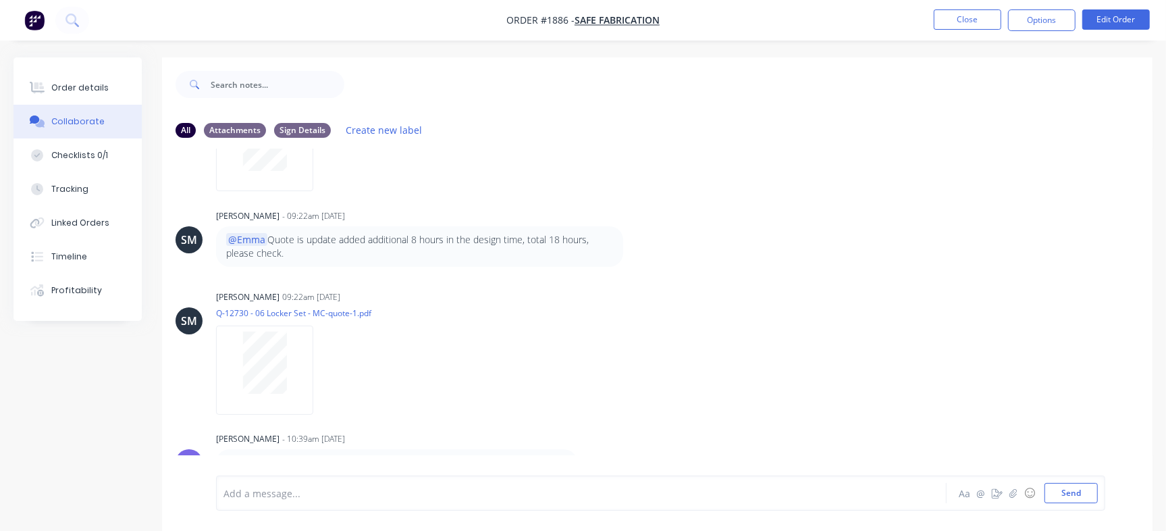
scroll to position [20, 0]
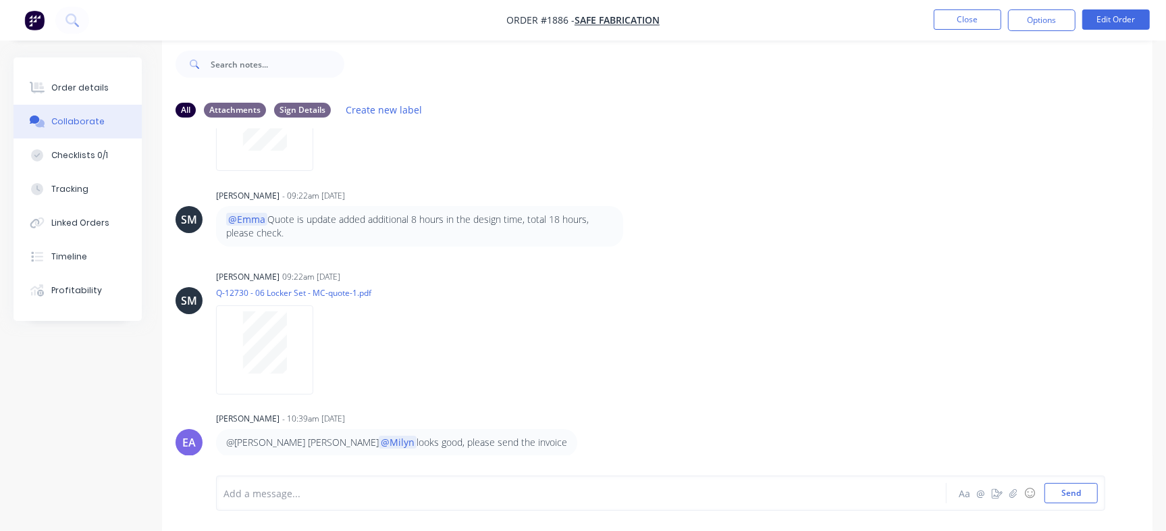
drag, startPoint x: 1137, startPoint y: 382, endPoint x: 1137, endPoint y: 402, distance: 20.9
click at [1137, 402] on div "MQ You - 03:11pm 25/06/25 05 Truck Canopy Trial Labels Edit Delete MQ You 03:12…" at bounding box center [657, 291] width 991 height 327
click at [1084, 342] on div "SM Sean Marc Canete 09:22am 05/09/25 Q-12730 - 06 Locker Set - MC-quote-1.pdf L…" at bounding box center [657, 328] width 991 height 122
drag, startPoint x: 1154, startPoint y: 375, endPoint x: 1153, endPoint y: 117, distance: 258.0
click at [1153, 117] on div "Order details Collaborate Checklists 0/1 Tracking Linked Orders Timeline Profit…" at bounding box center [583, 284] width 1166 height 494
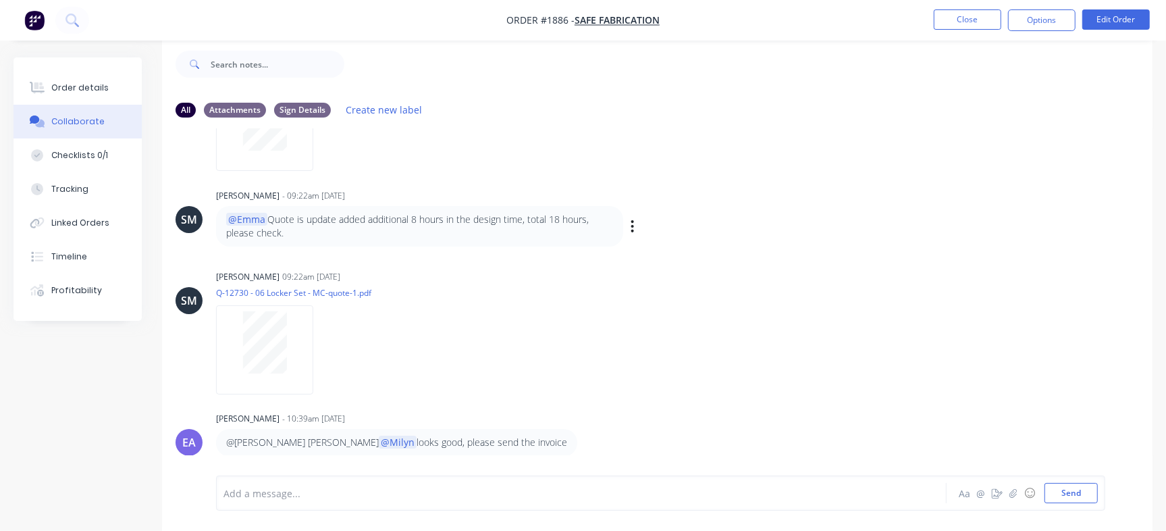
click at [982, 213] on div "SM Sean Marc Canete - 09:22am 05/09/25 @Emma Quote is update added additional 8…" at bounding box center [657, 216] width 991 height 61
click at [970, 17] on button "Close" at bounding box center [968, 19] width 68 height 20
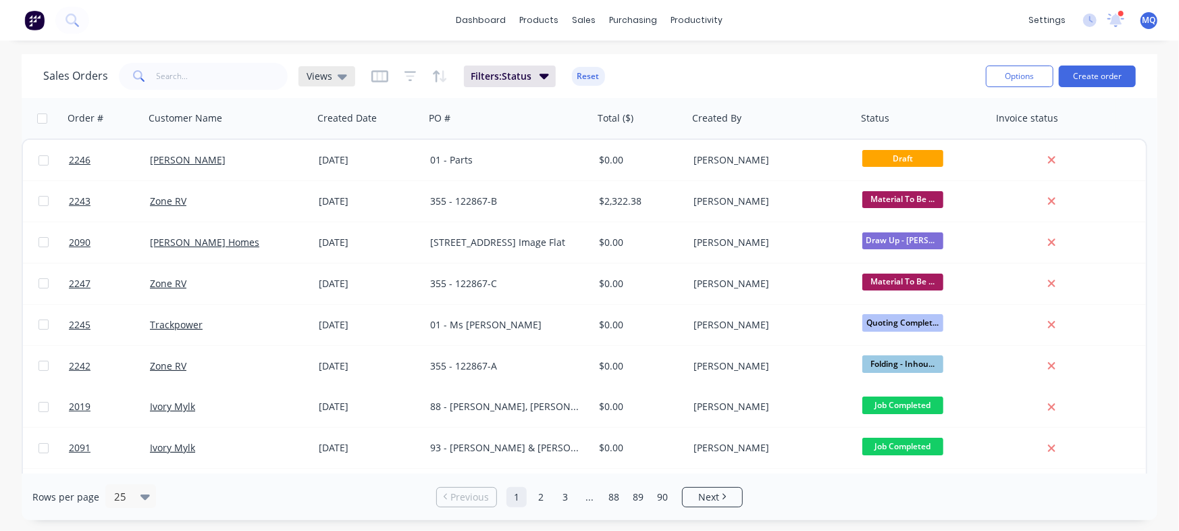
click at [343, 67] on div "Views" at bounding box center [326, 76] width 57 height 20
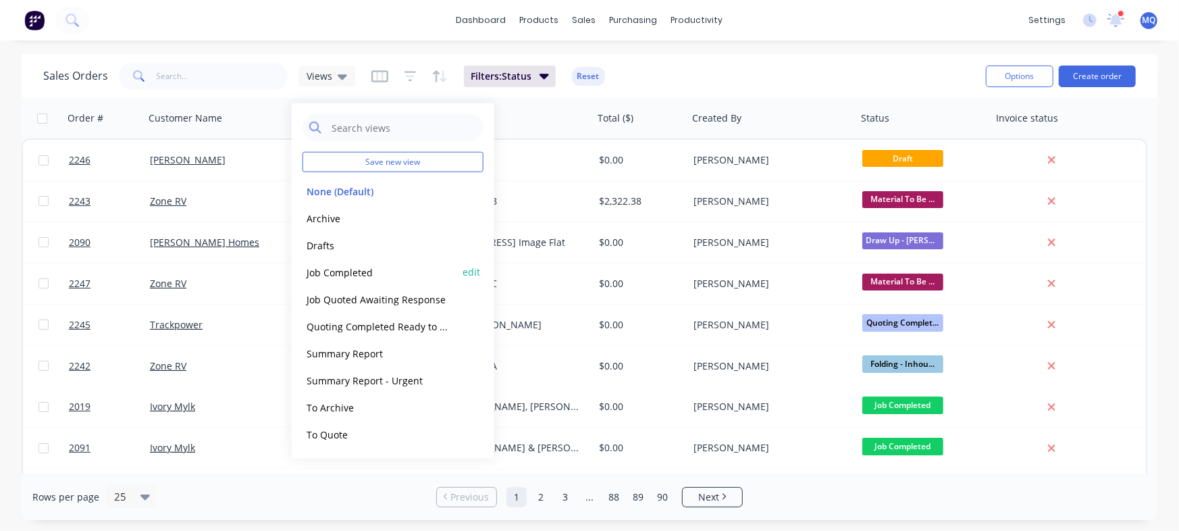
click at [344, 265] on button "Job Completed" at bounding box center [380, 272] width 154 height 16
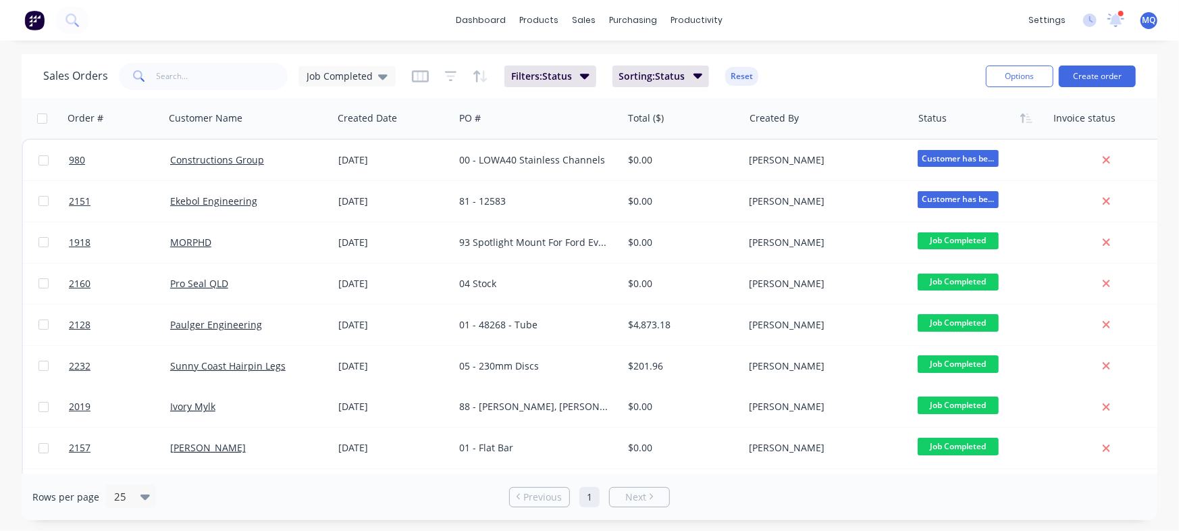
drag, startPoint x: 1158, startPoint y: 155, endPoint x: 1158, endPoint y: 190, distance: 35.1
click at [1158, 190] on div "Sales Orders Job Completed Filters: Status Sorting: Status Reset Options Create…" at bounding box center [589, 287] width 1179 height 466
click at [343, 76] on span "Job Completed" at bounding box center [340, 76] width 66 height 14
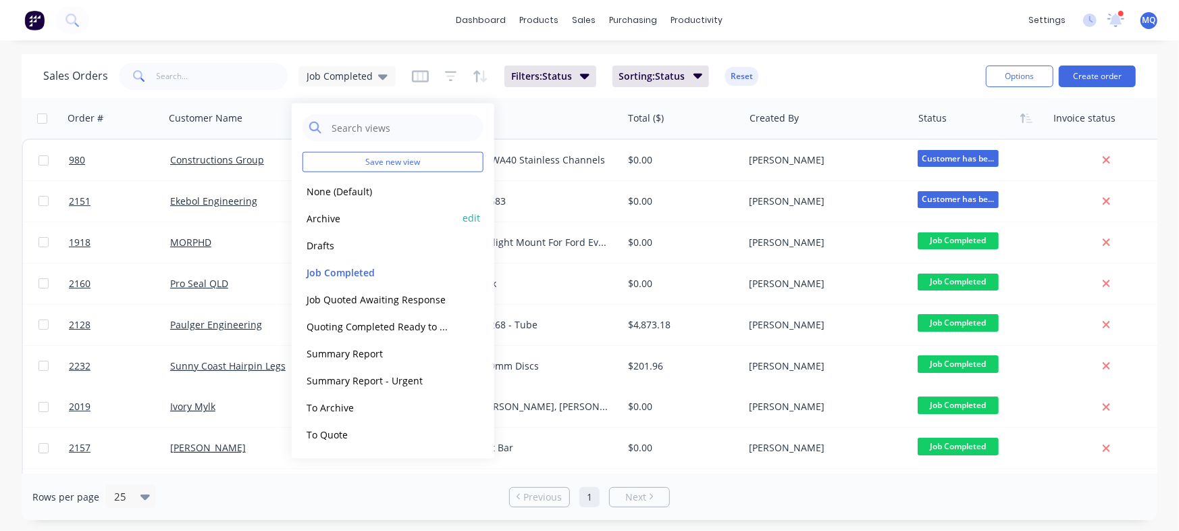
click at [336, 217] on button "Archive" at bounding box center [380, 218] width 154 height 16
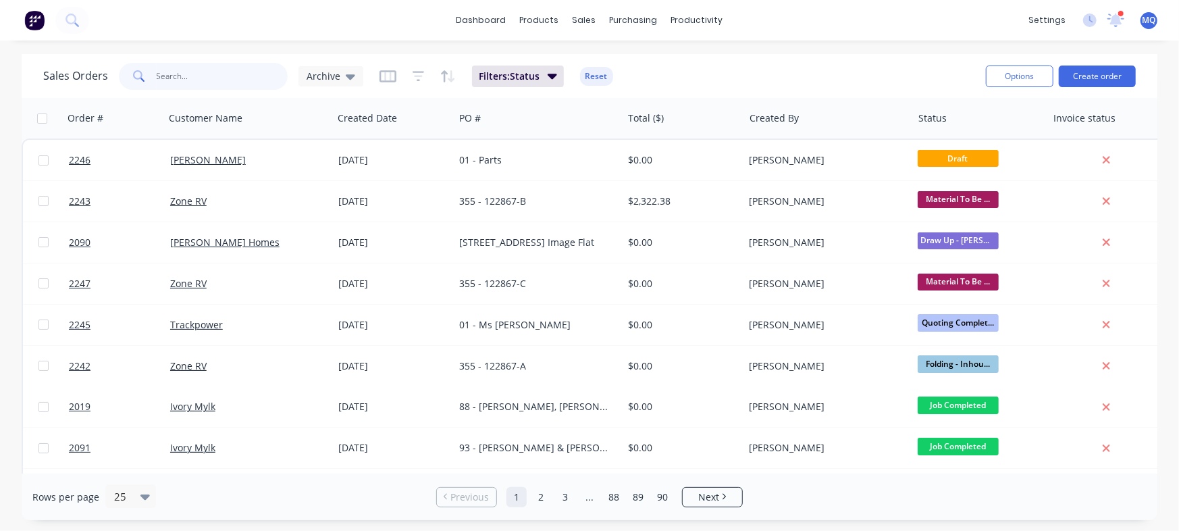
click at [196, 74] on input "text" at bounding box center [223, 76] width 132 height 27
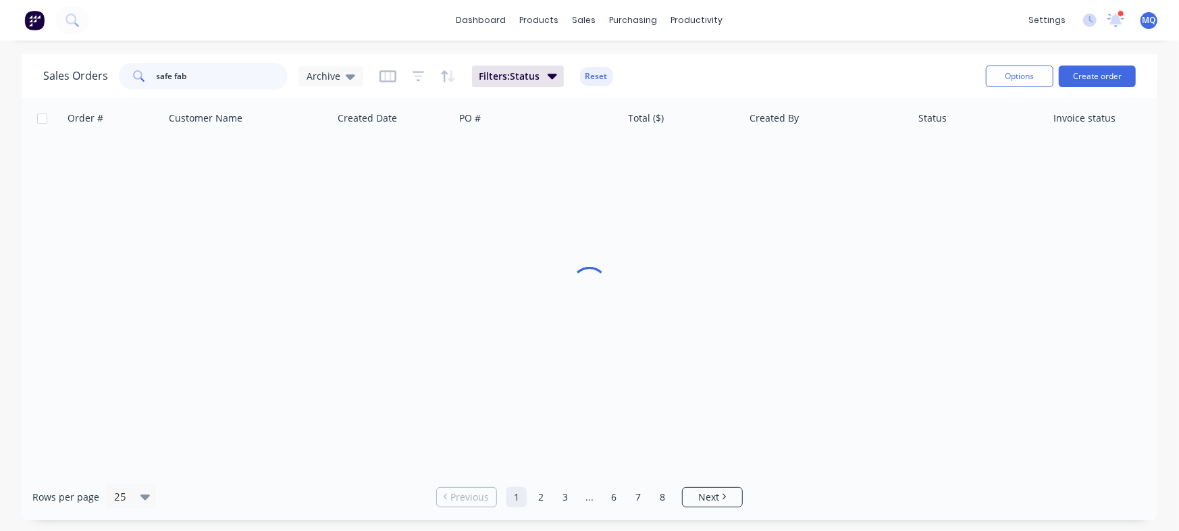
type input "safe fab"
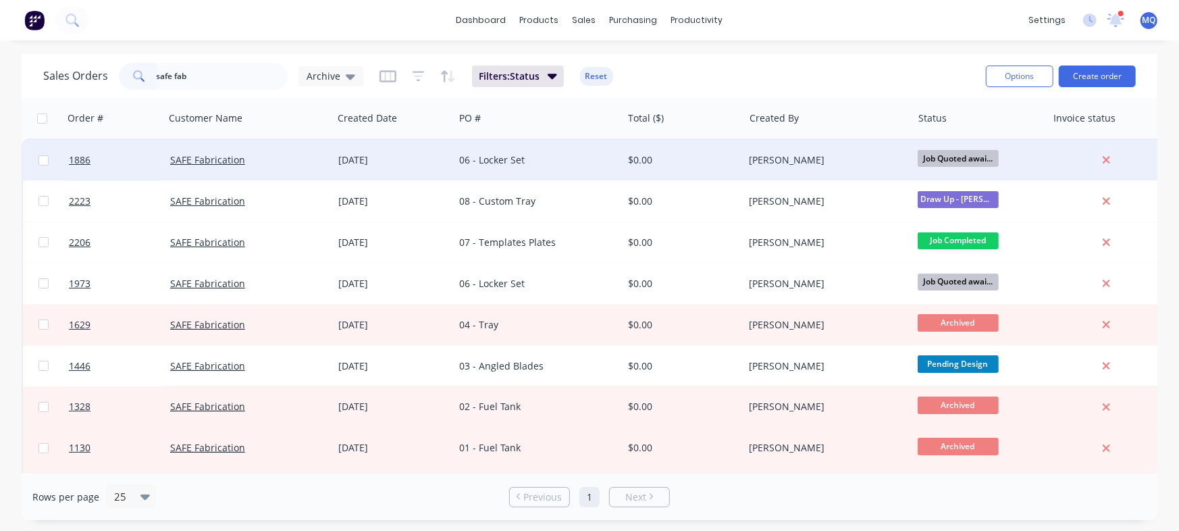
click at [554, 164] on div "06 - Locker Set" at bounding box center [534, 160] width 150 height 14
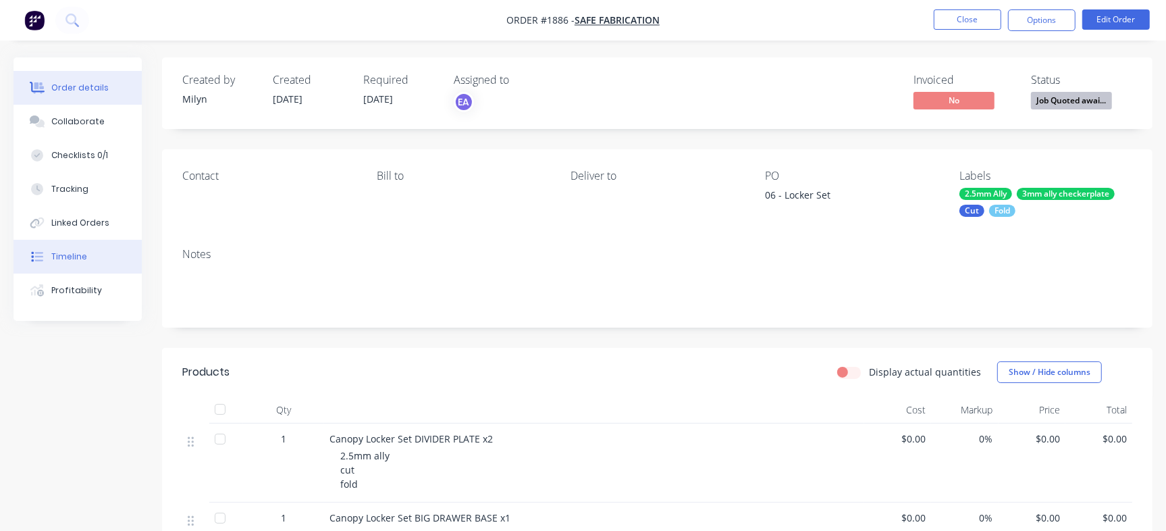
click at [103, 247] on button "Timeline" at bounding box center [78, 257] width 128 height 34
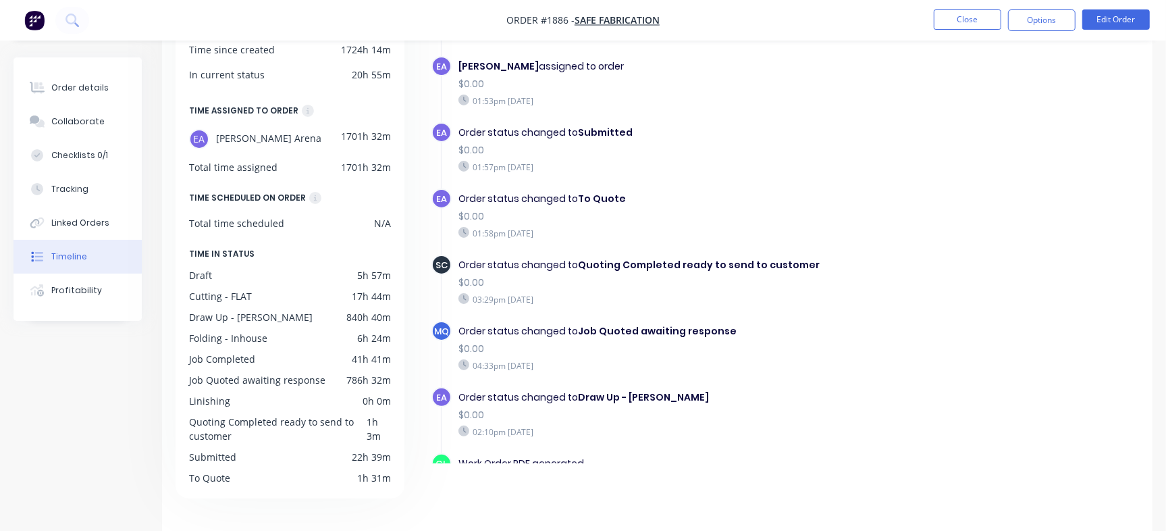
scroll to position [84, 0]
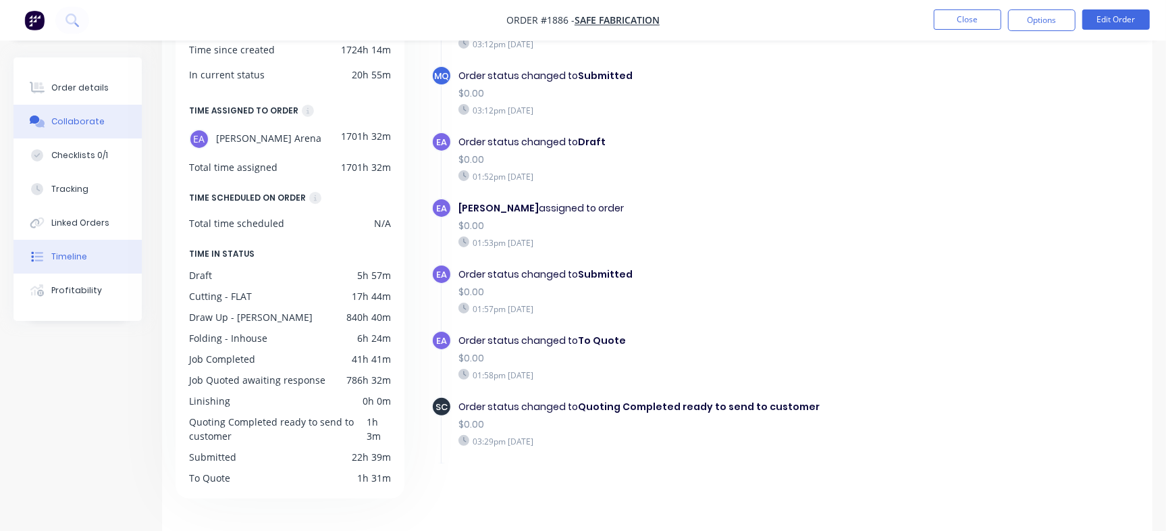
click at [92, 132] on button "Collaborate" at bounding box center [78, 122] width 128 height 34
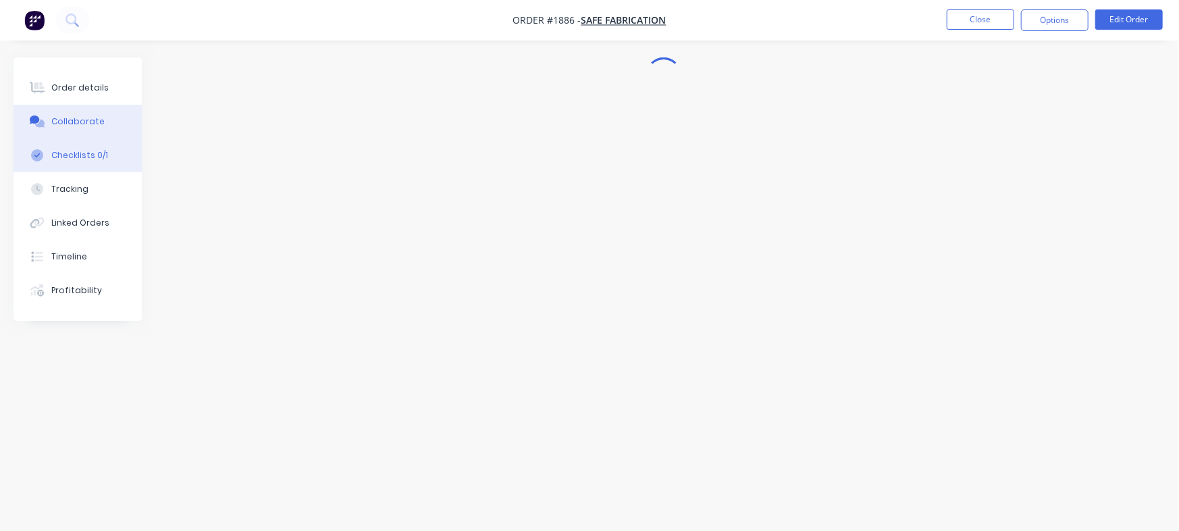
click at [82, 151] on div "Checklists 0/1" at bounding box center [79, 155] width 57 height 12
type textarea "x"
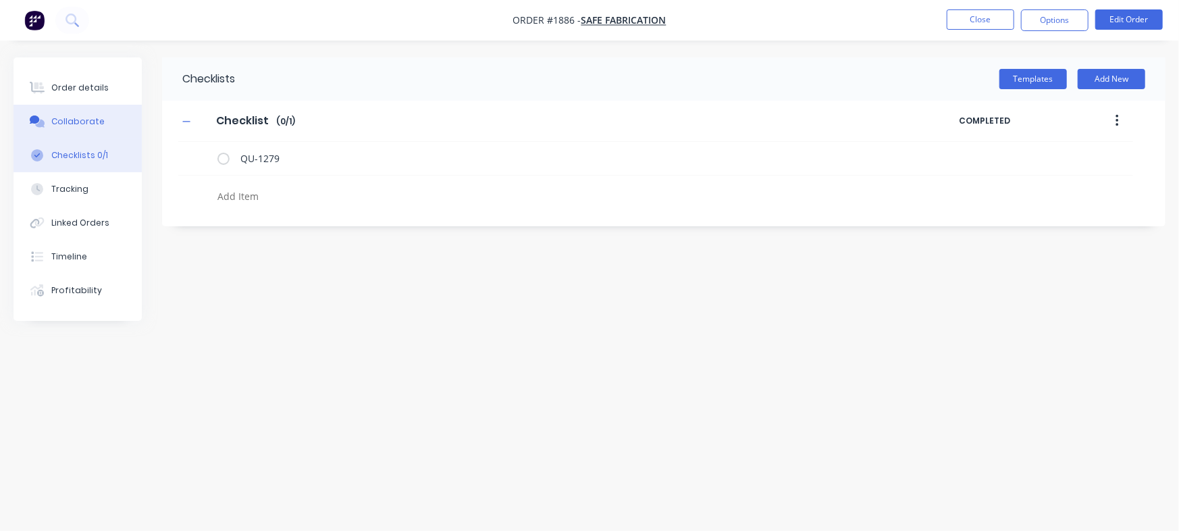
click at [93, 122] on div "Collaborate" at bounding box center [77, 121] width 53 height 12
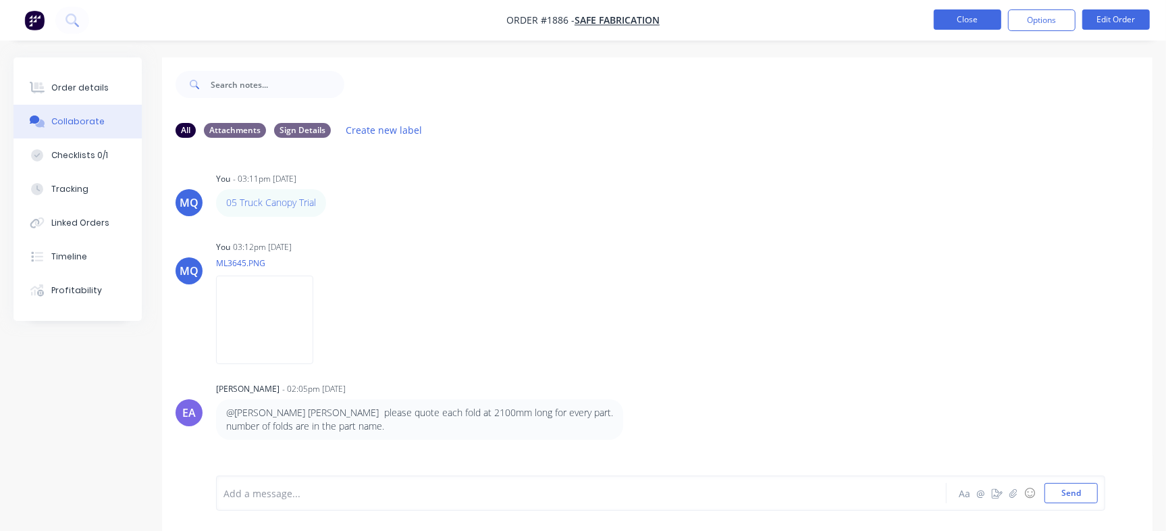
click at [966, 18] on button "Close" at bounding box center [968, 19] width 68 height 20
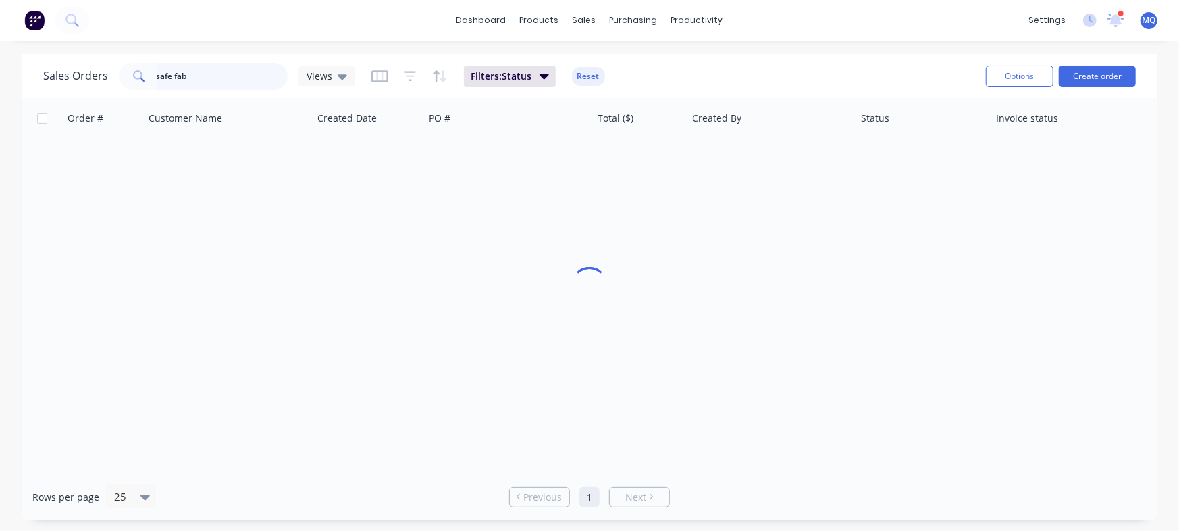
click at [255, 78] on input "safe fab" at bounding box center [223, 76] width 132 height 27
drag, startPoint x: 250, startPoint y: 79, endPoint x: 113, endPoint y: 83, distance: 137.2
click at [113, 83] on div "Sales Orders safe fab Views" at bounding box center [199, 76] width 312 height 27
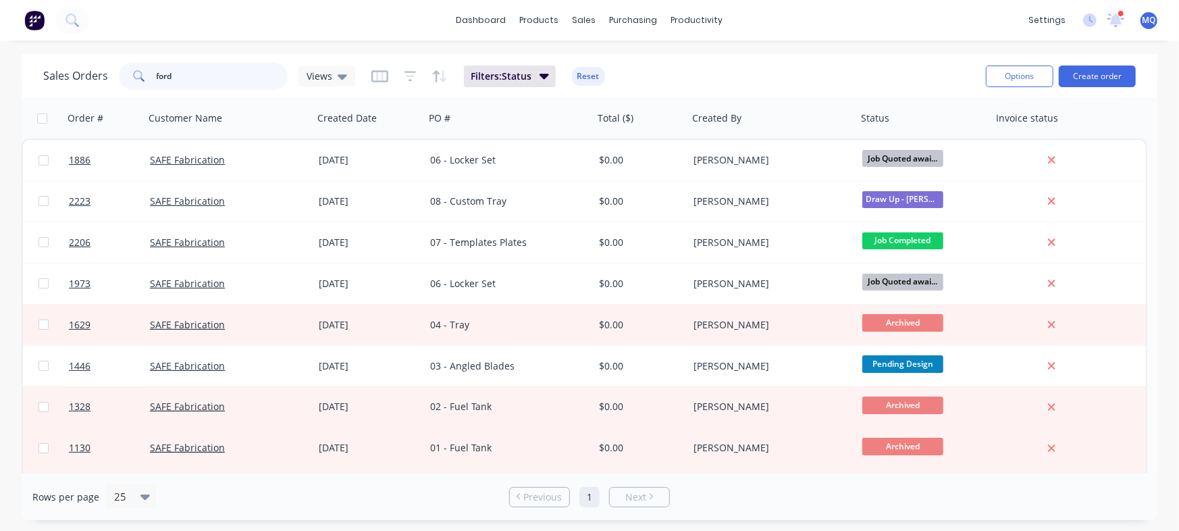
type input "ford"
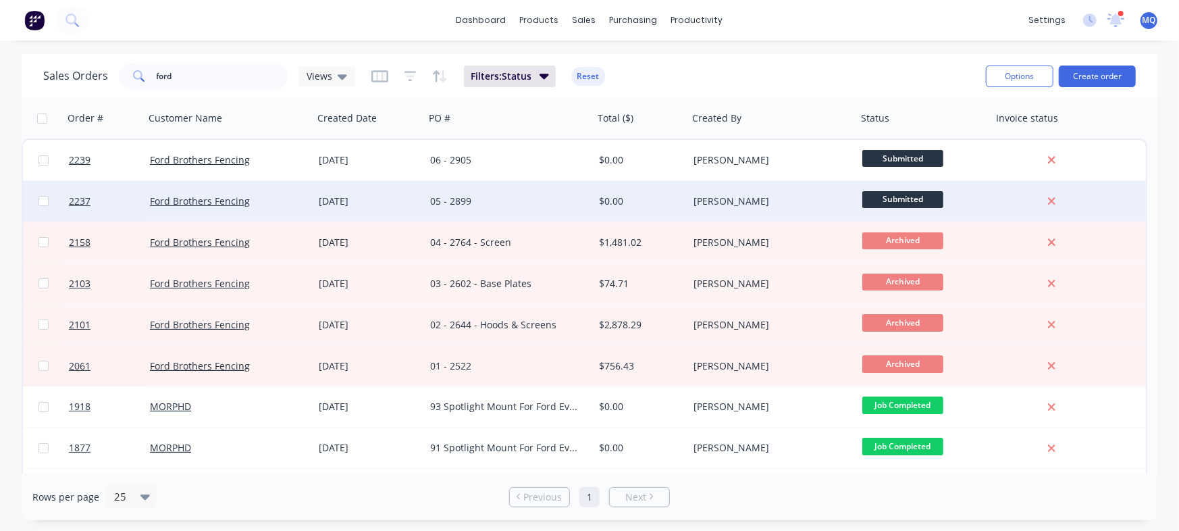
click at [490, 181] on div "05 - 2899" at bounding box center [509, 201] width 169 height 41
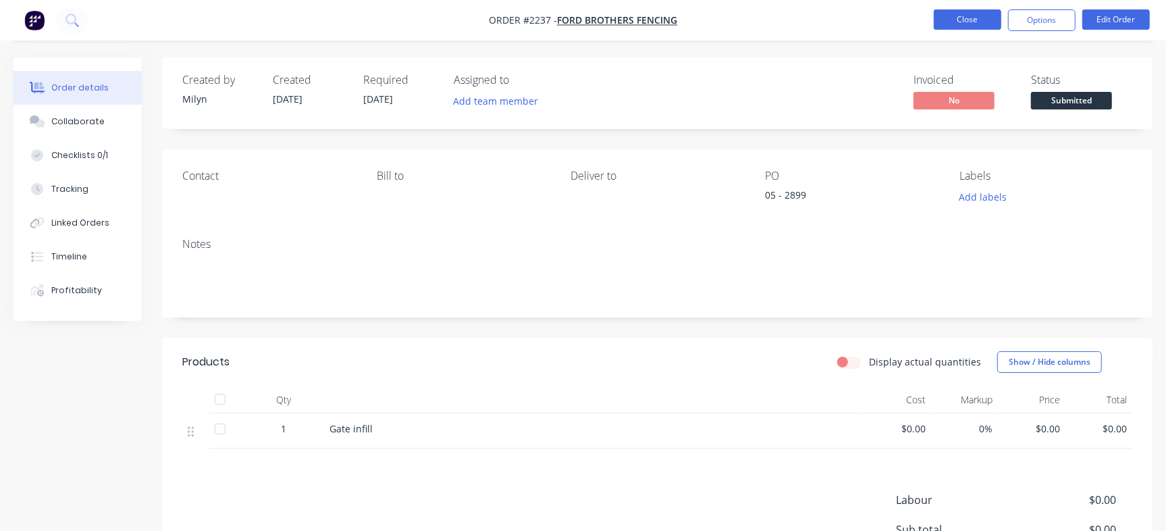
click at [978, 9] on button "Close" at bounding box center [968, 19] width 68 height 20
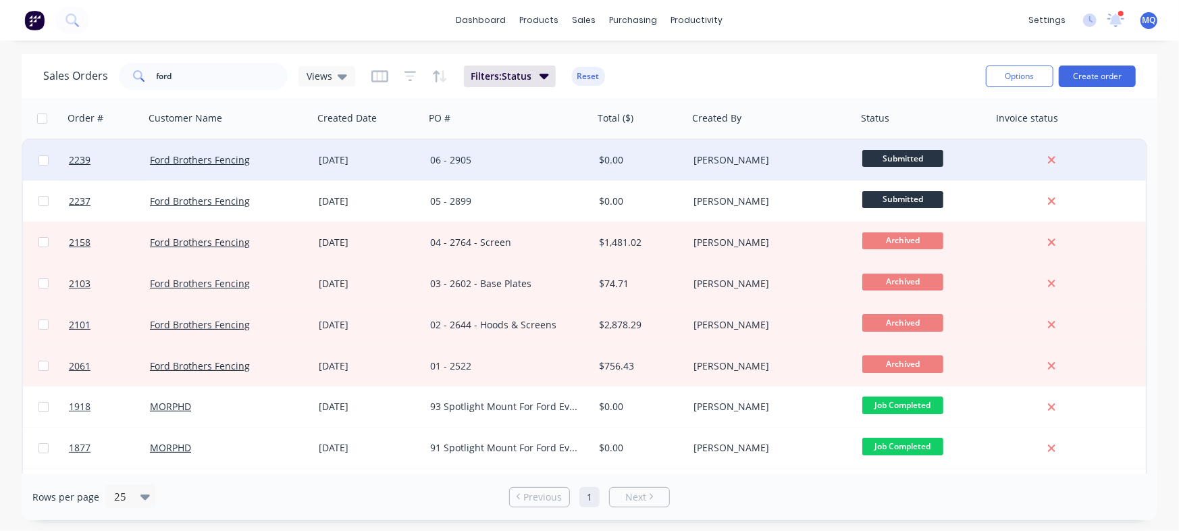
click at [490, 173] on div "06 - 2905" at bounding box center [509, 160] width 169 height 41
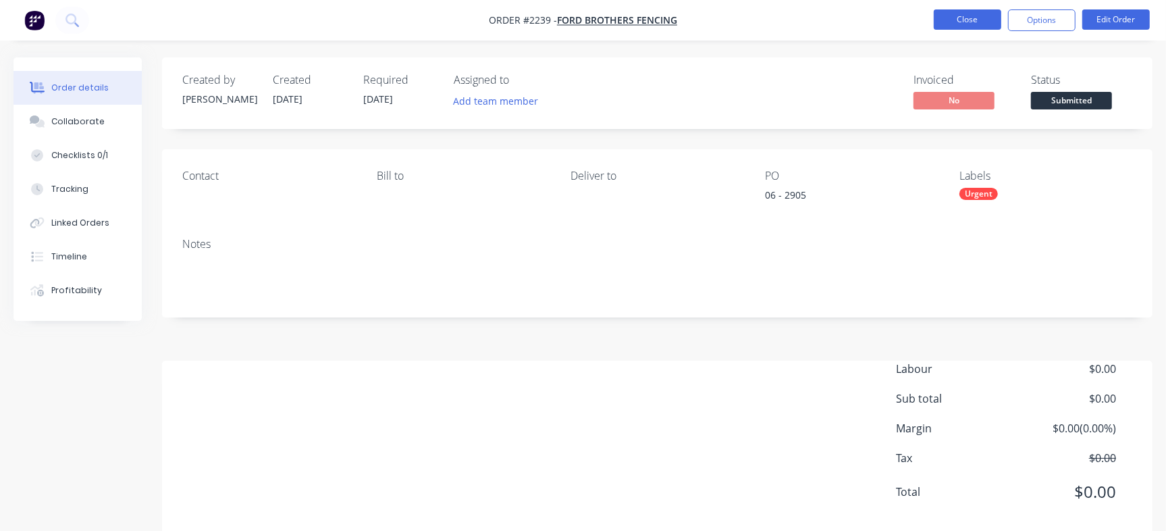
click at [956, 14] on button "Close" at bounding box center [968, 19] width 68 height 20
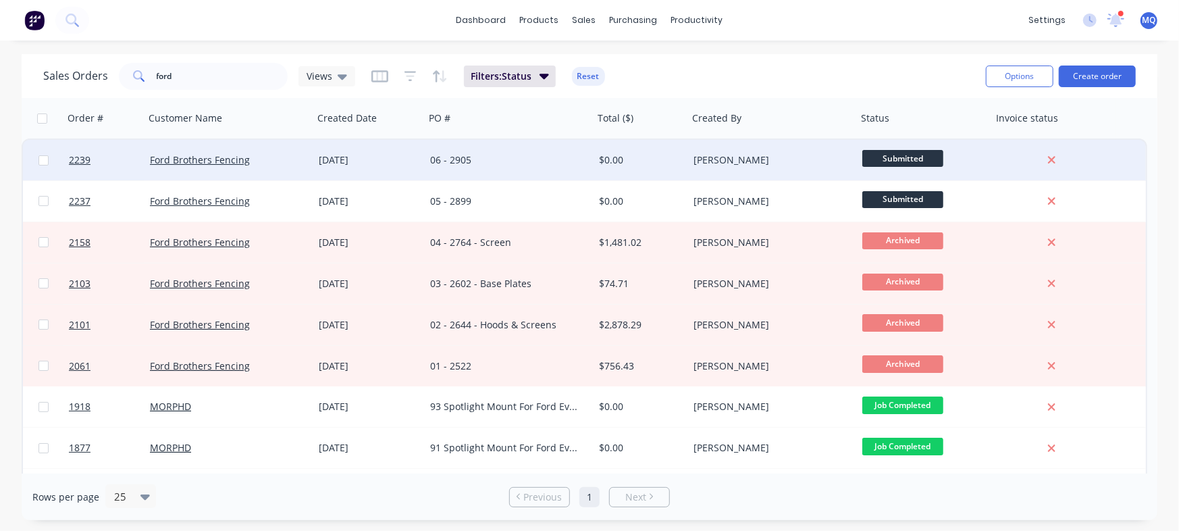
click at [400, 162] on div "[DATE]" at bounding box center [369, 160] width 101 height 14
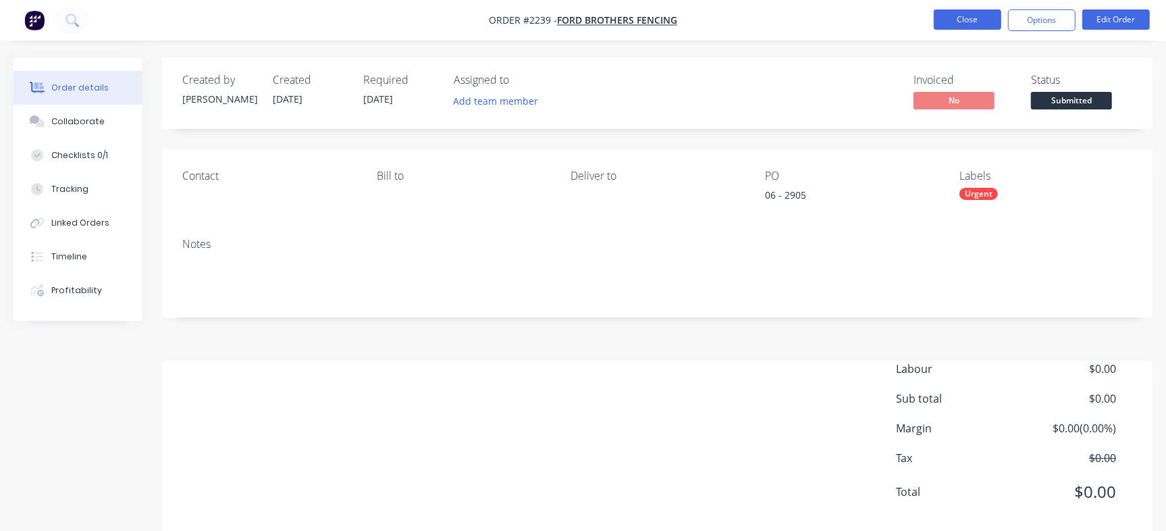
click at [935, 24] on button "Close" at bounding box center [968, 19] width 68 height 20
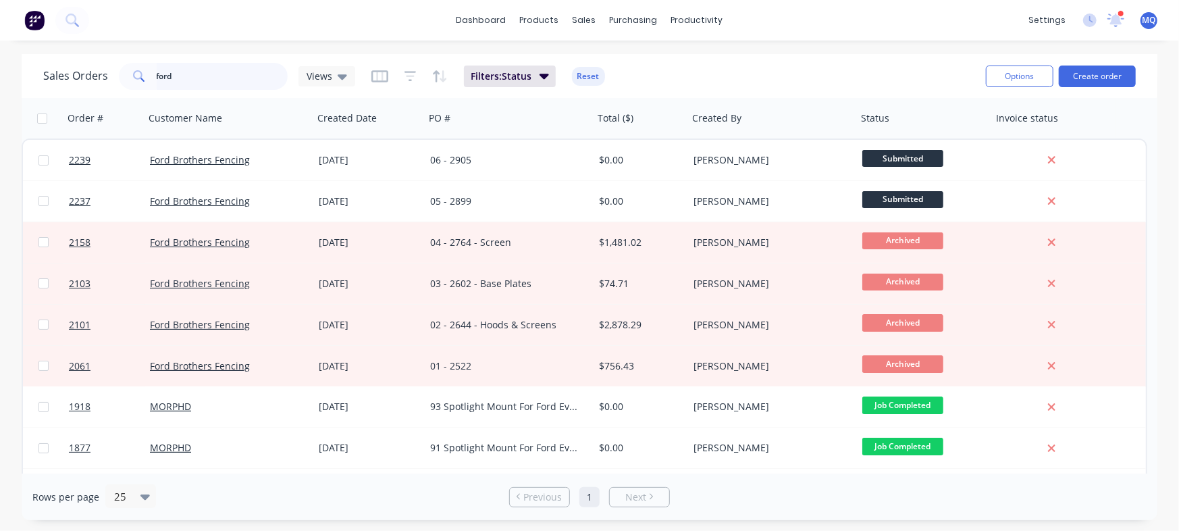
click at [199, 71] on input "ford" at bounding box center [223, 76] width 132 height 27
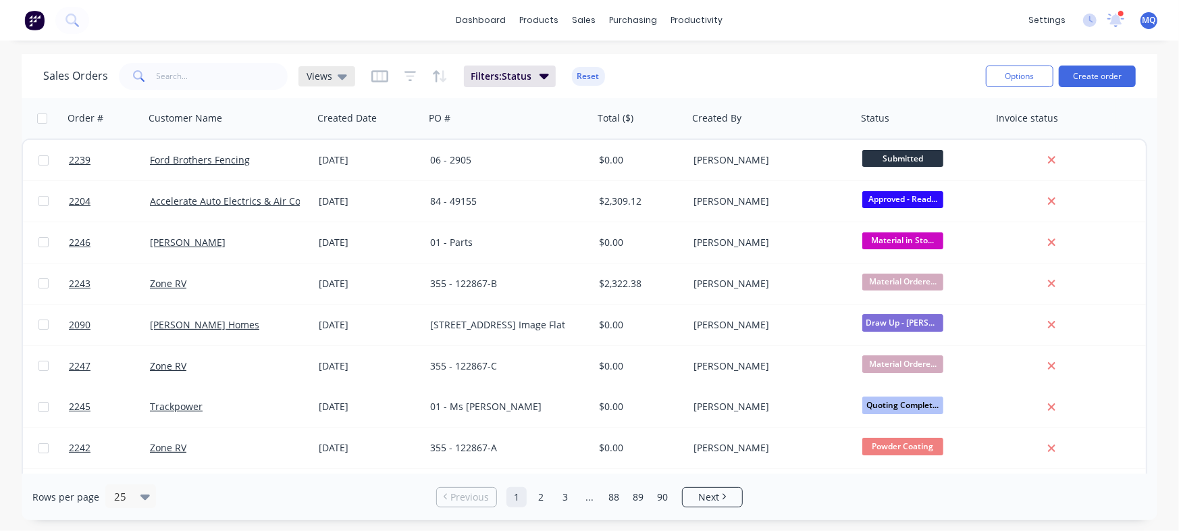
click at [337, 85] on div "Views" at bounding box center [326, 76] width 57 height 20
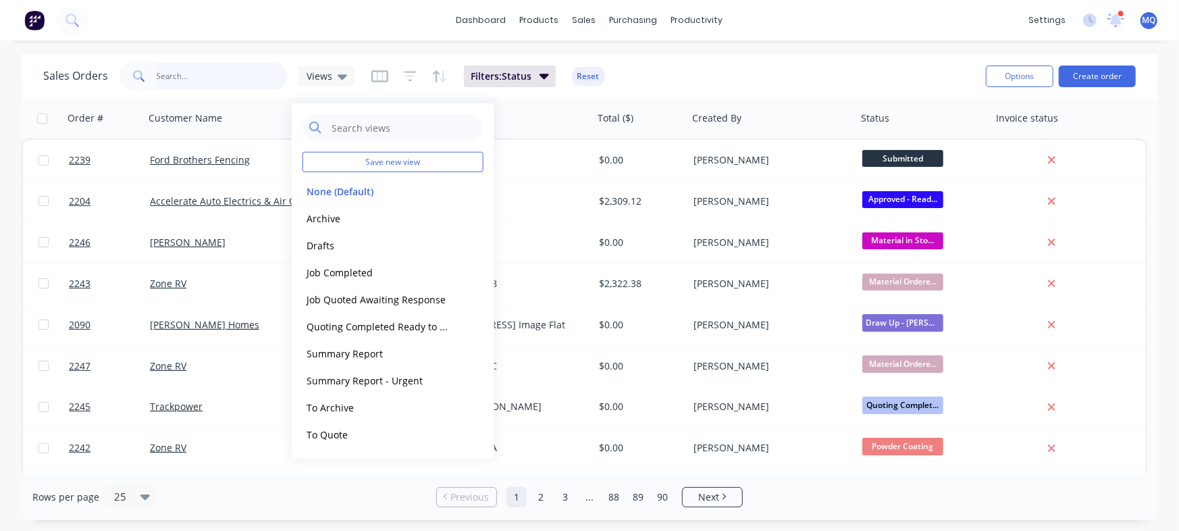
click at [182, 78] on input "text" at bounding box center [223, 76] width 132 height 27
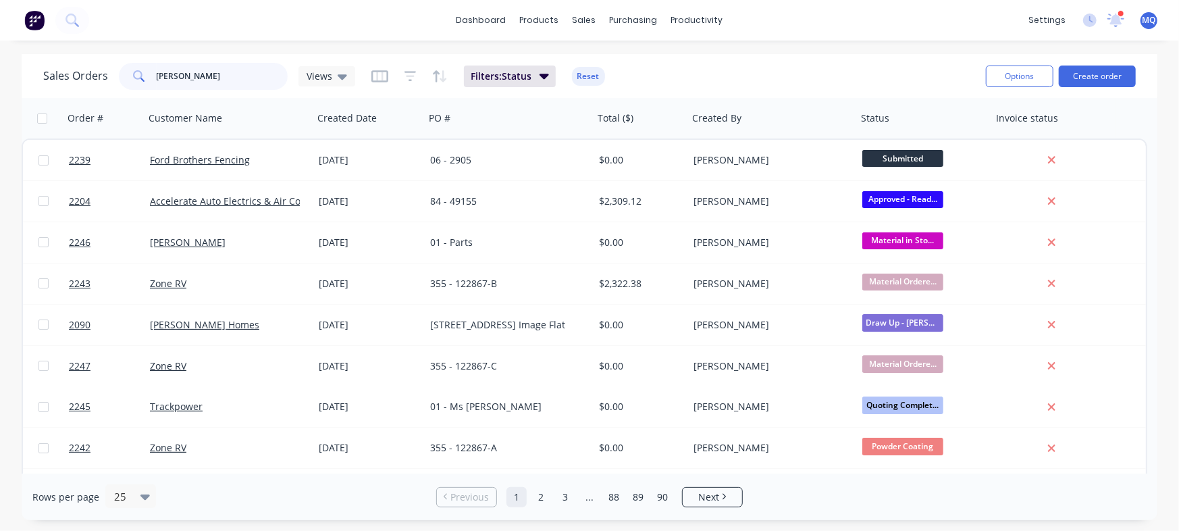
type input "andrew"
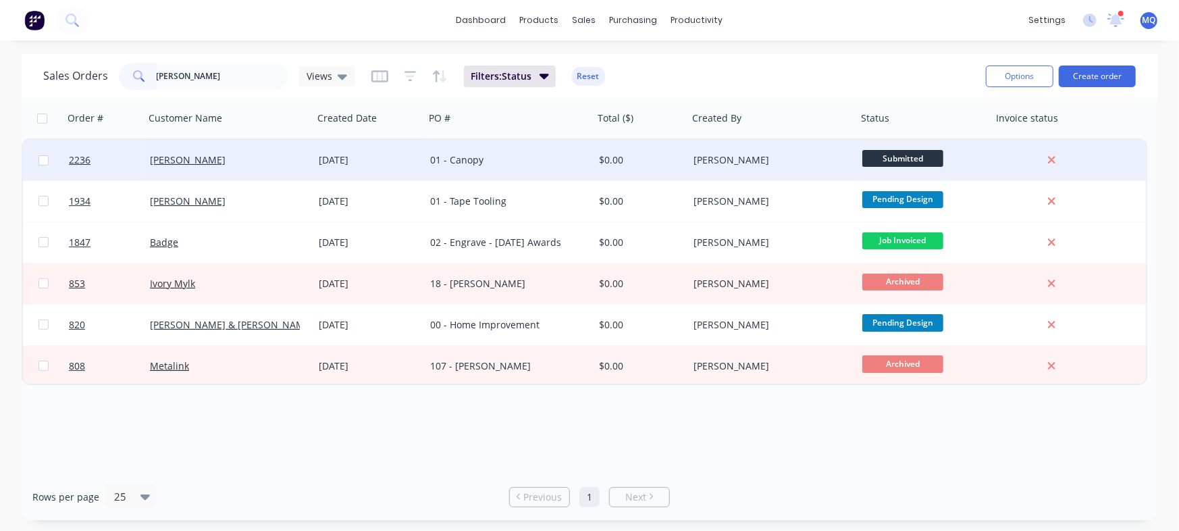
click at [398, 151] on div "[DATE]" at bounding box center [368, 160] width 111 height 41
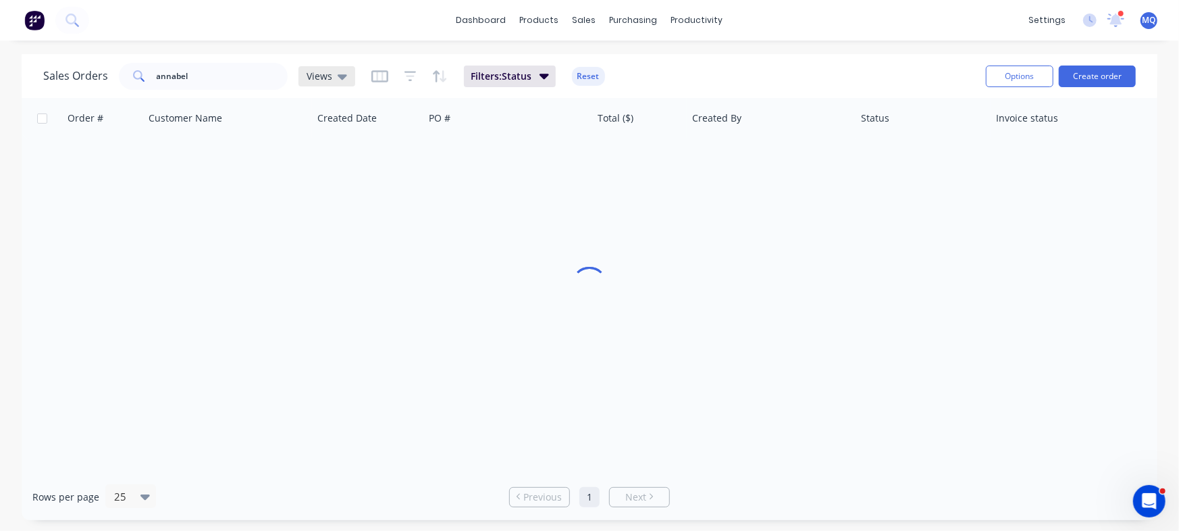
click at [334, 75] on div "Views" at bounding box center [327, 76] width 41 height 12
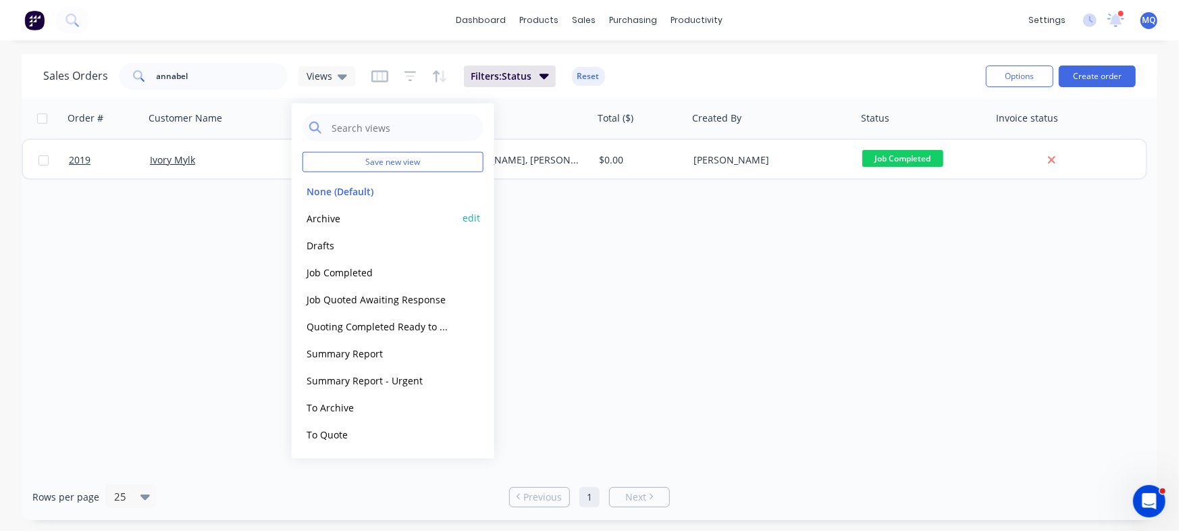
click at [330, 217] on button "Archive" at bounding box center [380, 218] width 154 height 16
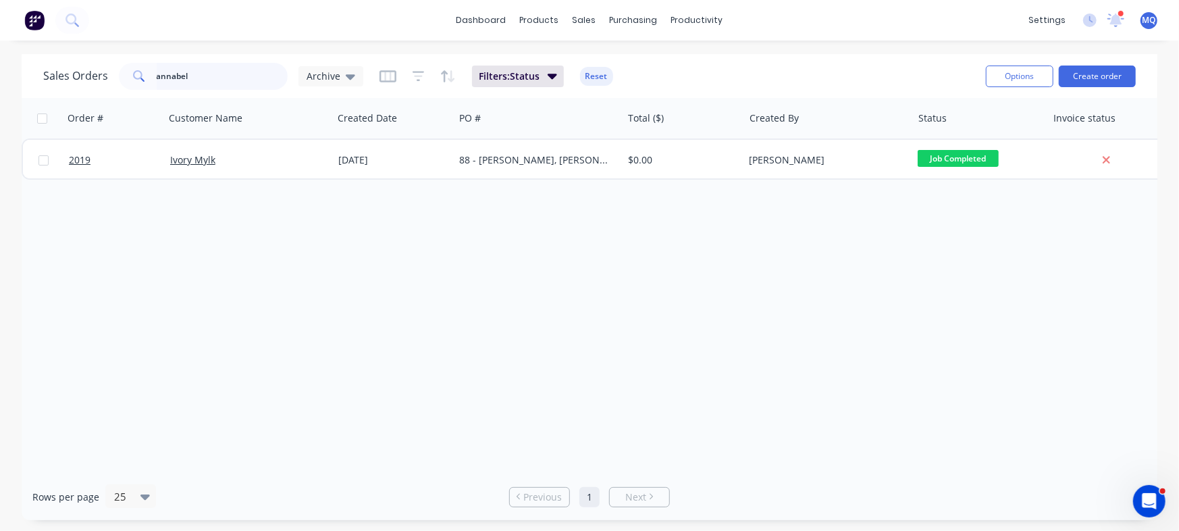
click at [224, 74] on input "annabel" at bounding box center [223, 76] width 132 height 27
type input "5"
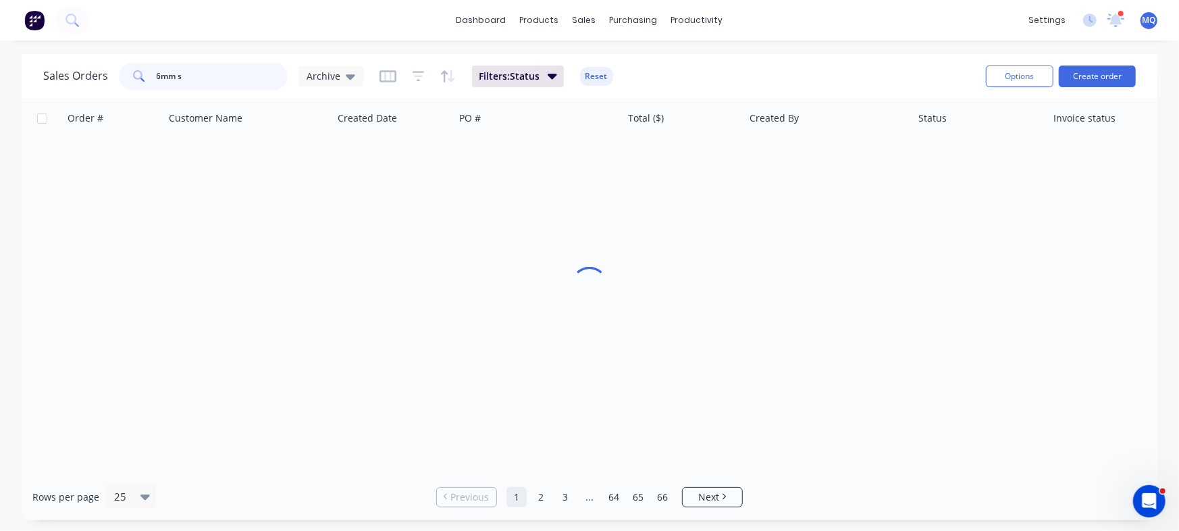
click at [224, 74] on input "6mm s" at bounding box center [223, 76] width 132 height 27
type input "6mm ss"
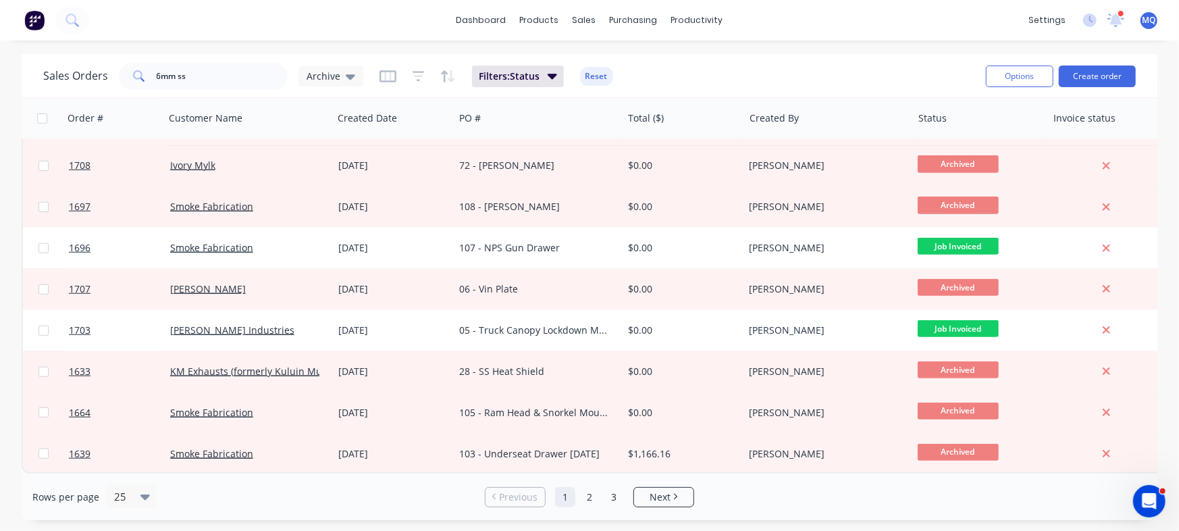
scroll to position [700, 24]
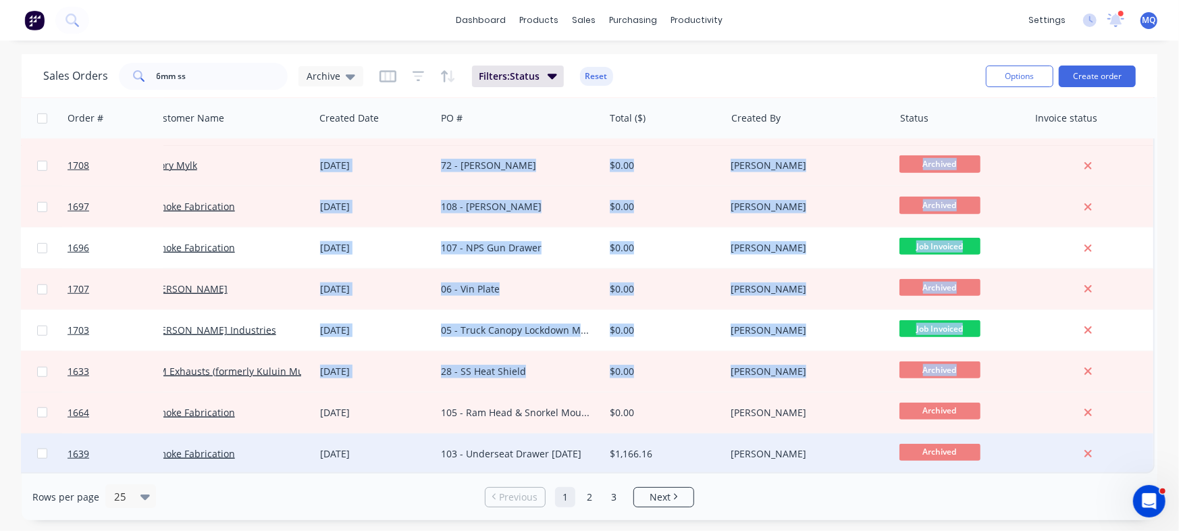
drag, startPoint x: 1150, startPoint y: 366, endPoint x: 638, endPoint y: 432, distance: 516.1
click at [1178, 297] on div "Sales Orders 6mm ss Archive Filters: Status Reset Options Create order Order # …" at bounding box center [589, 287] width 1179 height 466
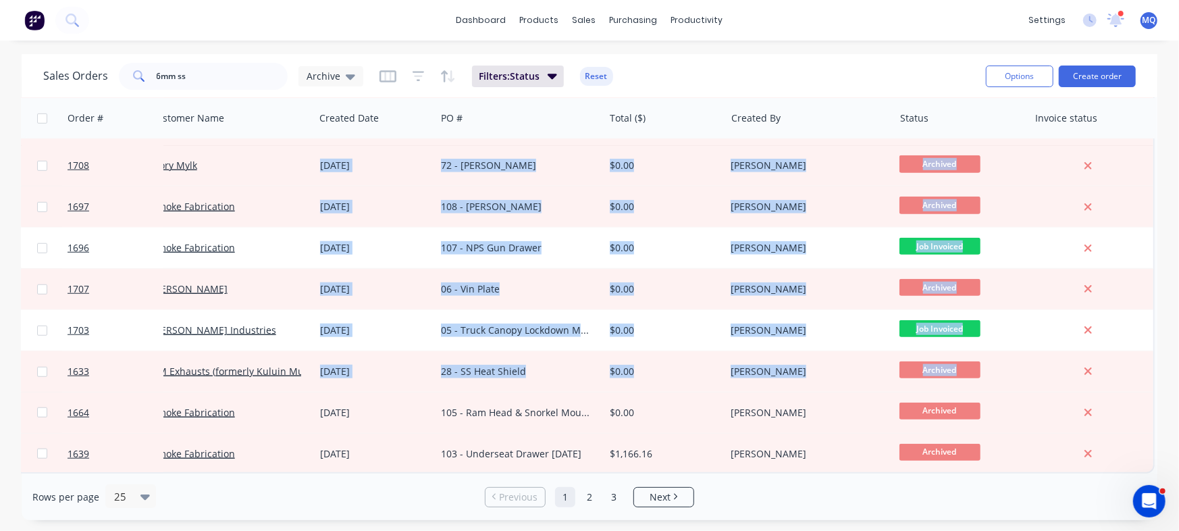
scroll to position [700, 0]
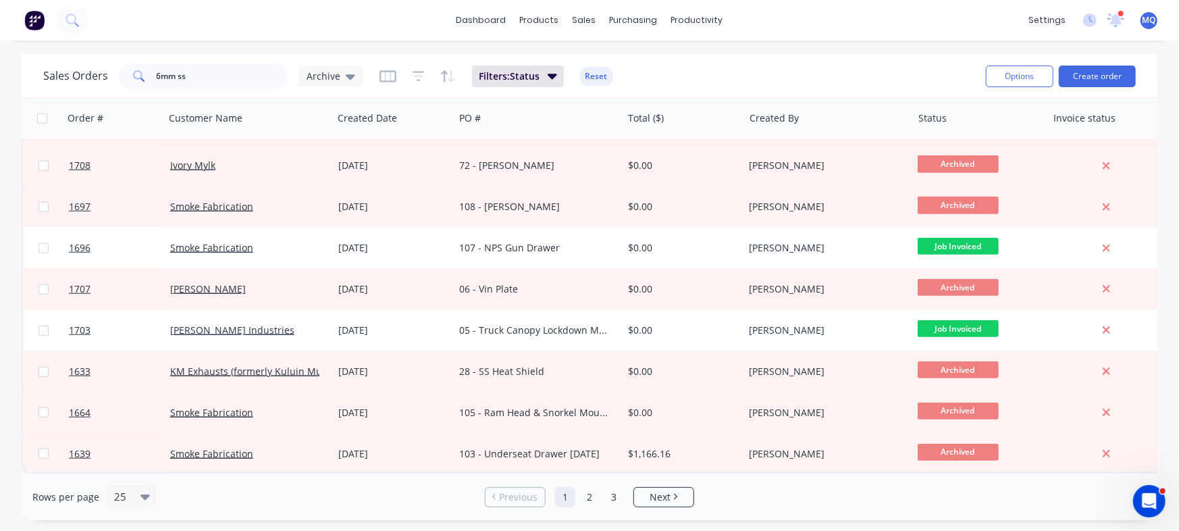
click at [1175, 344] on div "Sales Orders 6mm ss Archive Filters: Status Reset Options Create order Order # …" at bounding box center [589, 287] width 1179 height 466
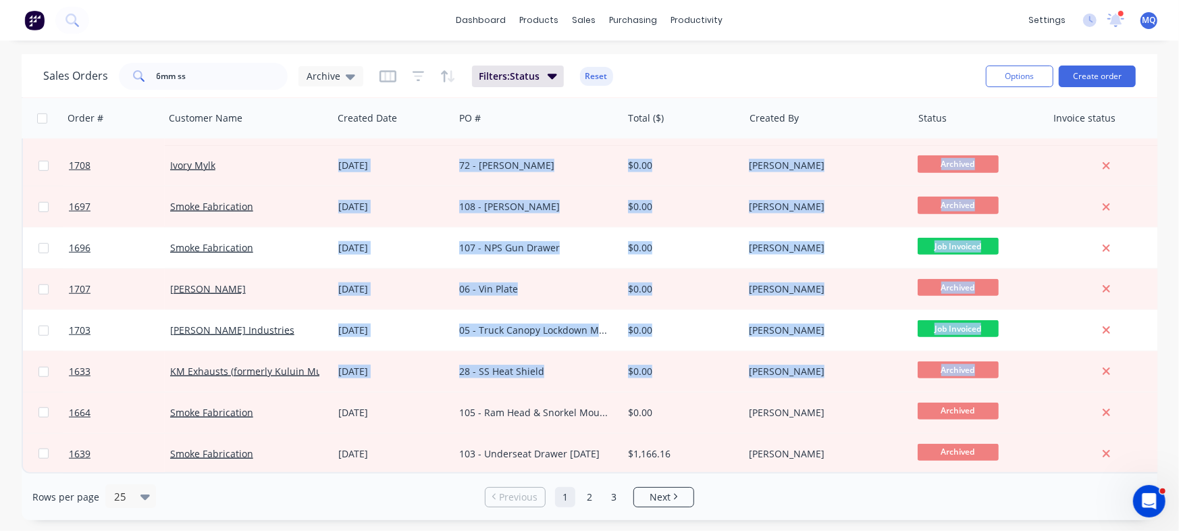
scroll to position [700, 24]
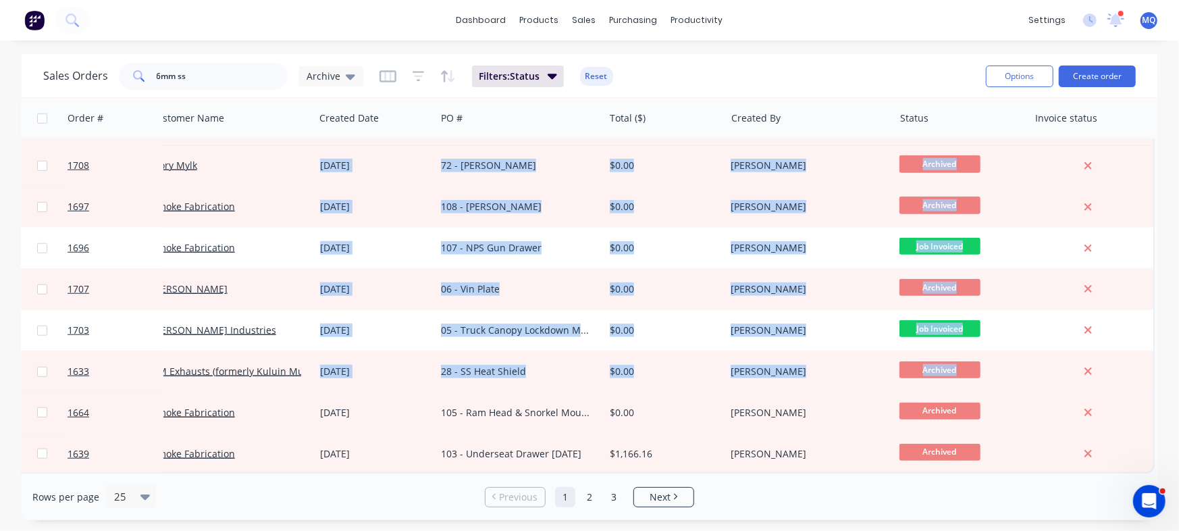
drag, startPoint x: 1149, startPoint y: 361, endPoint x: 1153, endPoint y: 238, distance: 123.0
click at [1153, 238] on div "Order # Customer Name Created Date PO # Total ($) Created By Status Invoice sta…" at bounding box center [590, 285] width 1136 height 375
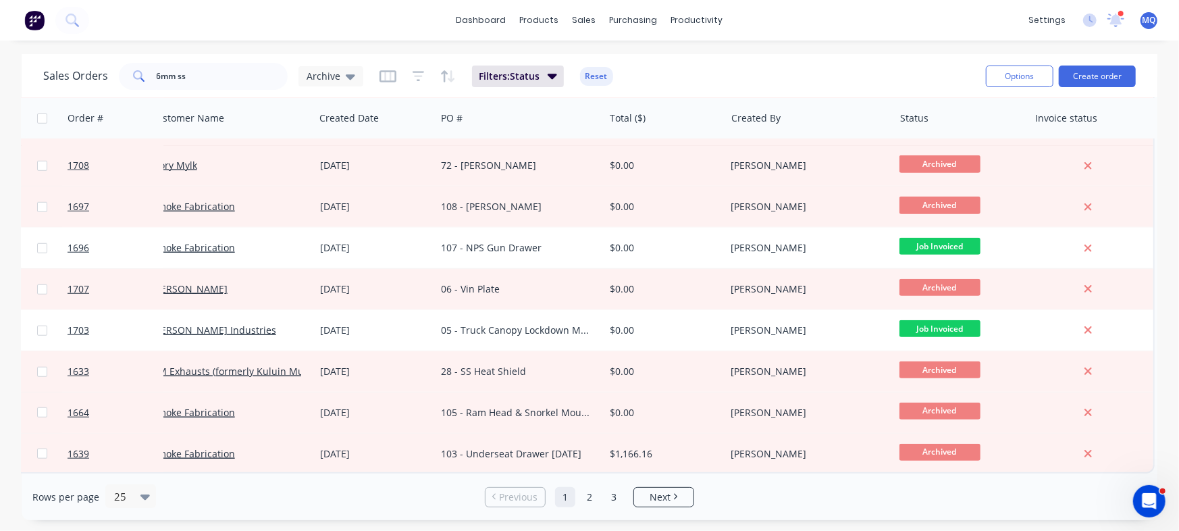
click at [808, 475] on div "Rows per page 25 Previous 1 2 3 Next" at bounding box center [590, 496] width 1136 height 47
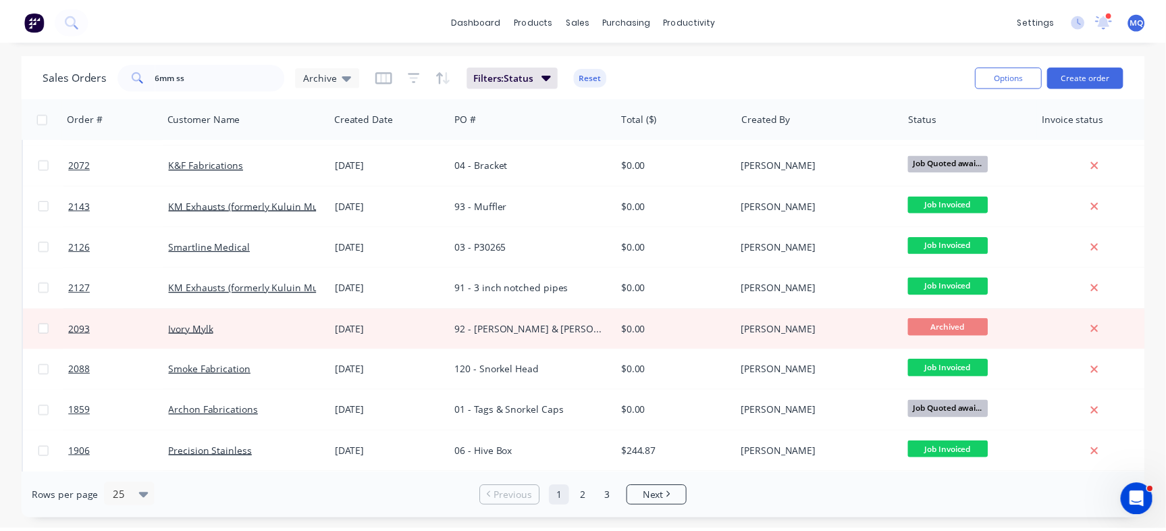
scroll to position [0, 0]
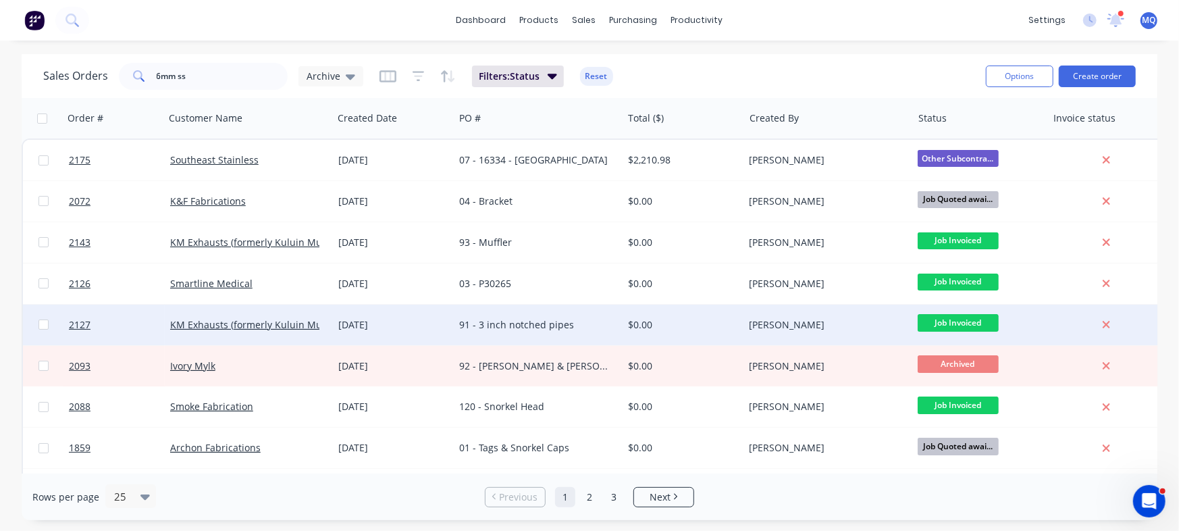
click at [534, 323] on div "91 - 3 inch notched pipes" at bounding box center [534, 325] width 150 height 14
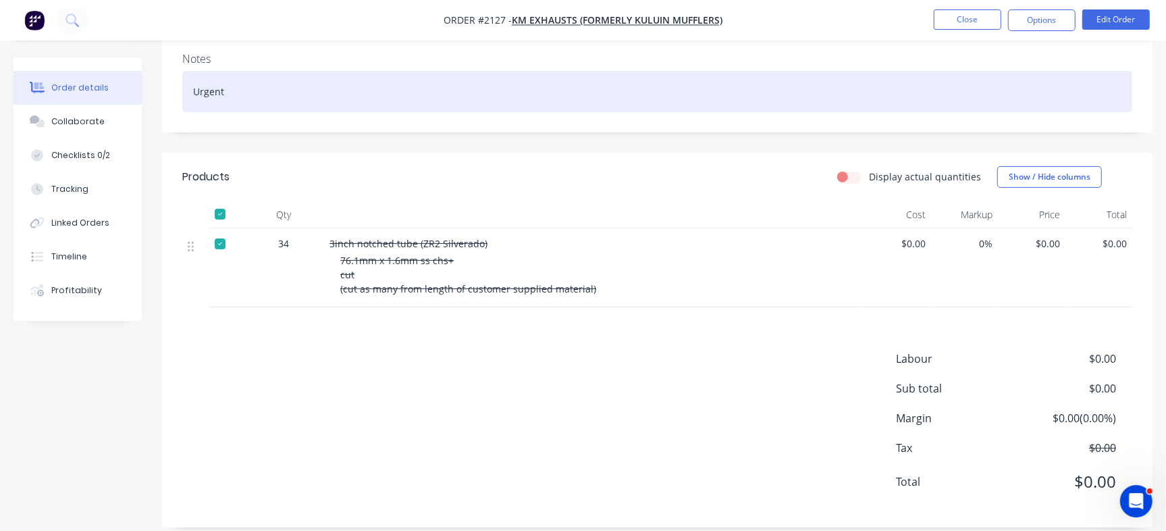
scroll to position [194, 0]
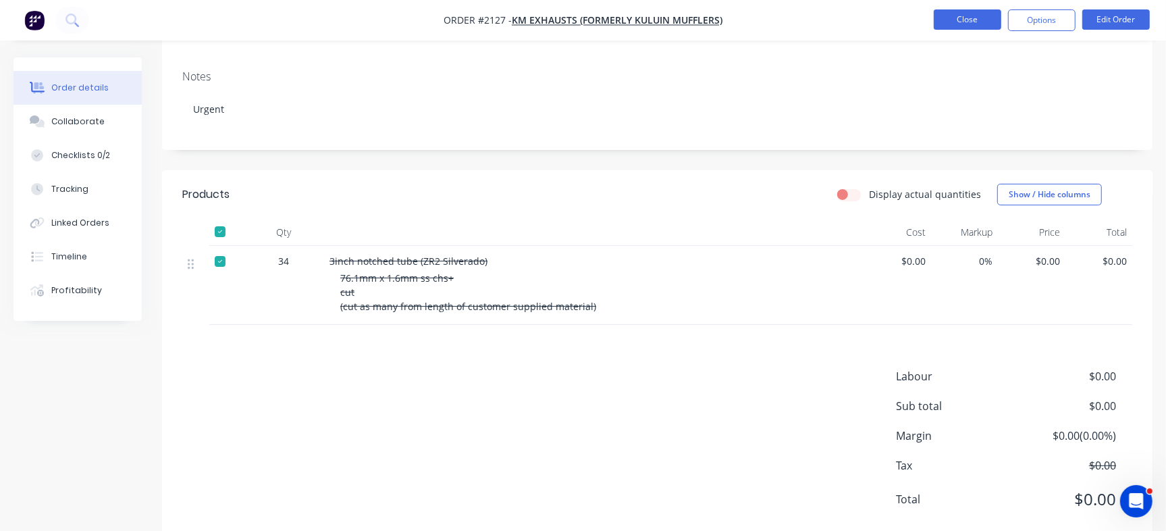
click at [978, 23] on button "Close" at bounding box center [968, 19] width 68 height 20
